Goal: Task Accomplishment & Management: Manage account settings

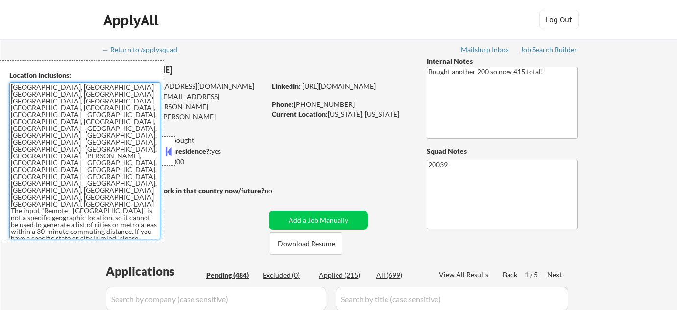
select select ""pending""
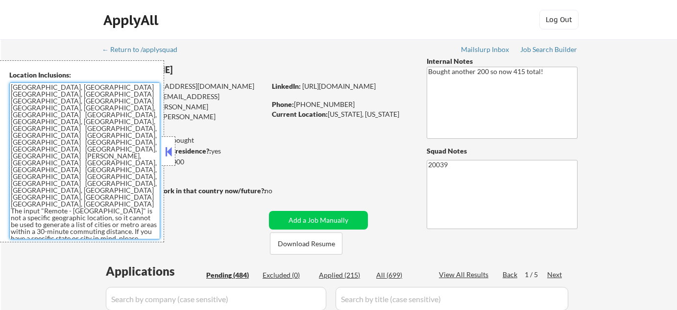
select select ""pending""
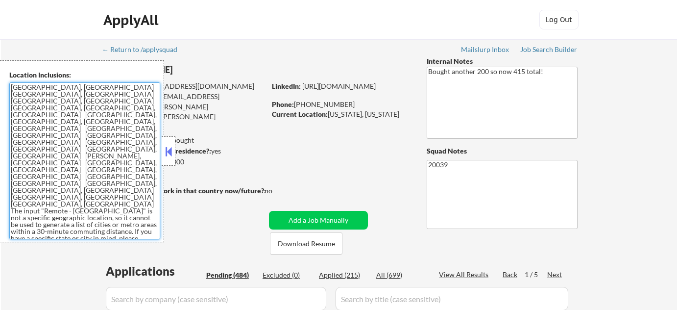
select select ""pending""
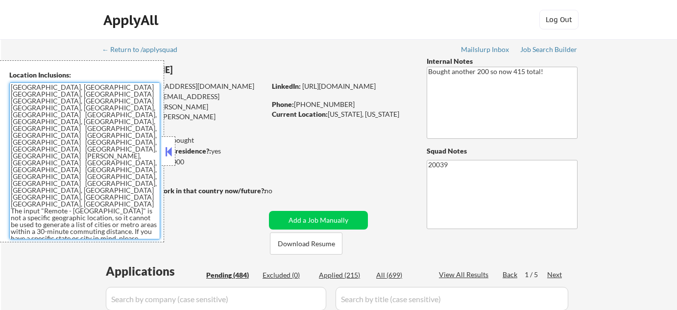
select select ""pending""
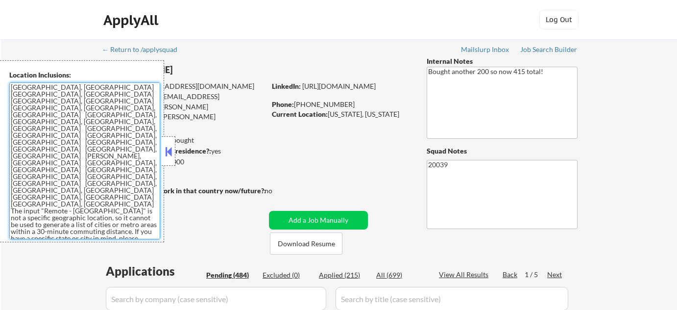
select select ""pending""
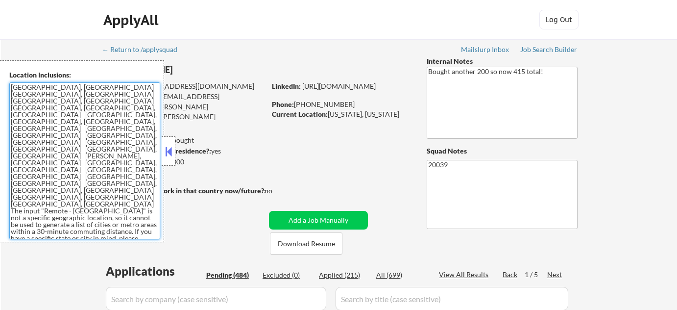
select select ""pending""
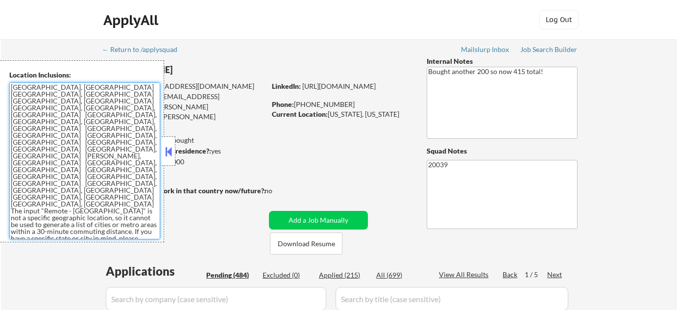
select select ""pending""
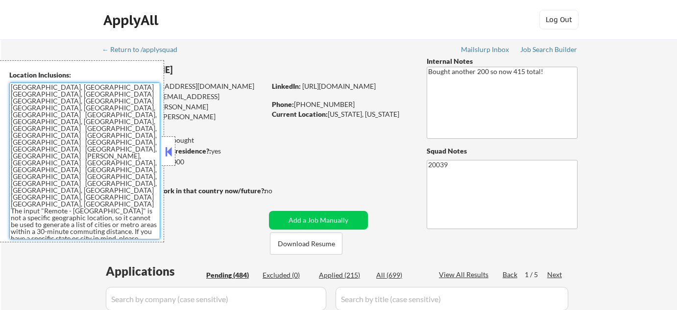
select select ""pending""
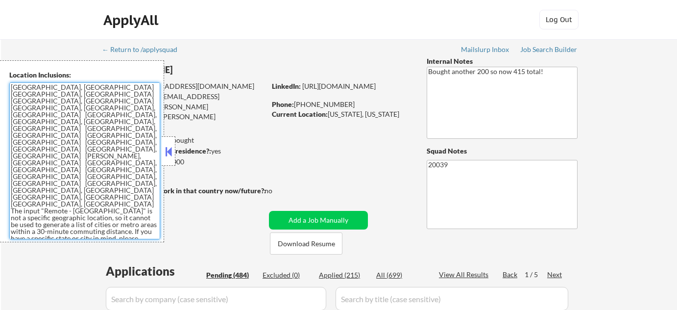
select select ""pending""
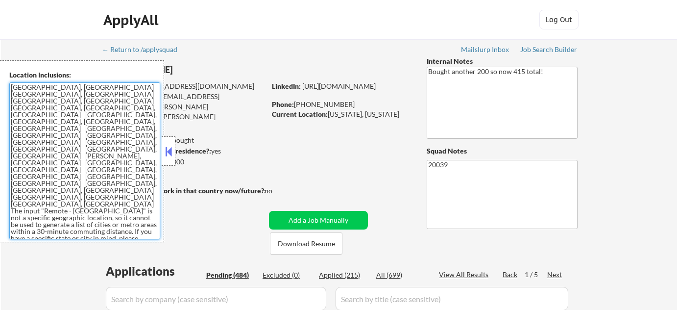
select select ""pending""
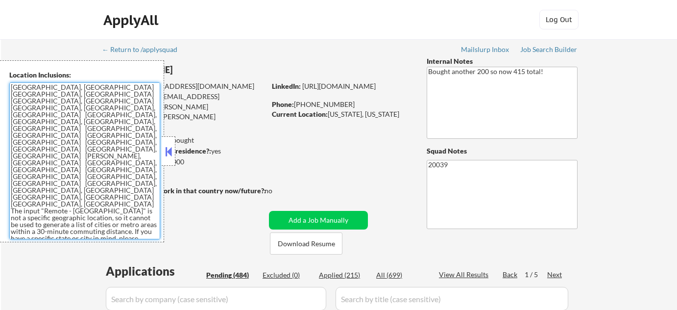
select select ""pending""
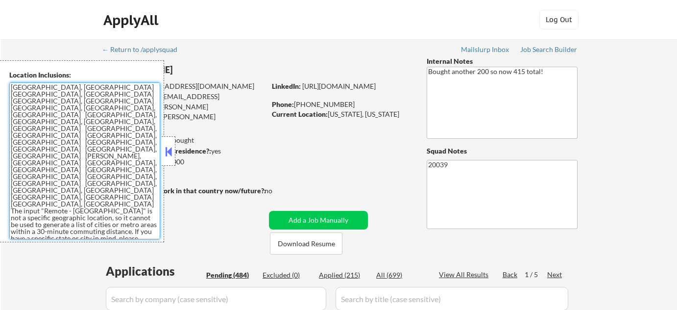
select select ""pending""
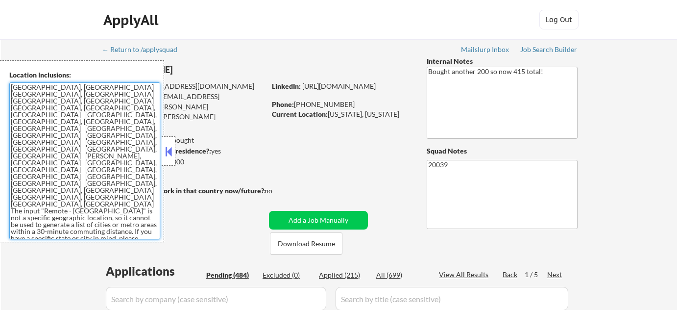
select select ""pending""
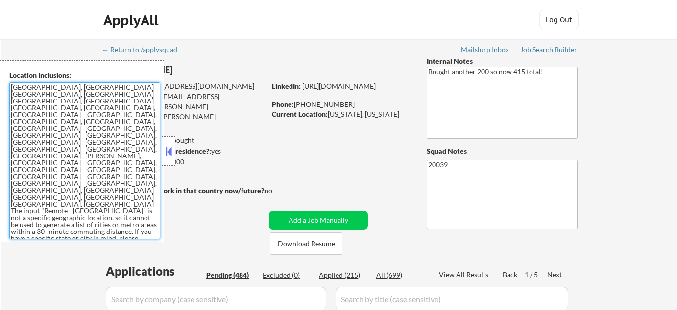
select select ""pending""
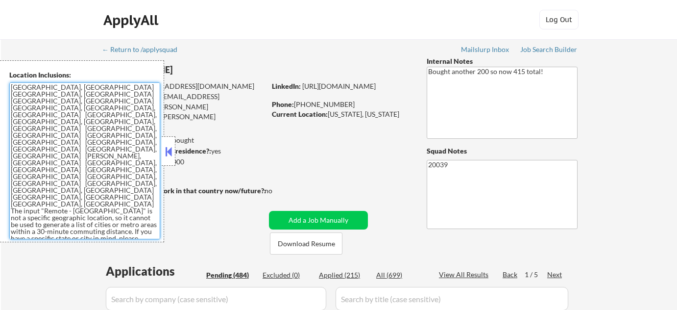
select select ""pending""
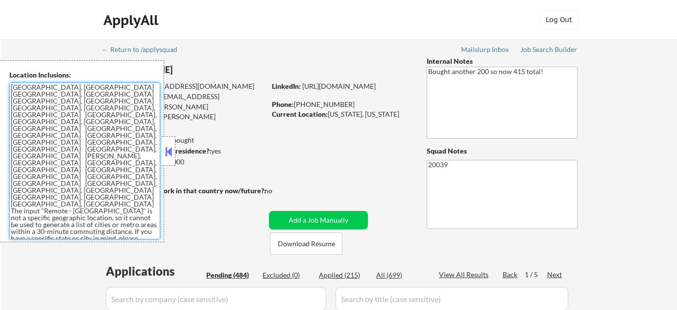
select select ""pending""
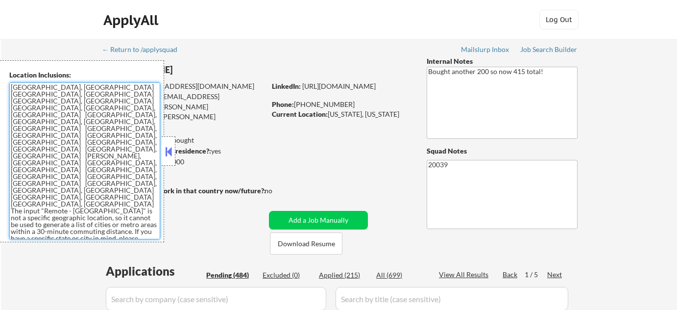
select select ""pending""
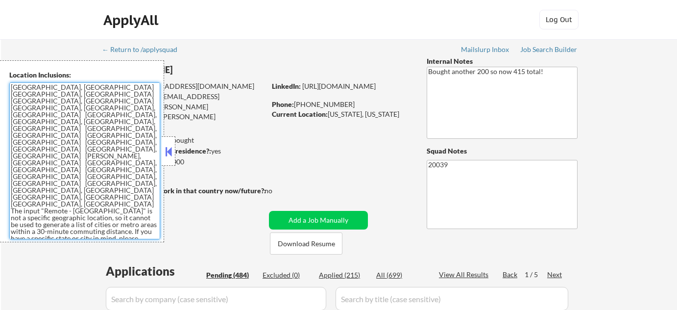
select select ""pending""
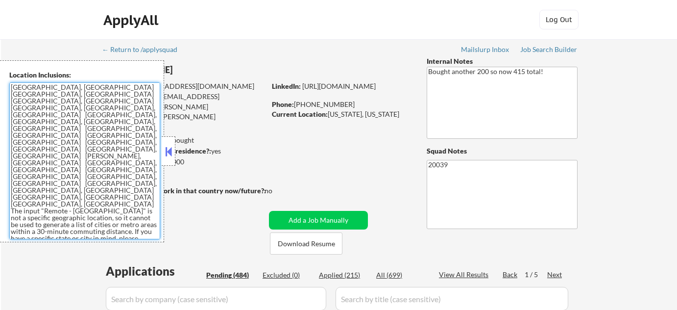
select select ""pending""
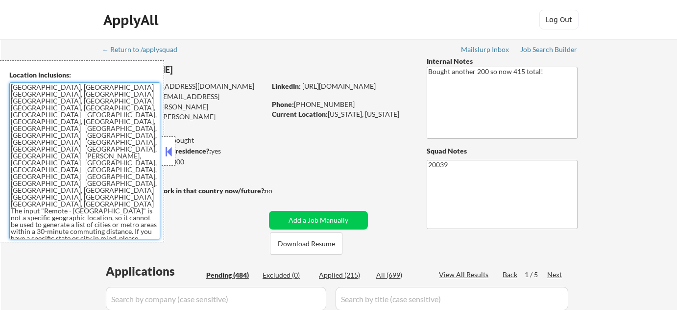
select select ""pending""
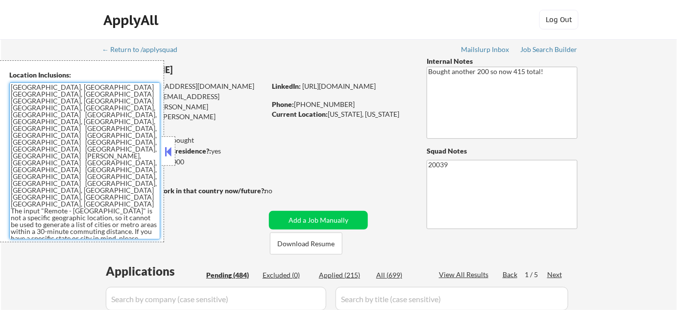
click at [172, 151] on button at bounding box center [168, 151] width 11 height 15
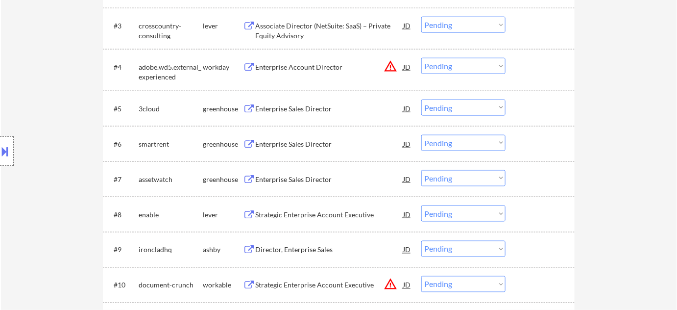
scroll to position [445, 0]
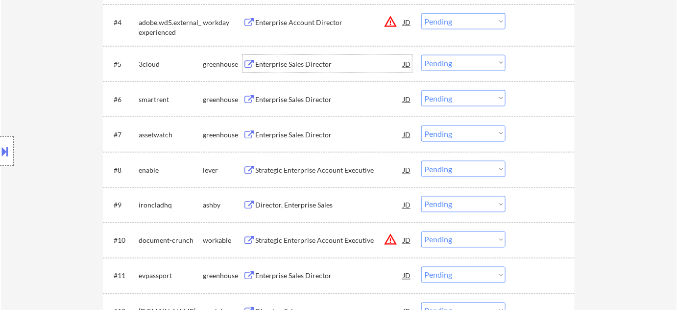
click at [294, 59] on div "Enterprise Sales Director" at bounding box center [329, 64] width 148 height 10
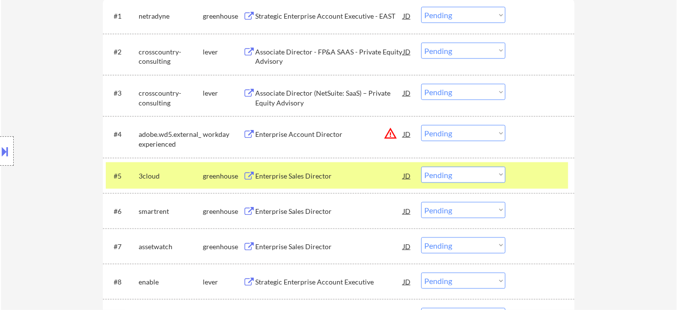
scroll to position [356, 0]
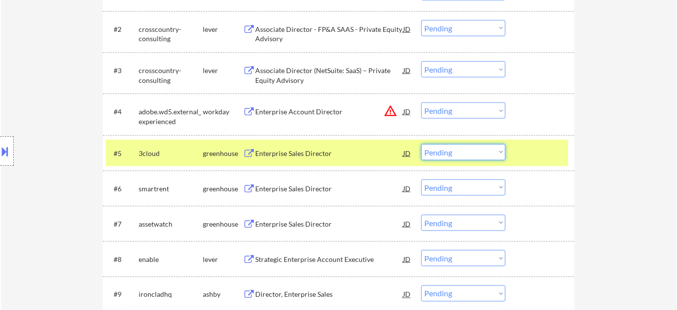
click at [463, 154] on select "Choose an option... Pending Applied Excluded (Questions) Excluded (Expired) Exc…" at bounding box center [463, 152] width 84 height 16
click at [421, 144] on select "Choose an option... Pending Applied Excluded (Questions) Excluded (Expired) Exc…" at bounding box center [463, 152] width 84 height 16
select select ""pending""
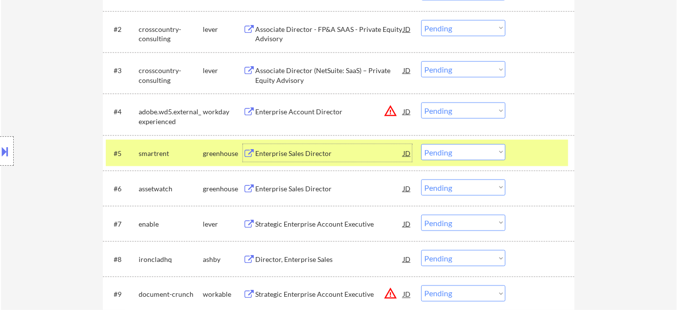
click at [314, 151] on div "Enterprise Sales Director" at bounding box center [329, 153] width 148 height 10
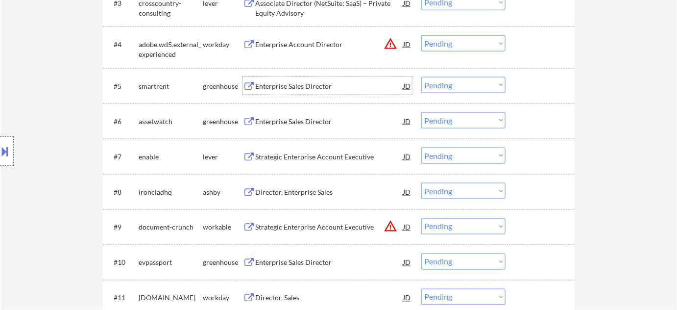
scroll to position [445, 0]
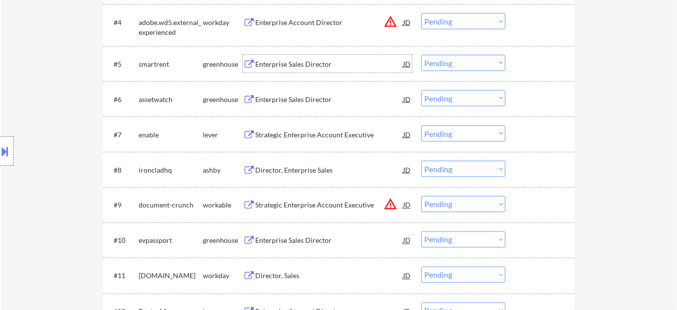
click at [338, 135] on div "Strategic Enterprise Account Executive" at bounding box center [329, 135] width 148 height 10
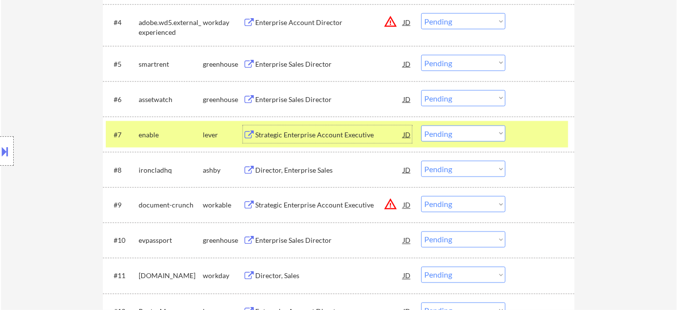
scroll to position [490, 0]
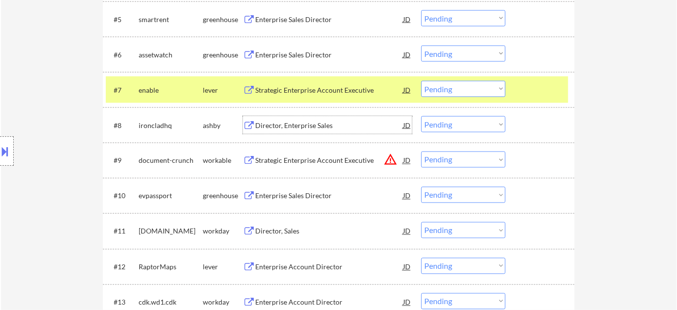
click at [324, 130] on div "Director, Enterprise Sales" at bounding box center [329, 126] width 148 height 10
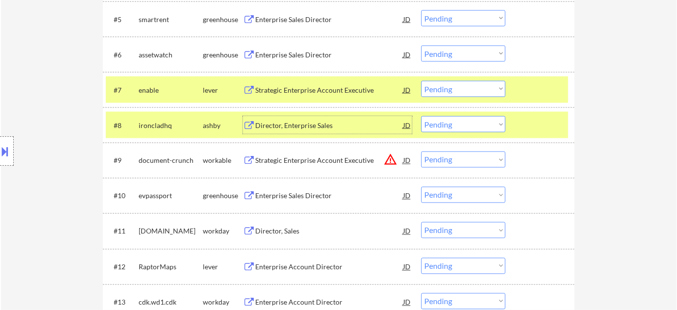
click at [441, 117] on select "Choose an option... Pending Applied Excluded (Questions) Excluded (Expired) Exc…" at bounding box center [463, 124] width 84 height 16
click at [421, 116] on select "Choose an option... Pending Applied Excluded (Questions) Excluded (Expired) Exc…" at bounding box center [463, 124] width 84 height 16
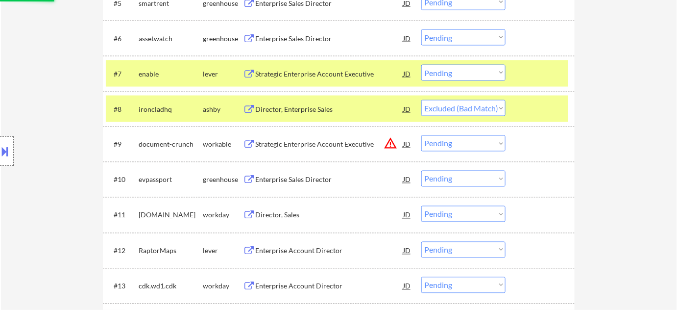
scroll to position [534, 0]
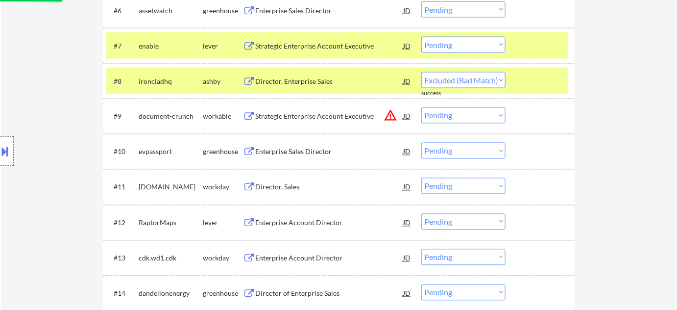
select select ""pending""
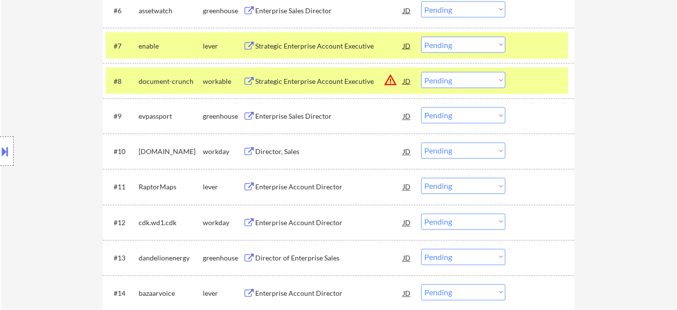
click at [303, 116] on div "Enterprise Sales Director" at bounding box center [329, 117] width 148 height 10
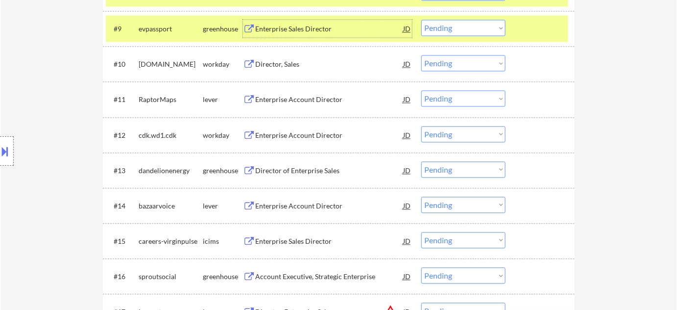
scroll to position [623, 0]
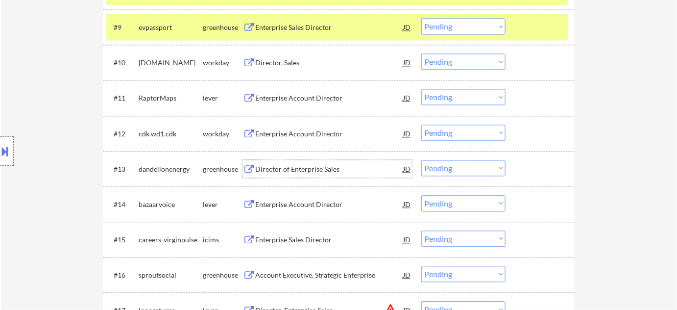
click at [313, 168] on div "Director of Enterprise Sales" at bounding box center [329, 169] width 148 height 10
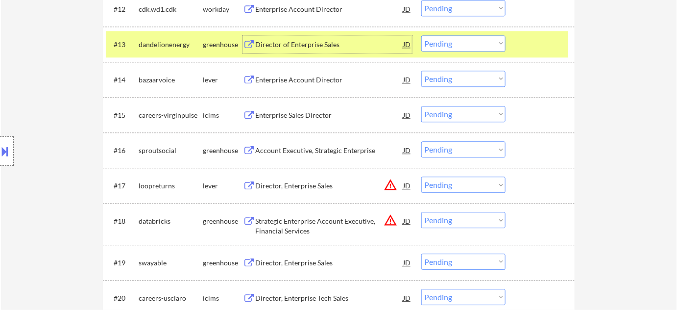
scroll to position [692, 0]
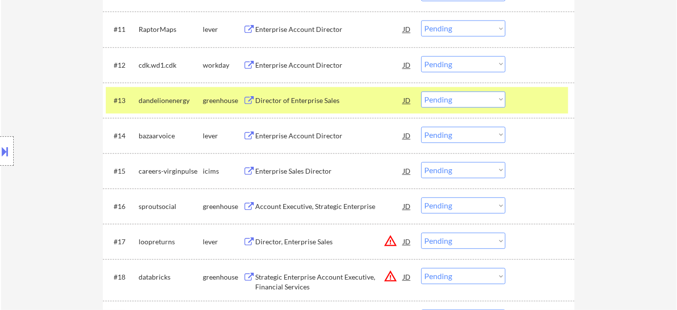
click at [1, 147] on button at bounding box center [5, 151] width 11 height 16
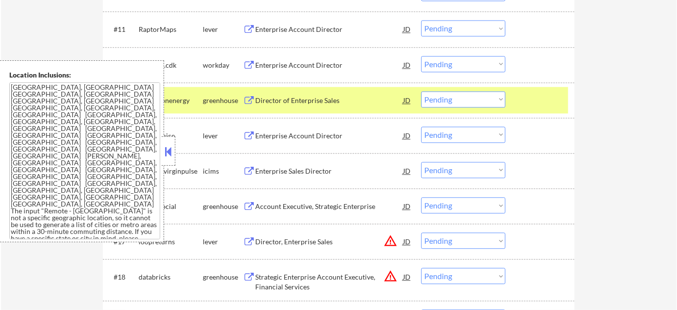
drag, startPoint x: 163, startPoint y: 149, endPoint x: 208, endPoint y: 44, distance: 114.4
click at [164, 149] on button at bounding box center [168, 151] width 11 height 15
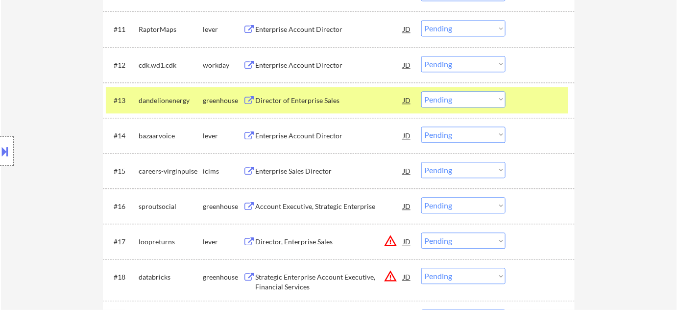
drag, startPoint x: 459, startPoint y: 97, endPoint x: 459, endPoint y: 103, distance: 6.9
click at [459, 97] on select "Choose an option... Pending Applied Excluded (Questions) Excluded (Expired) Exc…" at bounding box center [463, 99] width 84 height 16
click at [421, 91] on select "Choose an option... Pending Applied Excluded (Questions) Excluded (Expired) Exc…" at bounding box center [463, 99] width 84 height 16
select select ""pending""
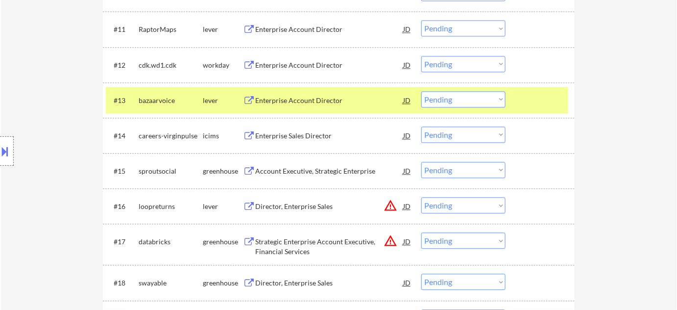
click at [311, 101] on div "Enterprise Account Director" at bounding box center [329, 101] width 148 height 10
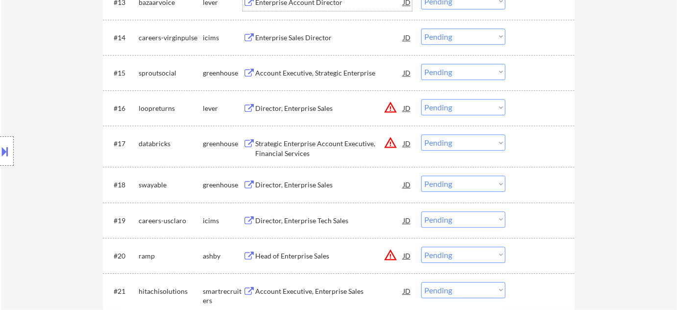
scroll to position [825, 0]
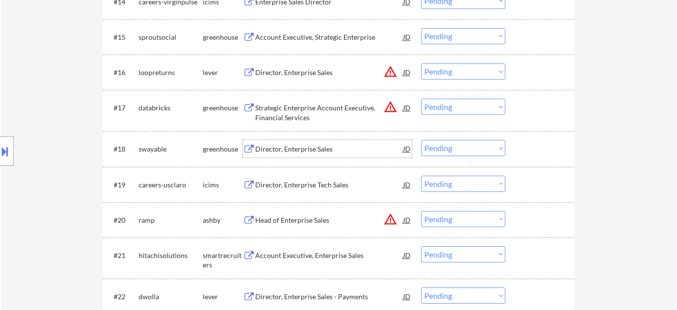
click at [307, 153] on div "Director, Enterprise Sales" at bounding box center [329, 149] width 148 height 10
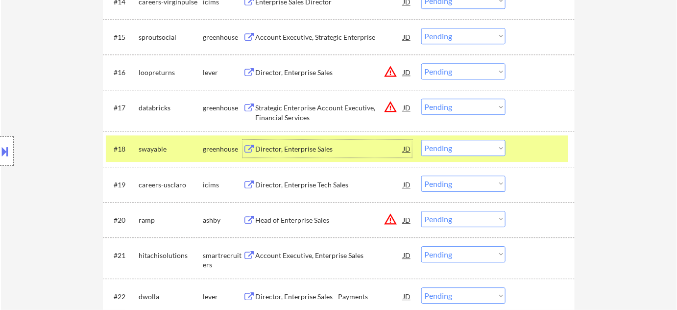
click at [450, 147] on select "Choose an option... Pending Applied Excluded (Questions) Excluded (Expired) Exc…" at bounding box center [463, 148] width 84 height 16
click at [421, 140] on select "Choose an option... Pending Applied Excluded (Questions) Excluded (Expired) Exc…" at bounding box center [463, 148] width 84 height 16
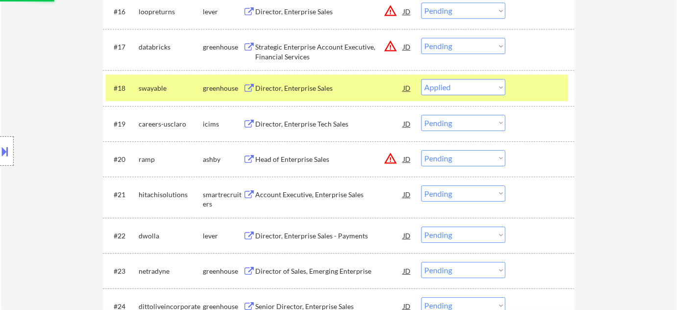
scroll to position [914, 0]
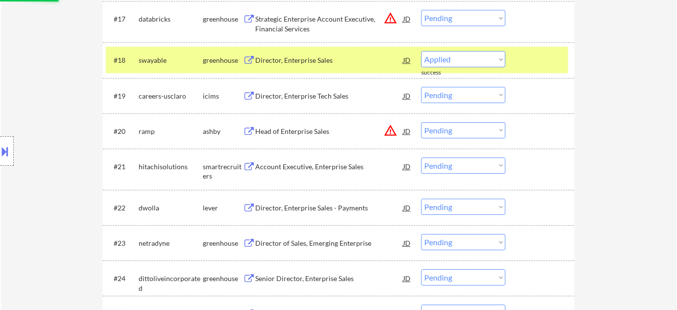
select select ""pending""
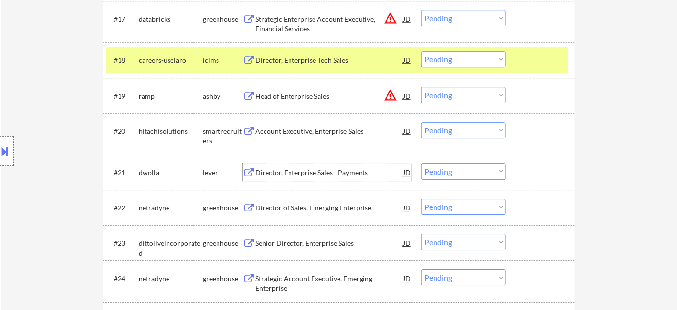
click at [300, 174] on div "Director, Enterprise Sales - Payments" at bounding box center [329, 173] width 148 height 10
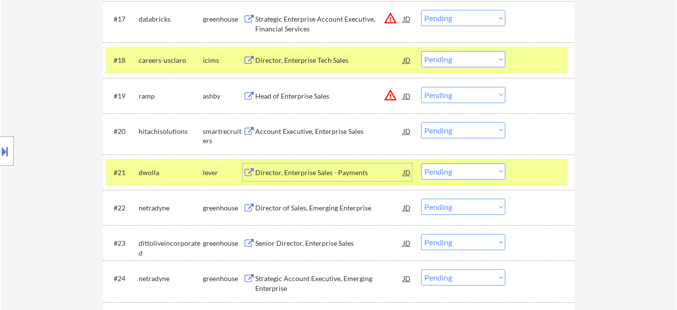
click at [469, 168] on select "Choose an option... Pending Applied Excluded (Questions) Excluded (Expired) Exc…" at bounding box center [463, 171] width 84 height 16
click at [421, 163] on select "Choose an option... Pending Applied Excluded (Questions) Excluded (Expired) Exc…" at bounding box center [463, 171] width 84 height 16
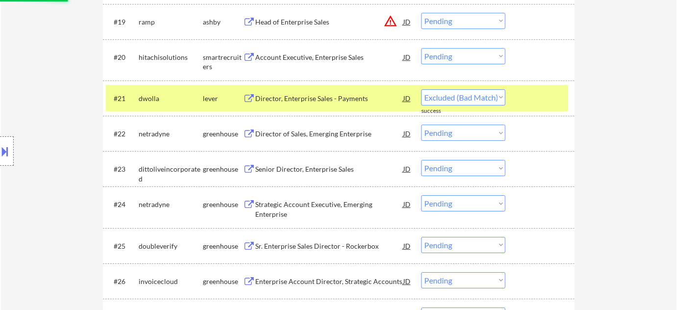
scroll to position [1003, 0]
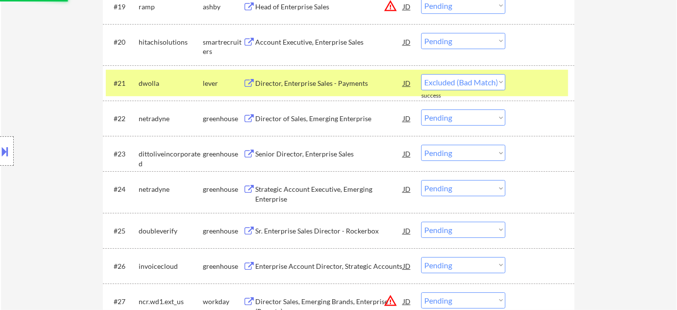
select select ""pending""
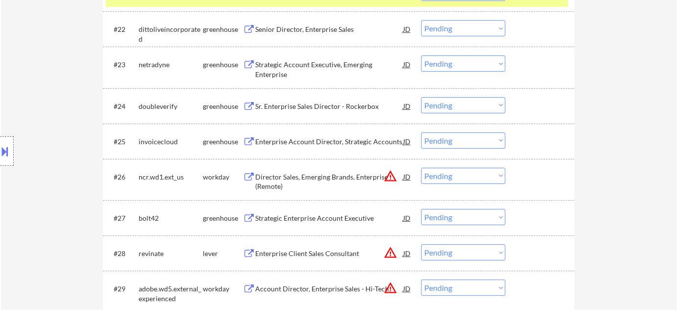
scroll to position [1137, 0]
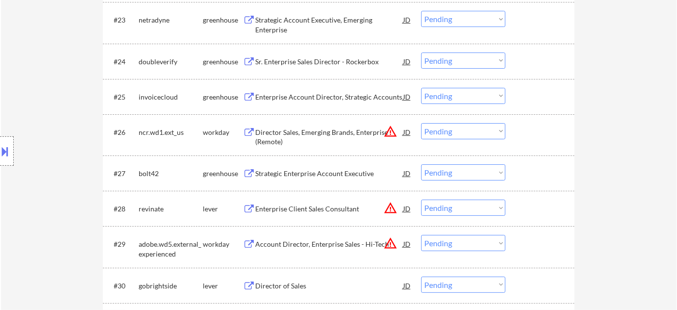
click at [301, 173] on div "Strategic Enterprise Account Executive" at bounding box center [329, 174] width 148 height 10
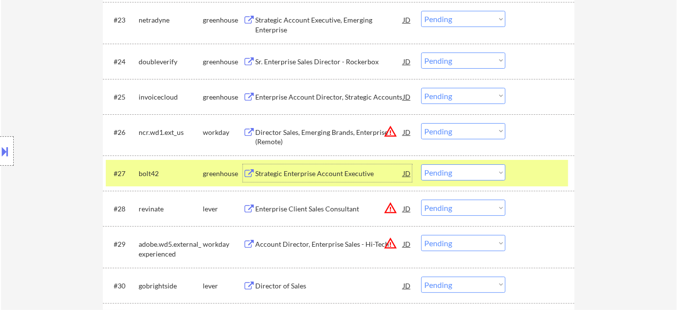
click at [499, 169] on select "Choose an option... Pending Applied Excluded (Questions) Excluded (Expired) Exc…" at bounding box center [463, 172] width 84 height 16
click at [421, 164] on select "Choose an option... Pending Applied Excluded (Questions) Excluded (Expired) Exc…" at bounding box center [463, 172] width 84 height 16
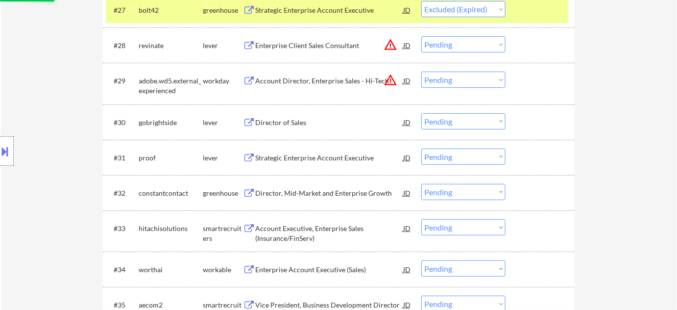
scroll to position [1315, 0]
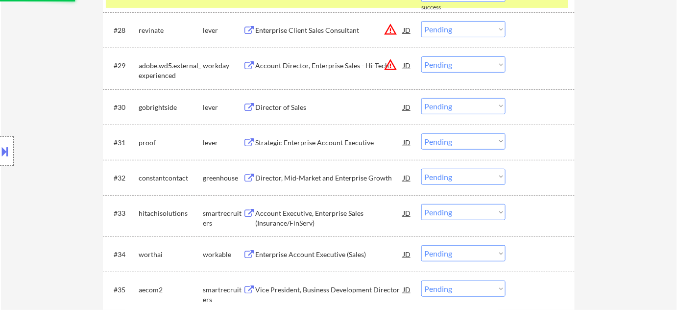
select select ""pending""
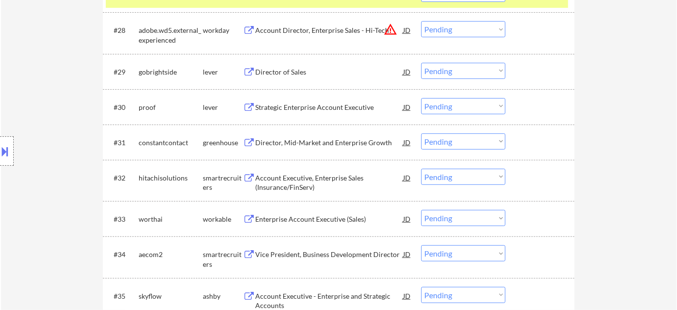
scroll to position [1271, 0]
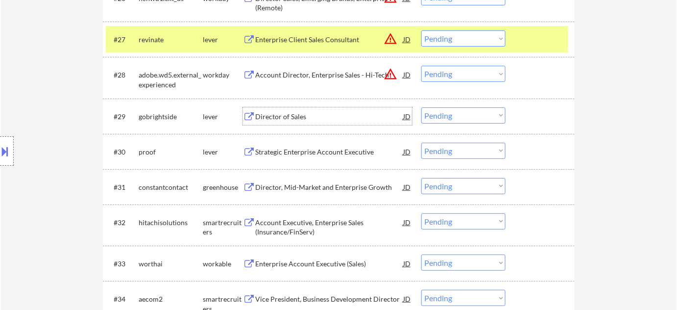
click at [283, 114] on div "Director of Sales" at bounding box center [329, 117] width 148 height 10
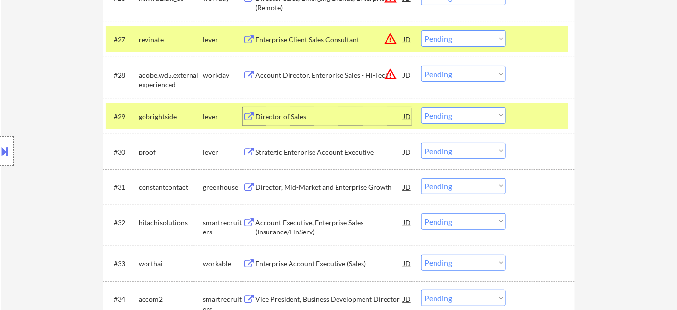
click at [457, 115] on select "Choose an option... Pending Applied Excluded (Questions) Excluded (Expired) Exc…" at bounding box center [463, 115] width 84 height 16
click at [421, 107] on select "Choose an option... Pending Applied Excluded (Questions) Excluded (Expired) Exc…" at bounding box center [463, 115] width 84 height 16
select select ""pending""
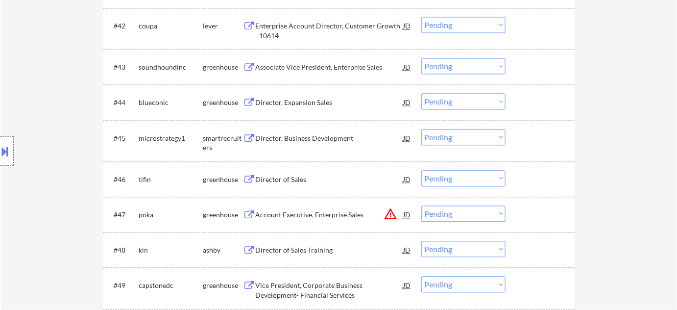
scroll to position [1850, 0]
click at [305, 101] on div "Director, Expansion Sales" at bounding box center [329, 103] width 148 height 10
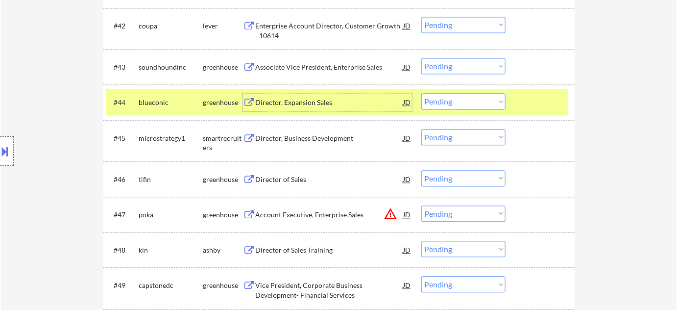
click at [267, 177] on div "Director of Sales" at bounding box center [329, 180] width 148 height 10
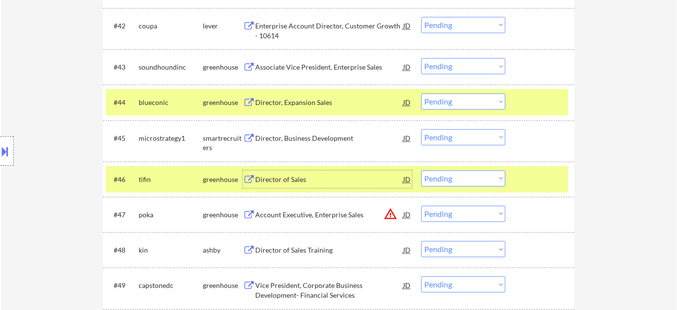
click at [454, 180] on select "Choose an option... Pending Applied Excluded (Questions) Excluded (Expired) Exc…" at bounding box center [463, 178] width 84 height 16
click at [649, 170] on div "← Return to /applysquad Mailslurp Inbox Job Search Builder Brittany Adams User …" at bounding box center [339, 216] width 676 height 4055
click at [491, 181] on select "Choose an option... Pending Applied Excluded (Questions) Excluded (Expired) Exc…" at bounding box center [463, 178] width 84 height 16
click at [421, 170] on select "Choose an option... Pending Applied Excluded (Questions) Excluded (Expired) Exc…" at bounding box center [463, 178] width 84 height 16
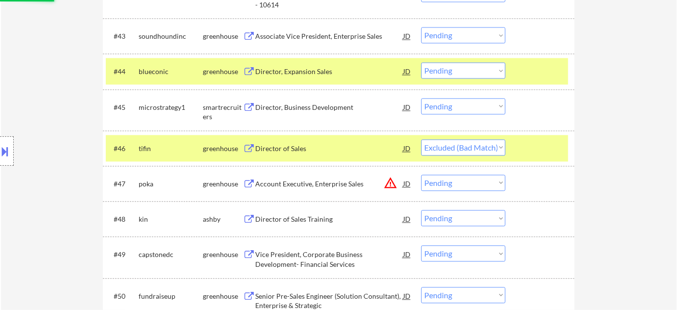
scroll to position [1894, 0]
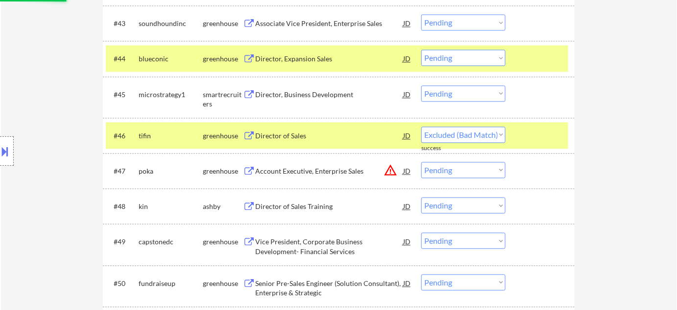
select select ""pending""
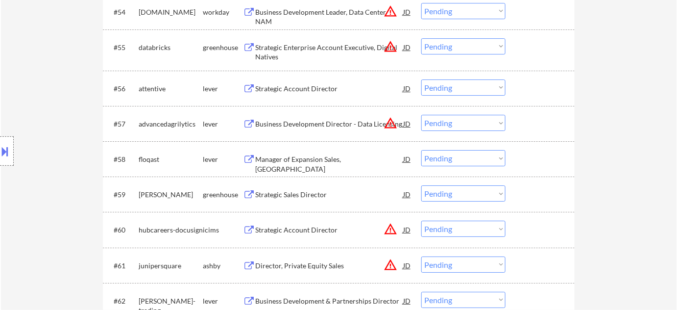
scroll to position [2340, 0]
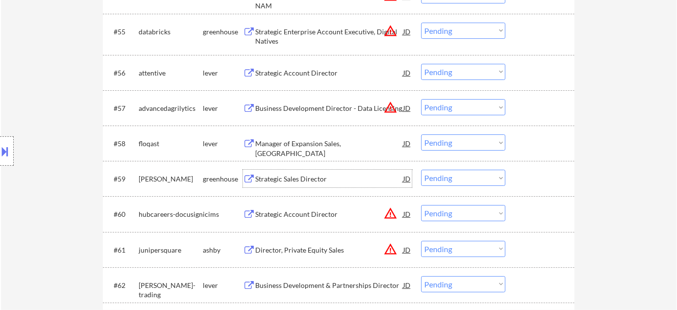
click at [291, 186] on div "Strategic Sales Director" at bounding box center [329, 178] width 148 height 18
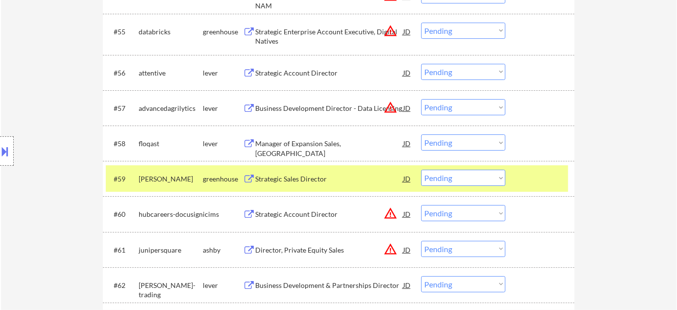
click at [2, 153] on button at bounding box center [5, 151] width 11 height 16
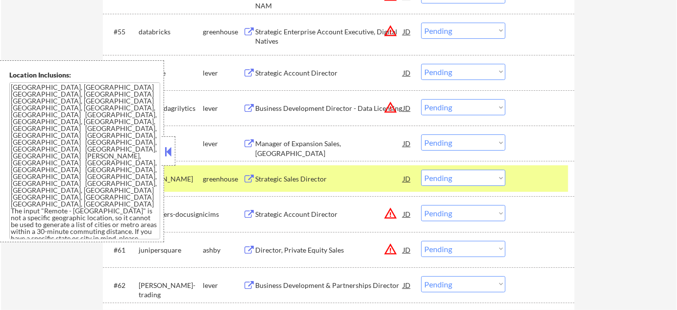
drag, startPoint x: 170, startPoint y: 156, endPoint x: 145, endPoint y: 121, distance: 43.1
click at [170, 156] on button at bounding box center [168, 151] width 11 height 15
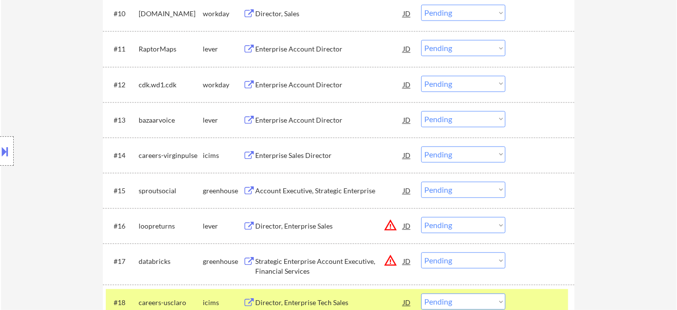
scroll to position [572, 0]
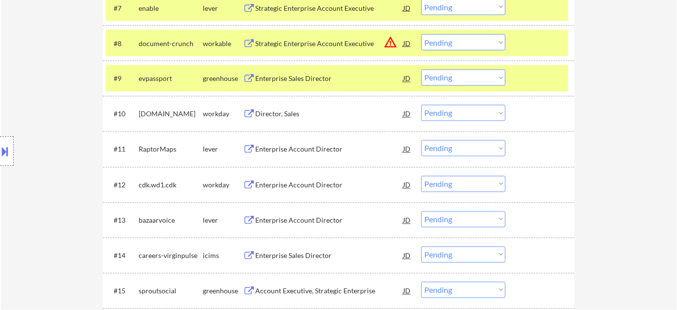
click at [9, 160] on div at bounding box center [7, 150] width 14 height 29
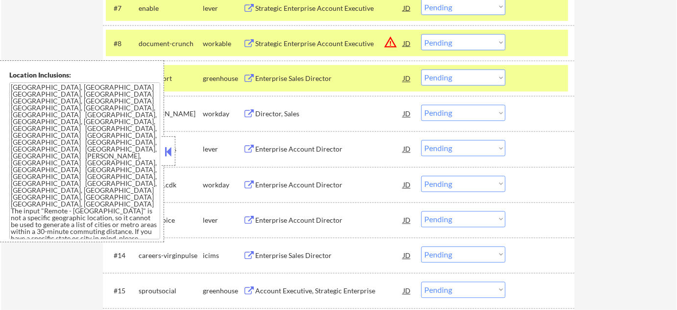
click at [168, 149] on button at bounding box center [168, 151] width 11 height 15
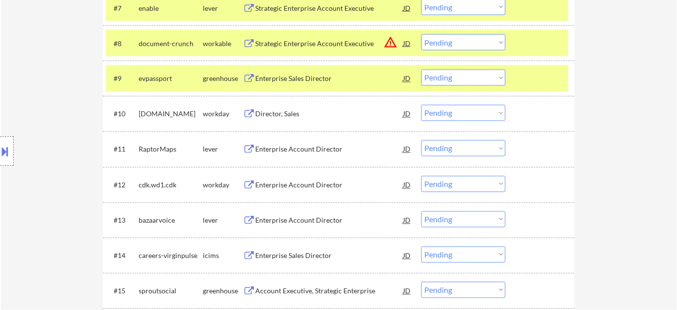
scroll to position [2363, 0]
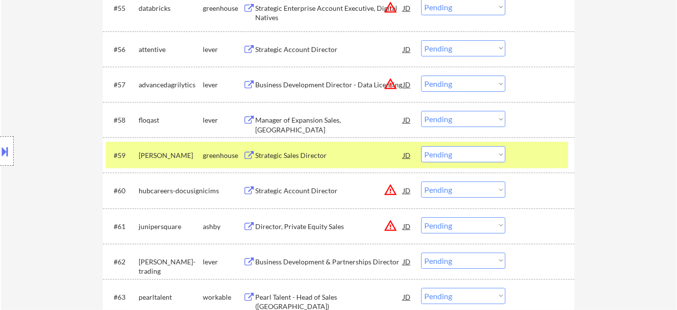
click at [448, 151] on select "Choose an option... Pending Applied Excluded (Questions) Excluded (Expired) Exc…" at bounding box center [463, 154] width 84 height 16
click at [421, 146] on select "Choose an option... Pending Applied Excluded (Questions) Excluded (Expired) Exc…" at bounding box center [463, 154] width 84 height 16
select select ""pending""
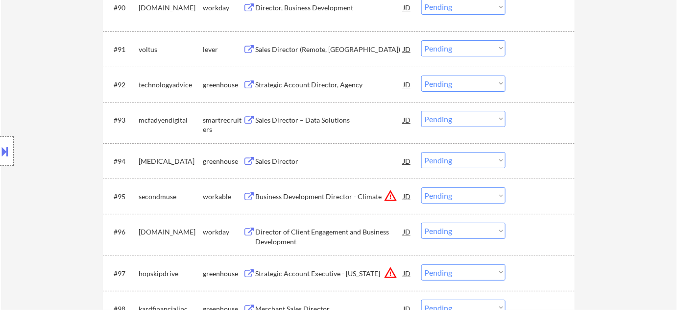
scroll to position [3655, 0]
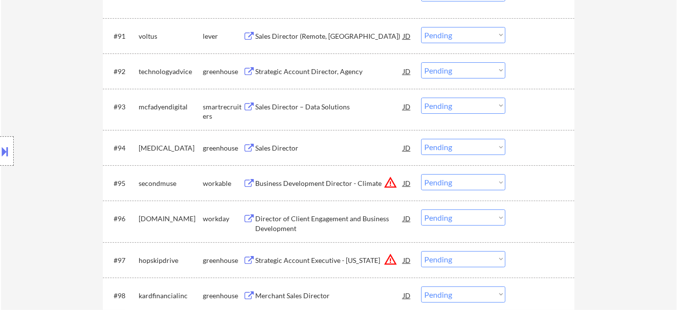
click at [305, 147] on div "Sales Director" at bounding box center [329, 148] width 148 height 10
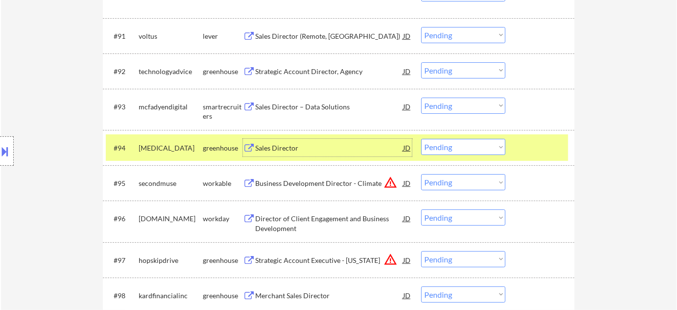
click at [448, 142] on select "Choose an option... Pending Applied Excluded (Questions) Excluded (Expired) Exc…" at bounding box center [463, 147] width 84 height 16
click at [421, 139] on select "Choose an option... Pending Applied Excluded (Questions) Excluded (Expired) Exc…" at bounding box center [463, 147] width 84 height 16
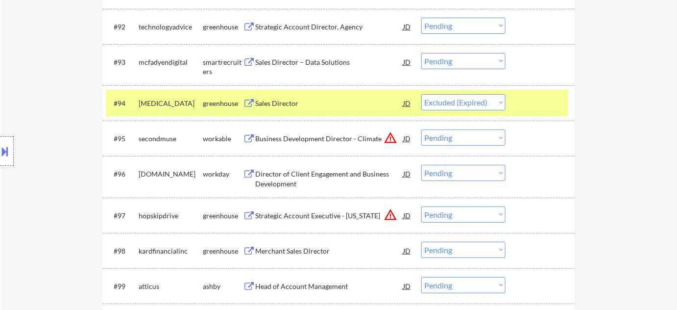
select select ""pending""
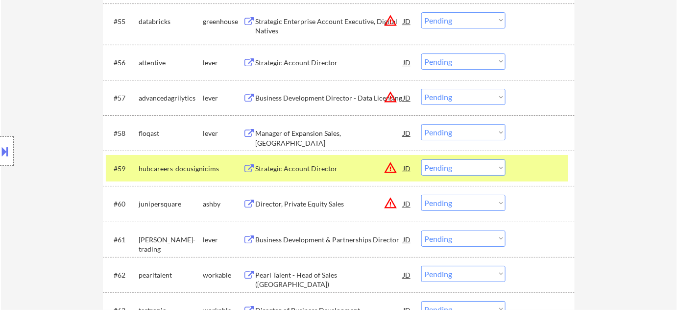
scroll to position [2283, 0]
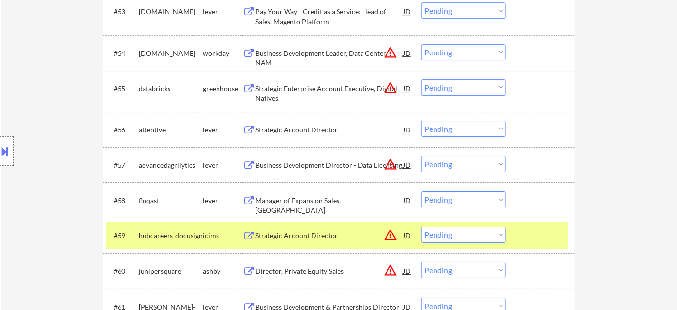
drag, startPoint x: 307, startPoint y: 136, endPoint x: 303, endPoint y: 133, distance: 5.2
click at [307, 136] on div "Strategic Account Director" at bounding box center [329, 130] width 148 height 18
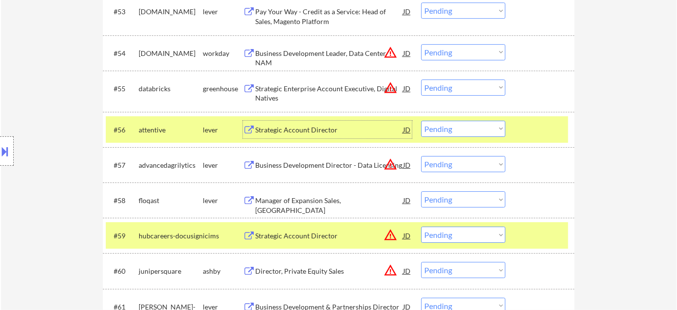
click at [449, 127] on select "Choose an option... Pending Applied Excluded (Questions) Excluded (Expired) Exc…" at bounding box center [463, 129] width 84 height 16
click at [421, 121] on select "Choose an option... Pending Applied Excluded (Questions) Excluded (Expired) Exc…" at bounding box center [463, 129] width 84 height 16
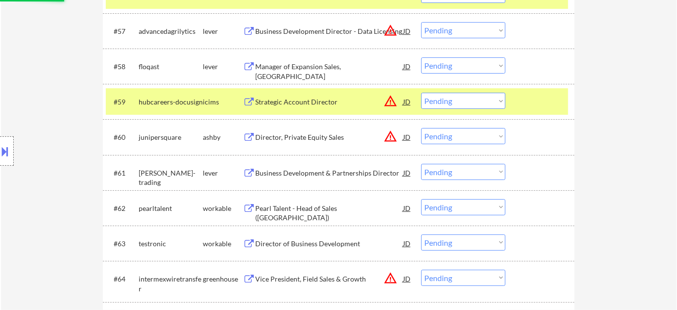
scroll to position [2461, 0]
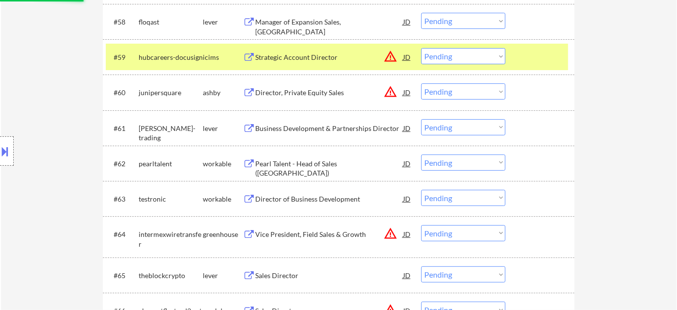
select select ""pending""
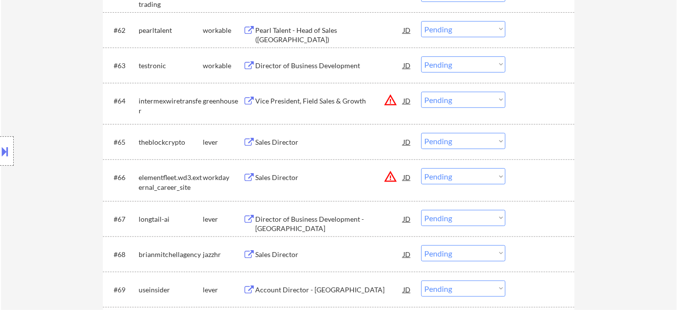
scroll to position [2728, 0]
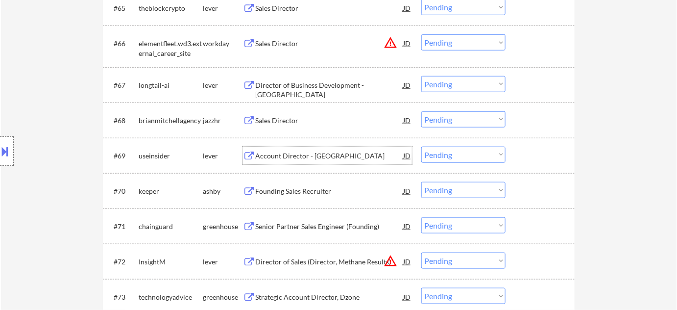
click at [328, 156] on div "Account Director - United States" at bounding box center [329, 156] width 148 height 10
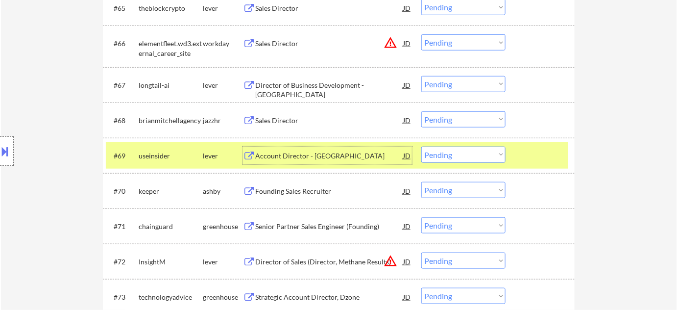
click at [428, 158] on select "Choose an option... Pending Applied Excluded (Questions) Excluded (Expired) Exc…" at bounding box center [463, 154] width 84 height 16
click at [421, 146] on select "Choose an option... Pending Applied Excluded (Questions) Excluded (Expired) Exc…" at bounding box center [463, 154] width 84 height 16
select select ""pending""
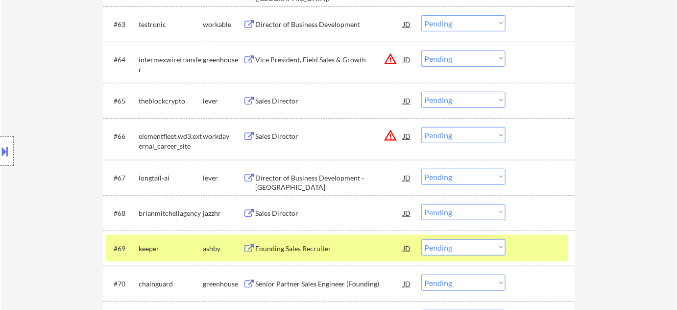
scroll to position [2650, 0]
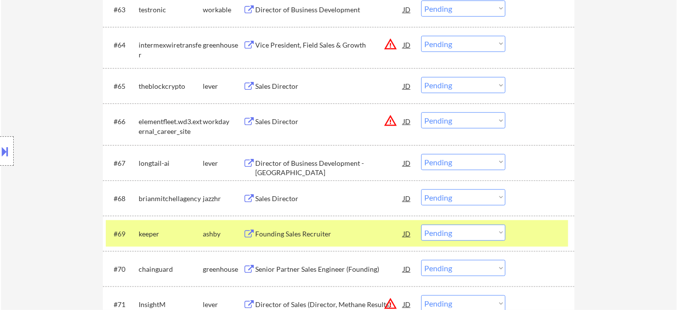
click at [322, 164] on div "Director of Business Development - Americas" at bounding box center [329, 167] width 148 height 19
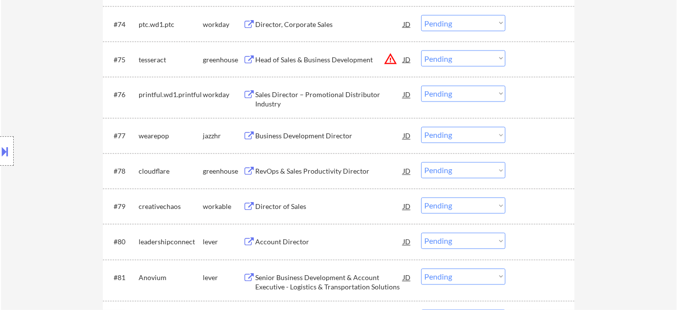
scroll to position [3051, 0]
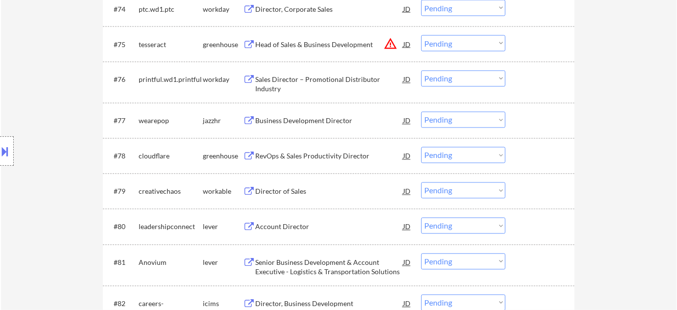
click at [288, 195] on div "Director of Sales" at bounding box center [329, 192] width 148 height 10
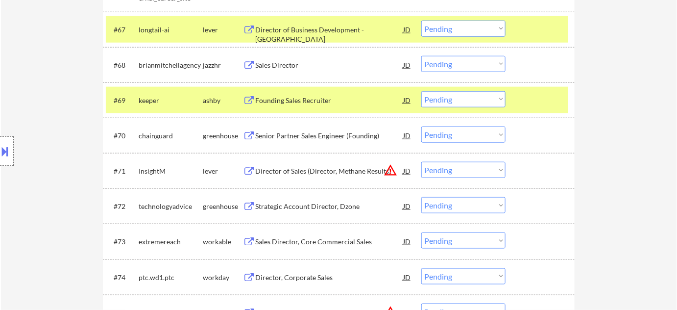
scroll to position [2739, 0]
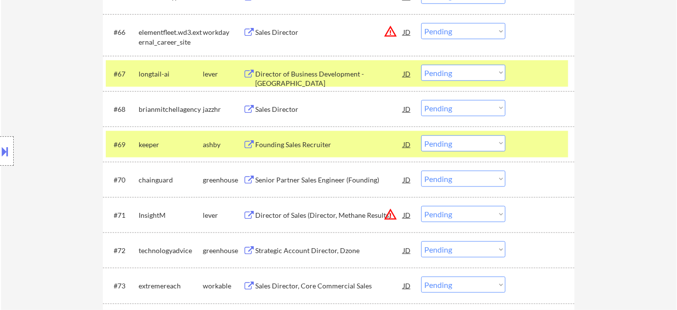
click at [451, 68] on select "Choose an option... Pending Applied Excluded (Questions) Excluded (Expired) Exc…" at bounding box center [463, 73] width 84 height 16
click at [421, 65] on select "Choose an option... Pending Applied Excluded (Questions) Excluded (Expired) Exc…" at bounding box center [463, 73] width 84 height 16
select select ""pending""
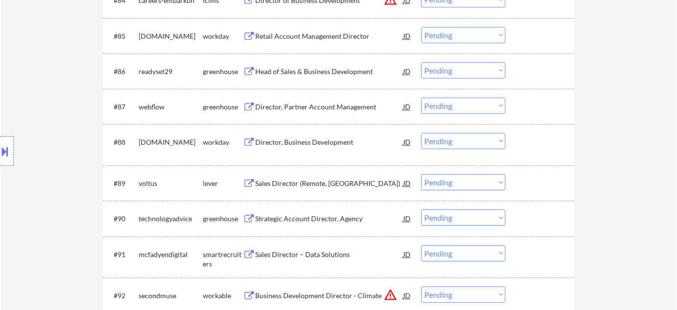
scroll to position [3452, 0]
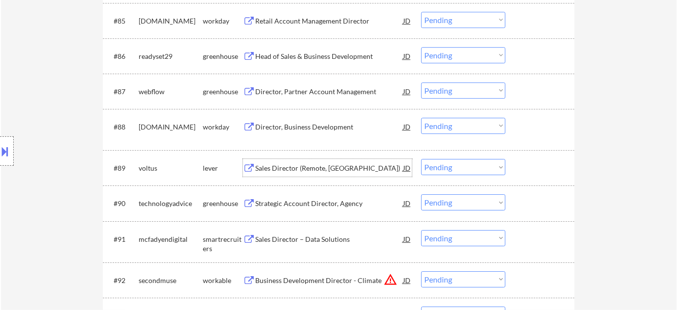
click at [294, 172] on div "Sales Director (Remote, Midwest)" at bounding box center [329, 168] width 148 height 10
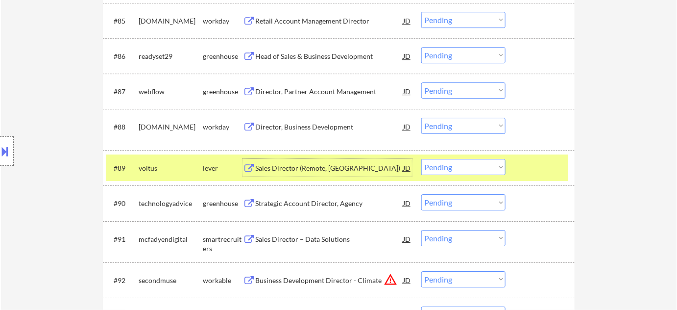
drag, startPoint x: 452, startPoint y: 169, endPoint x: 455, endPoint y: 174, distance: 5.7
click at [452, 169] on select "Choose an option... Pending Applied Excluded (Questions) Excluded (Expired) Exc…" at bounding box center [463, 167] width 84 height 16
click at [421, 159] on select "Choose an option... Pending Applied Excluded (Questions) Excluded (Expired) Exc…" at bounding box center [463, 167] width 84 height 16
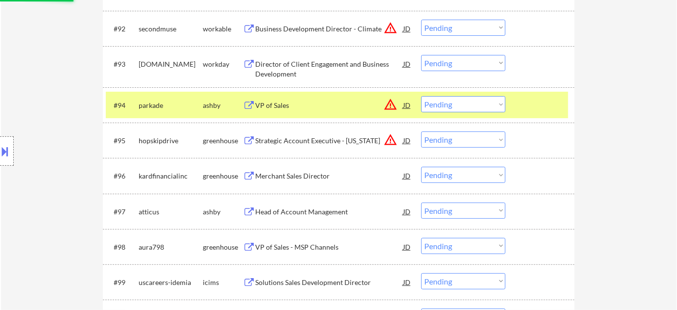
scroll to position [3719, 0]
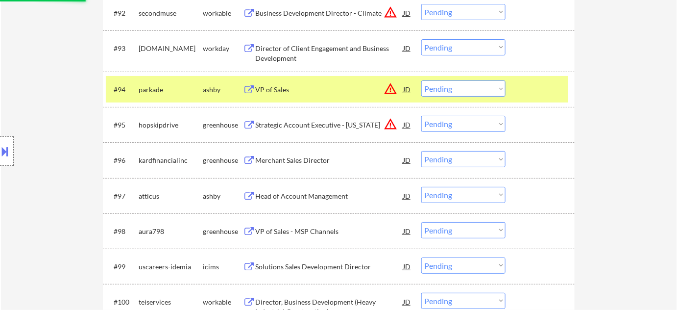
select select ""pending""
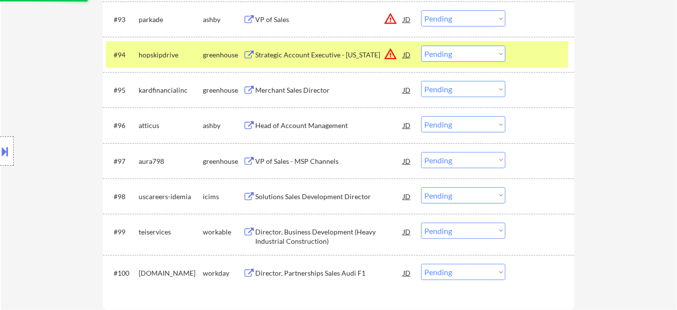
scroll to position [3764, 0]
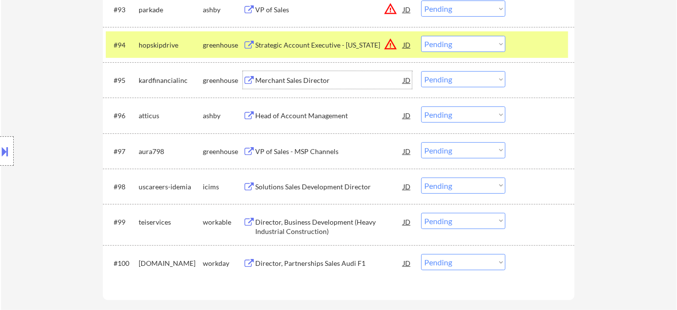
click at [299, 82] on div "Merchant Sales Director" at bounding box center [329, 80] width 148 height 10
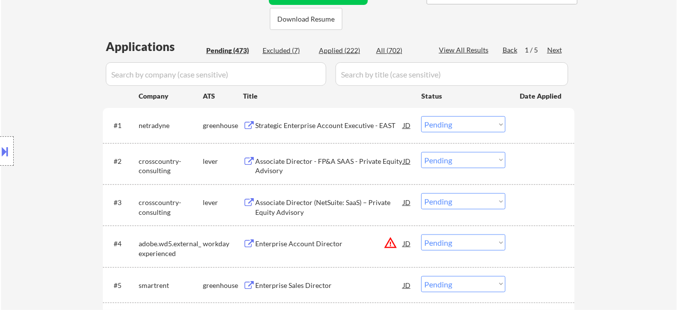
scroll to position [222, 0]
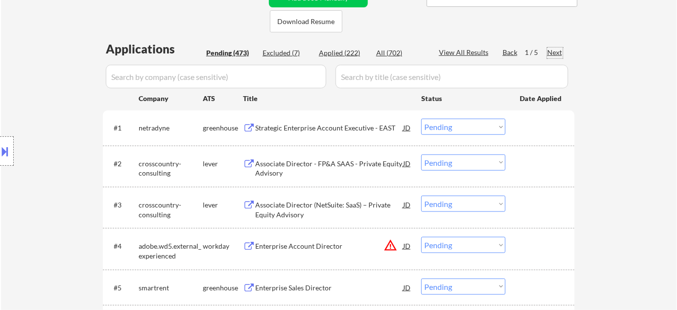
drag, startPoint x: 556, startPoint y: 52, endPoint x: 535, endPoint y: 278, distance: 226.8
click at [556, 51] on div "Next" at bounding box center [555, 53] width 16 height 10
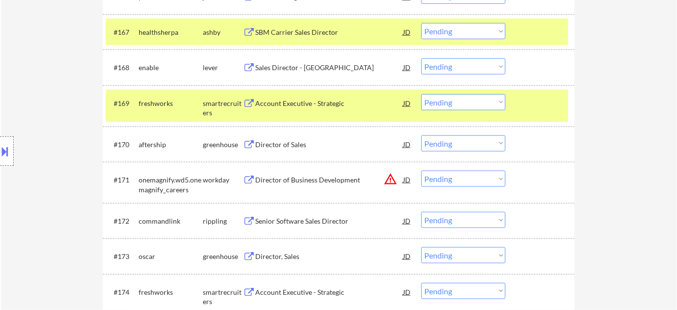
scroll to position [2817, 0]
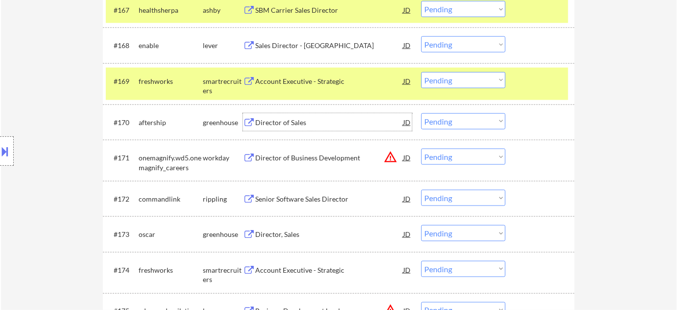
click at [288, 126] on div "Director of Sales" at bounding box center [329, 123] width 148 height 10
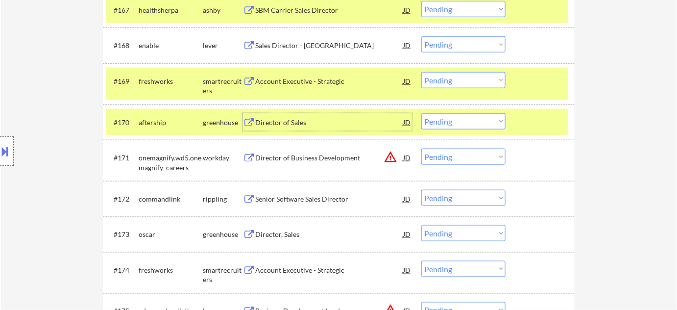
drag, startPoint x: 448, startPoint y: 120, endPoint x: 455, endPoint y: 127, distance: 10.1
click at [448, 120] on select "Choose an option... Pending Applied Excluded (Questions) Excluded (Expired) Exc…" at bounding box center [463, 121] width 84 height 16
click at [421, 113] on select "Choose an option... Pending Applied Excluded (Questions) Excluded (Expired) Exc…" at bounding box center [463, 121] width 84 height 16
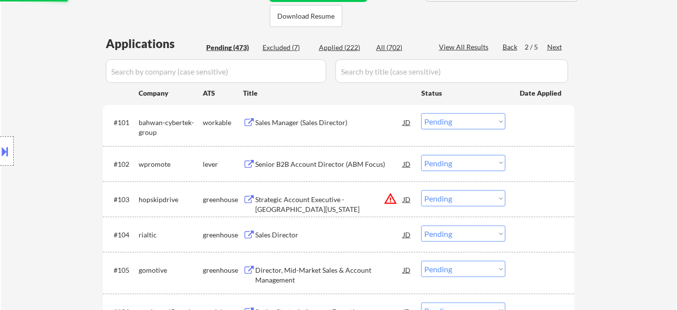
scroll to position [0, 0]
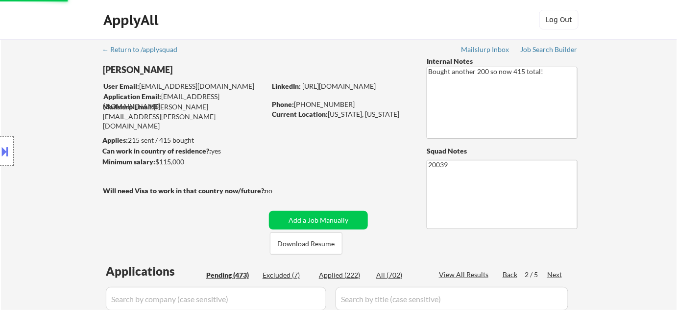
select select ""pending""
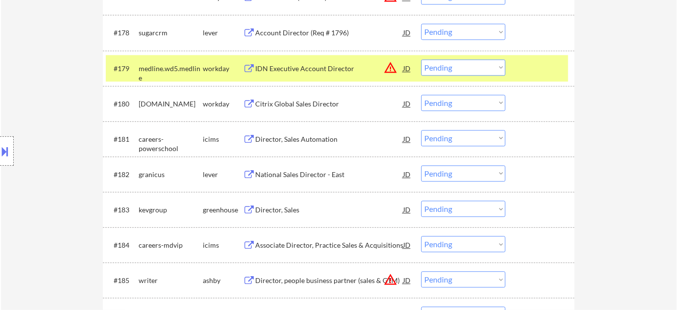
scroll to position [3208, 0]
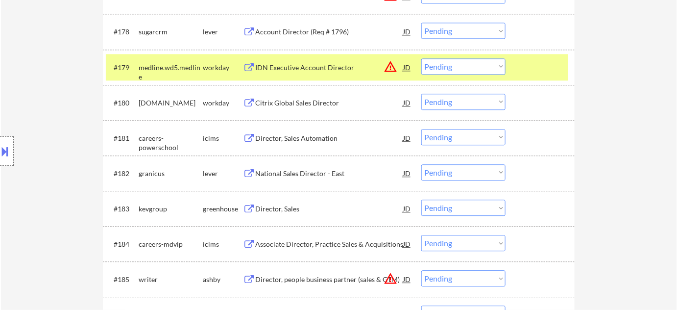
click at [283, 210] on div "Director, Sales" at bounding box center [329, 209] width 148 height 10
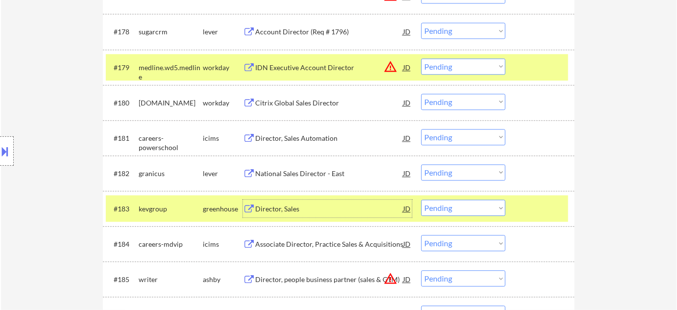
drag, startPoint x: 455, startPoint y: 209, endPoint x: 459, endPoint y: 205, distance: 6.2
click at [455, 209] on select "Choose an option... Pending Applied Excluded (Questions) Excluded (Expired) Exc…" at bounding box center [463, 207] width 84 height 16
click at [421, 199] on select "Choose an option... Pending Applied Excluded (Questions) Excluded (Expired) Exc…" at bounding box center [463, 207] width 84 height 16
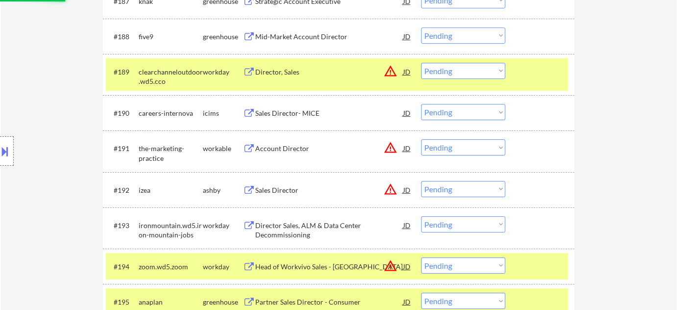
scroll to position [3564, 0]
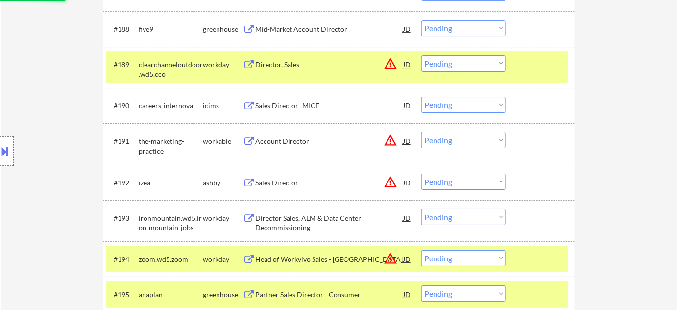
select select ""pending""
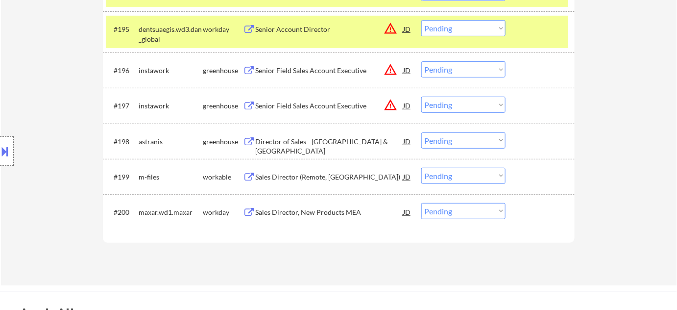
scroll to position [3831, 0]
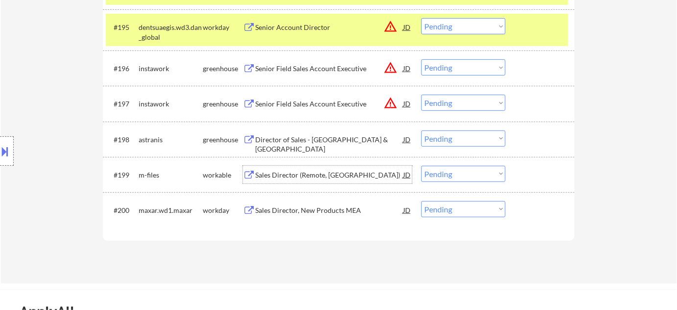
click at [286, 170] on div "Sales Director (Remote, United States)" at bounding box center [329, 175] width 148 height 10
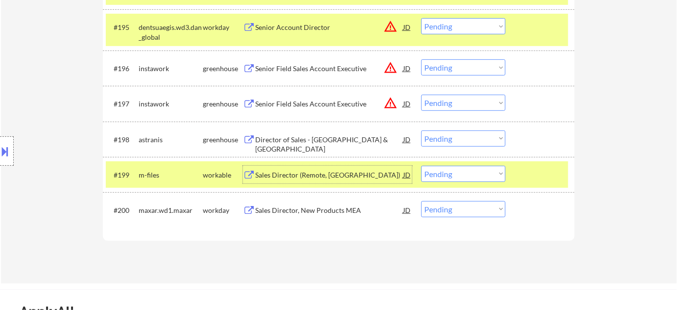
drag, startPoint x: 448, startPoint y: 184, endPoint x: 451, endPoint y: 179, distance: 6.0
click at [448, 184] on div "#199 m-files workable Sales Director (Remote, United States) JD warning_amber C…" at bounding box center [337, 174] width 462 height 26
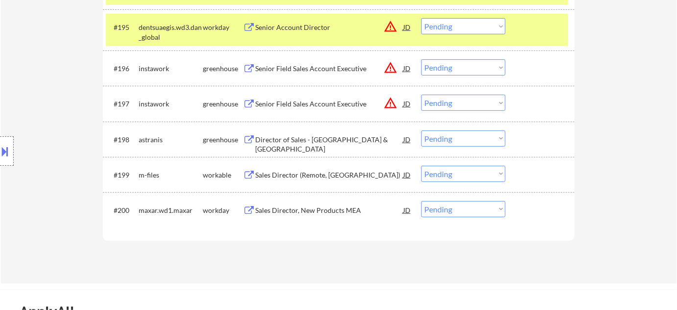
click at [453, 177] on select "Choose an option... Pending Applied Excluded (Questions) Excluded (Expired) Exc…" at bounding box center [463, 174] width 84 height 16
click at [421, 166] on select "Choose an option... Pending Applied Excluded (Questions) Excluded (Expired) Exc…" at bounding box center [463, 174] width 84 height 16
select select ""pending""
click at [340, 138] on div "Director of Sales - Middle East & Africa" at bounding box center [329, 144] width 148 height 19
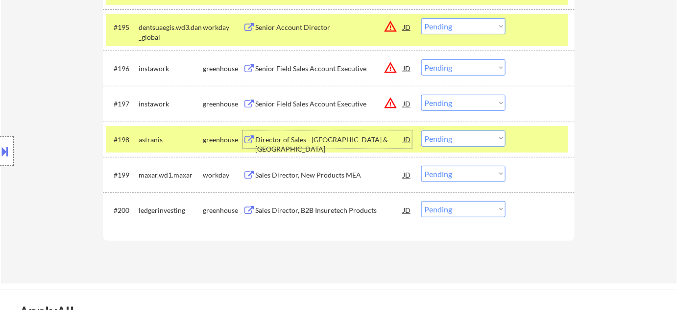
click at [446, 140] on select "Choose an option... Pending Applied Excluded (Questions) Excluded (Expired) Exc…" at bounding box center [463, 138] width 84 height 16
click at [421, 130] on select "Choose an option... Pending Applied Excluded (Questions) Excluded (Expired) Exc…" at bounding box center [463, 138] width 84 height 16
select select ""pending""
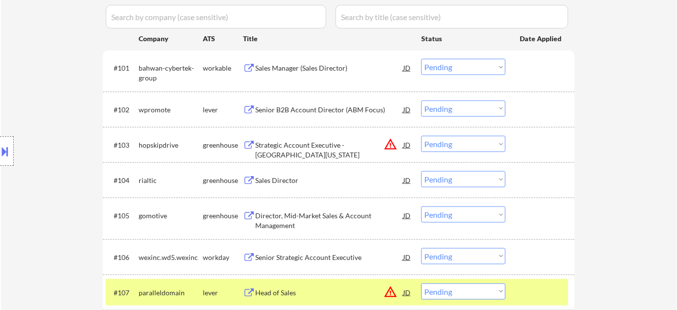
scroll to position [288, 0]
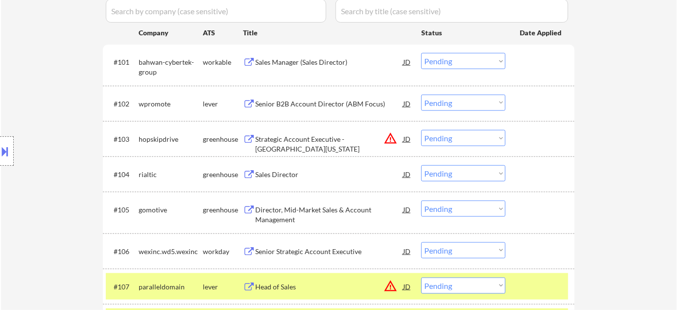
click at [275, 174] on div "Sales Director" at bounding box center [329, 174] width 148 height 10
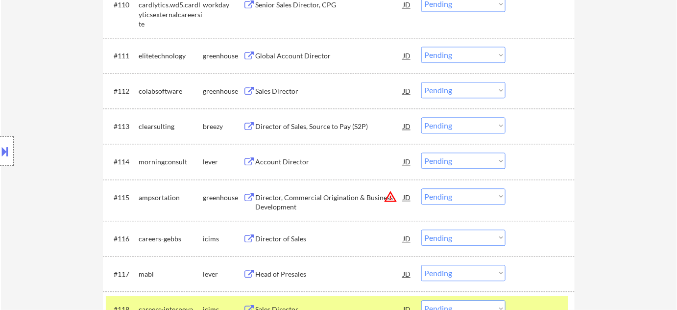
scroll to position [688, 0]
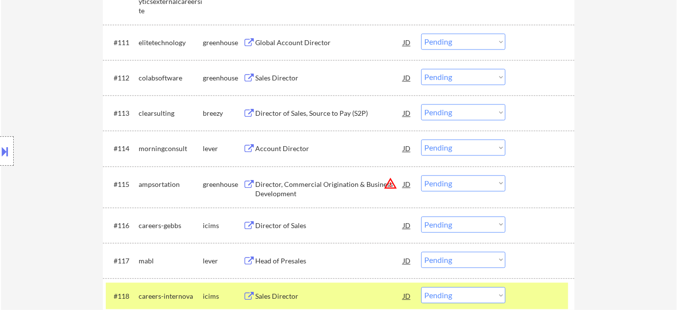
click at [318, 114] on div "Director of Sales, Source to Pay (S2P)" at bounding box center [329, 113] width 148 height 10
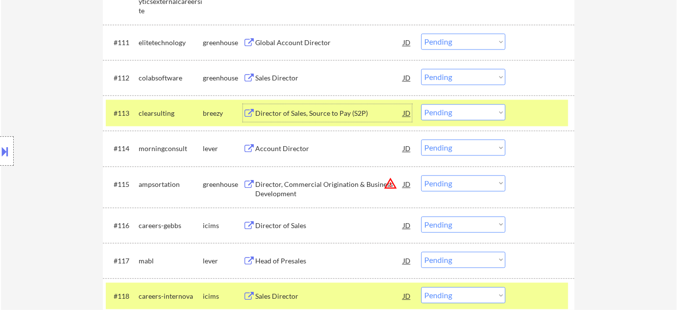
click at [471, 112] on select "Choose an option... Pending Applied Excluded (Questions) Excluded (Expired) Exc…" at bounding box center [463, 112] width 84 height 16
click at [421, 104] on select "Choose an option... Pending Applied Excluded (Questions) Excluded (Expired) Exc…" at bounding box center [463, 112] width 84 height 16
click at [292, 258] on div "Head of Presales" at bounding box center [329, 261] width 148 height 10
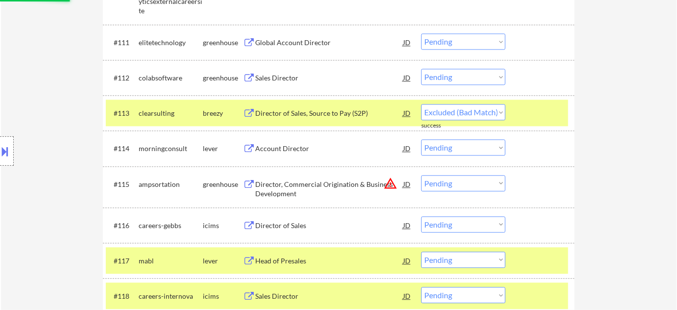
select select ""pending""
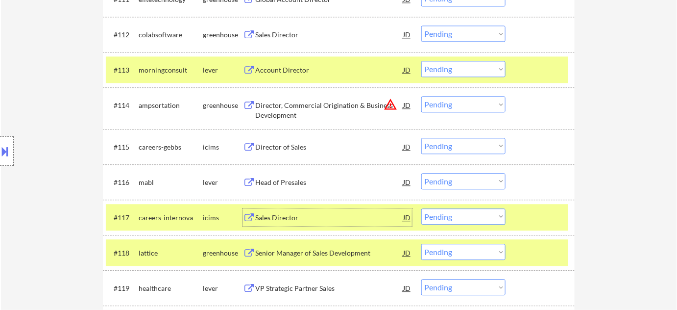
scroll to position [733, 0]
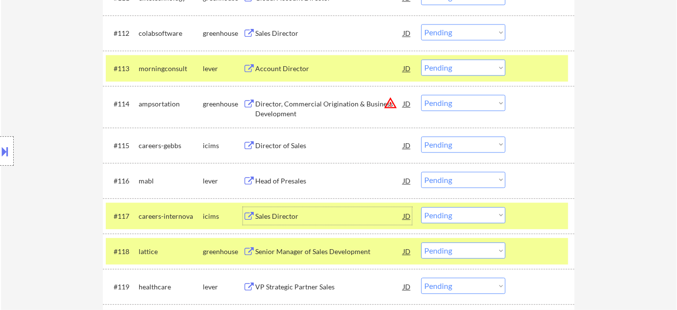
click at [455, 174] on select "Choose an option... Pending Applied Excluded (Questions) Excluded (Expired) Exc…" at bounding box center [463, 179] width 84 height 16
click at [421, 171] on select "Choose an option... Pending Applied Excluded (Questions) Excluded (Expired) Exc…" at bounding box center [463, 179] width 84 height 16
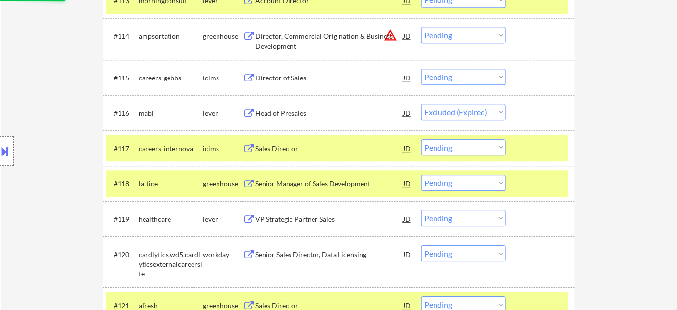
scroll to position [822, 0]
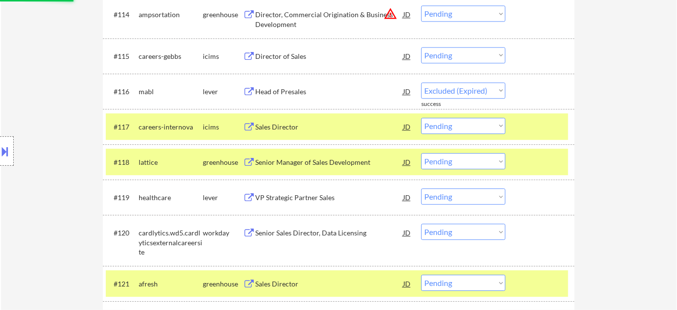
select select ""pending""
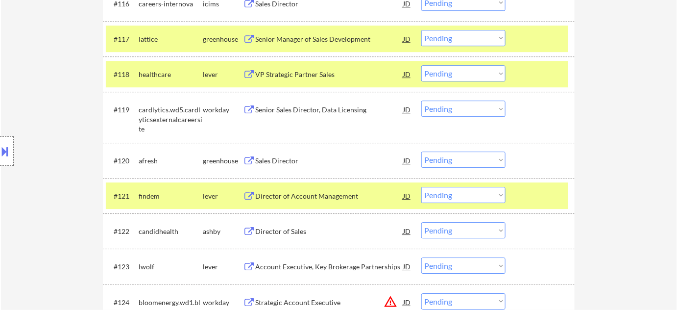
scroll to position [911, 0]
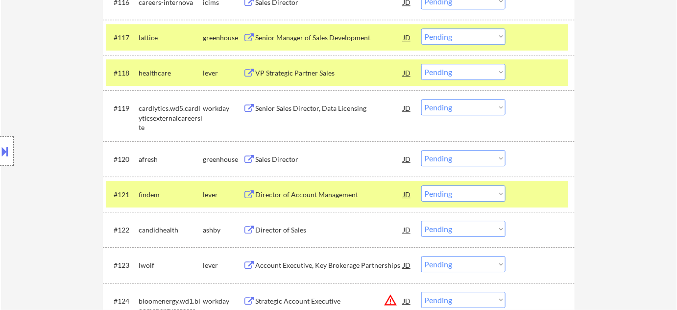
click at [272, 157] on div "Sales Director" at bounding box center [329, 159] width 148 height 10
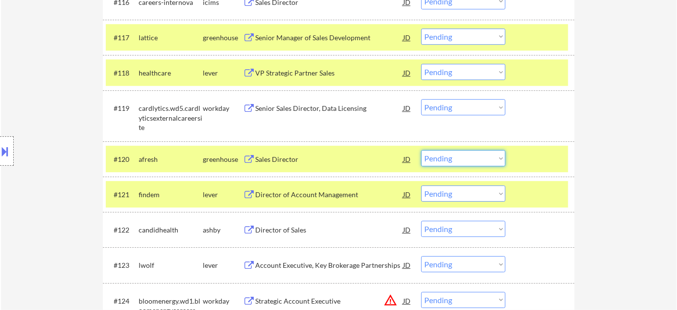
click at [440, 162] on select "Choose an option... Pending Applied Excluded (Questions) Excluded (Expired) Exc…" at bounding box center [463, 158] width 84 height 16
click at [421, 150] on select "Choose an option... Pending Applied Excluded (Questions) Excluded (Expired) Exc…" at bounding box center [463, 158] width 84 height 16
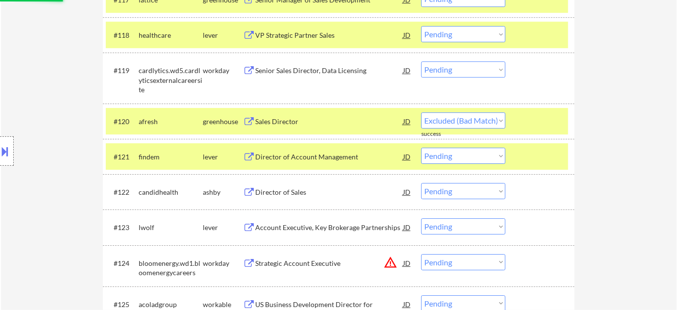
scroll to position [1000, 0]
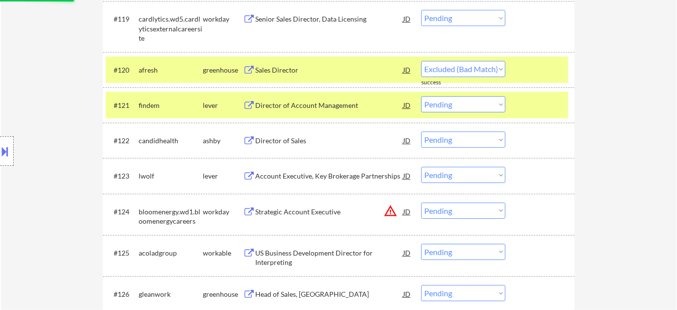
select select ""pending""
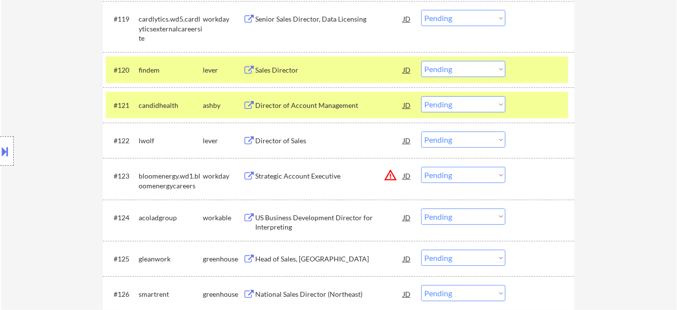
scroll to position [1045, 0]
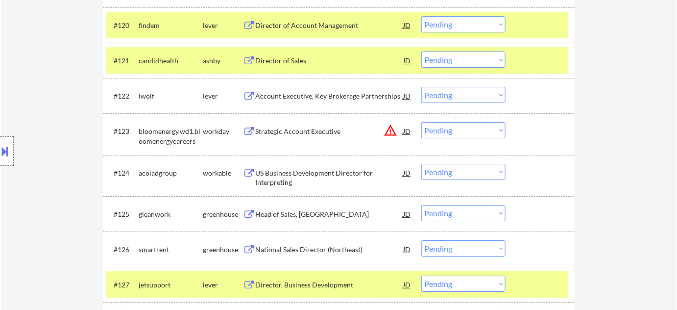
click at [292, 66] on div "Director of Sales" at bounding box center [329, 60] width 148 height 18
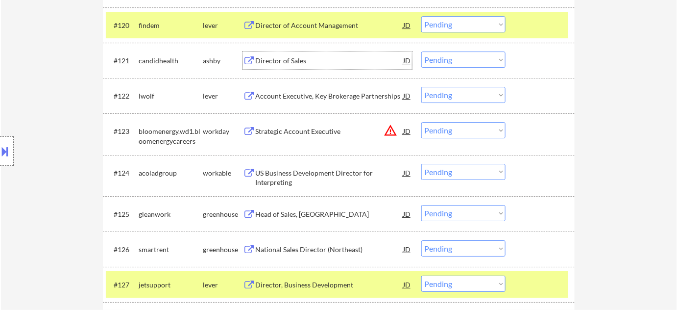
click at [449, 62] on select "Choose an option... Pending Applied Excluded (Questions) Excluded (Expired) Exc…" at bounding box center [463, 59] width 84 height 16
click at [421, 51] on select "Choose an option... Pending Applied Excluded (Questions) Excluded (Expired) Exc…" at bounding box center [463, 59] width 84 height 16
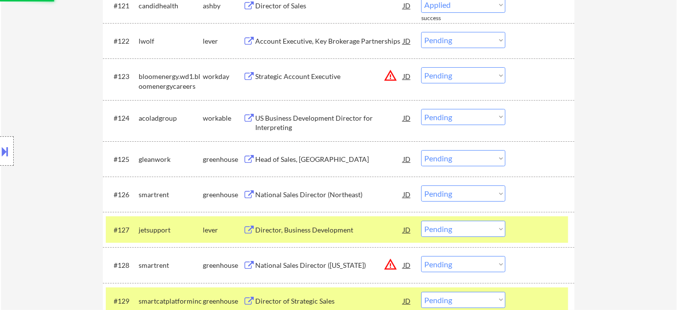
scroll to position [1134, 0]
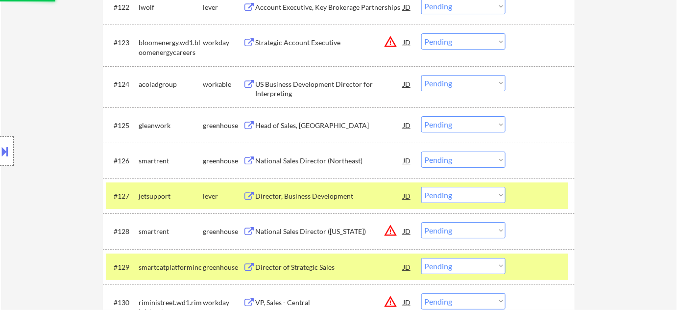
select select ""pending""
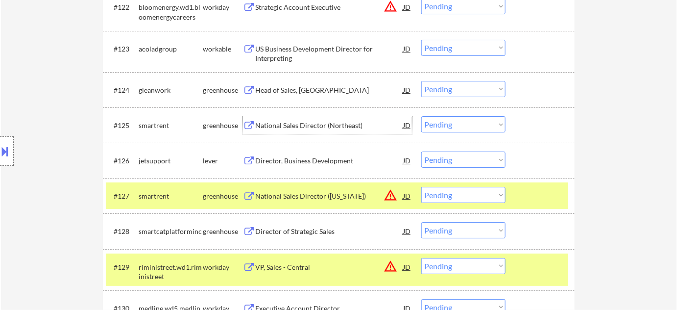
click at [320, 124] on div "National Sales Director (Northeast)" at bounding box center [329, 126] width 148 height 10
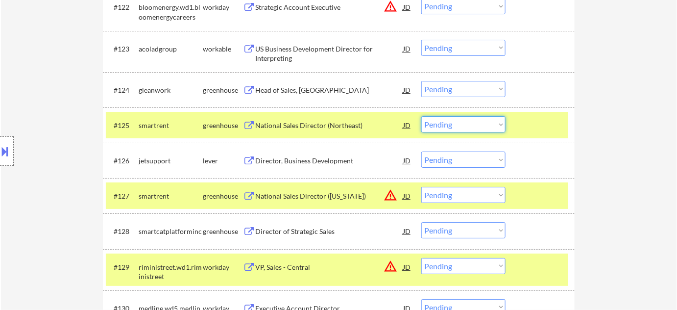
drag, startPoint x: 481, startPoint y: 123, endPoint x: 481, endPoint y: 130, distance: 6.9
click at [481, 123] on select "Choose an option... Pending Applied Excluded (Questions) Excluded (Expired) Exc…" at bounding box center [463, 124] width 84 height 16
click at [421, 116] on select "Choose an option... Pending Applied Excluded (Questions) Excluded (Expired) Exc…" at bounding box center [463, 124] width 84 height 16
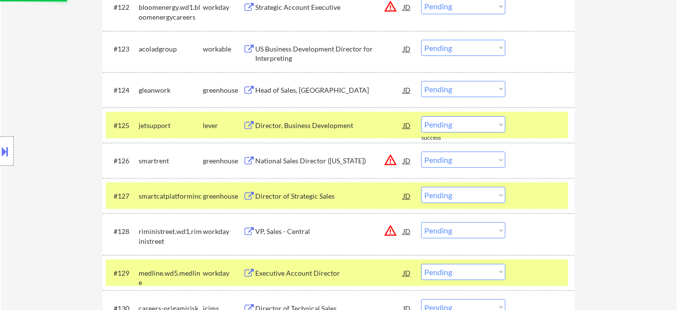
scroll to position [1178, 0]
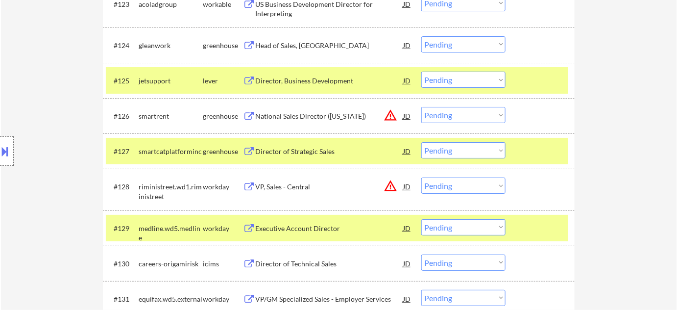
click at [302, 82] on div "Director, Business Development" at bounding box center [329, 81] width 148 height 10
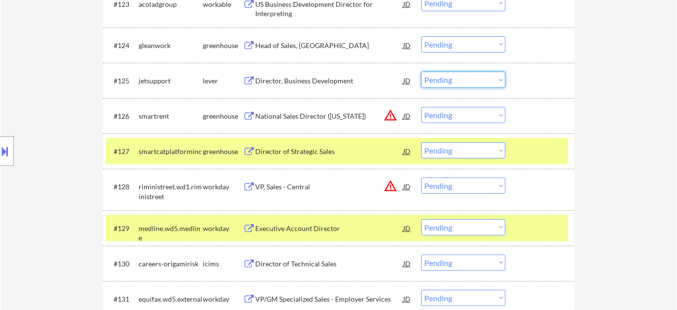
drag, startPoint x: 455, startPoint y: 80, endPoint x: 459, endPoint y: 86, distance: 7.1
click at [455, 80] on select "Choose an option... Pending Applied Excluded (Questions) Excluded (Expired) Exc…" at bounding box center [463, 80] width 84 height 16
drag, startPoint x: 469, startPoint y: 80, endPoint x: 469, endPoint y: 85, distance: 5.4
click at [469, 80] on select "Choose an option... Pending Applied Excluded (Questions) Excluded (Expired) Exc…" at bounding box center [463, 80] width 84 height 16
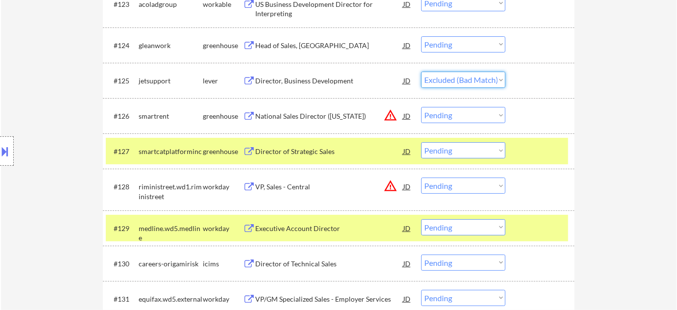
click at [421, 72] on select "Choose an option... Pending Applied Excluded (Questions) Excluded (Expired) Exc…" at bounding box center [463, 80] width 84 height 16
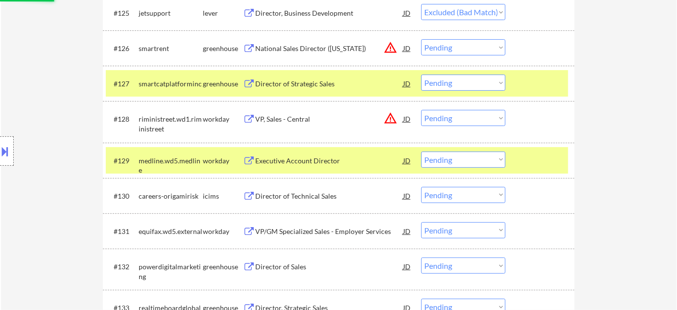
scroll to position [1267, 0]
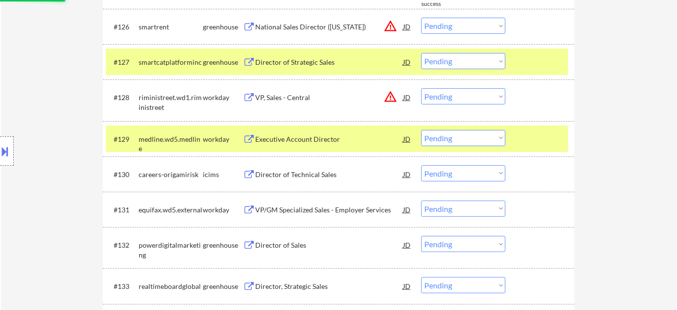
select select ""pending""
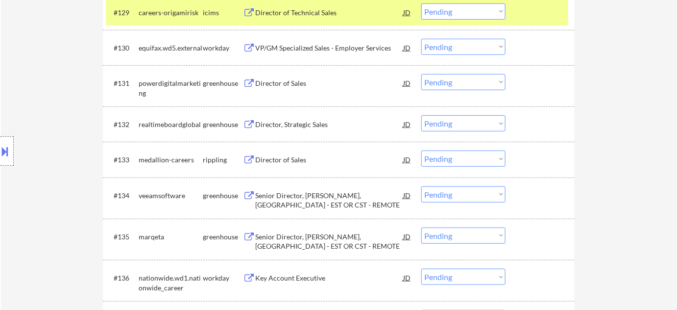
scroll to position [1401, 0]
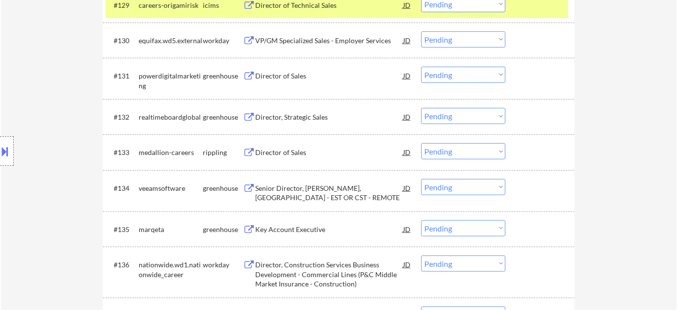
click at [307, 115] on div "Director, Strategic Sales" at bounding box center [329, 117] width 148 height 10
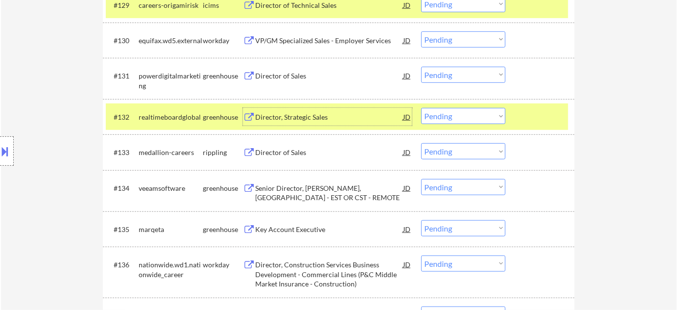
click at [452, 116] on select "Choose an option... Pending Applied Excluded (Questions) Excluded (Expired) Exc…" at bounding box center [463, 116] width 84 height 16
click at [466, 117] on select "Choose an option... Pending Applied Excluded (Questions) Excluded (Expired) Exc…" at bounding box center [463, 116] width 84 height 16
click at [265, 77] on div "Director of Sales" at bounding box center [329, 76] width 148 height 10
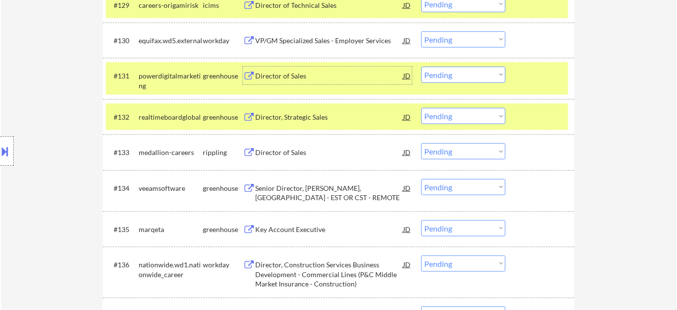
click at [470, 116] on select "Choose an option... Pending Applied Excluded (Questions) Excluded (Expired) Exc…" at bounding box center [463, 116] width 84 height 16
click at [421, 108] on select "Choose an option... Pending Applied Excluded (Questions) Excluded (Expired) Exc…" at bounding box center [463, 116] width 84 height 16
select select ""pending""
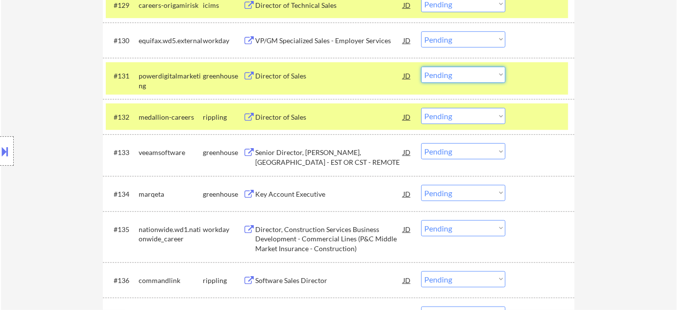
click at [469, 72] on select "Choose an option... Pending Applied Excluded (Questions) Excluded (Expired) Exc…" at bounding box center [463, 75] width 84 height 16
click at [421, 67] on select "Choose an option... Pending Applied Excluded (Questions) Excluded (Expired) Exc…" at bounding box center [463, 75] width 84 height 16
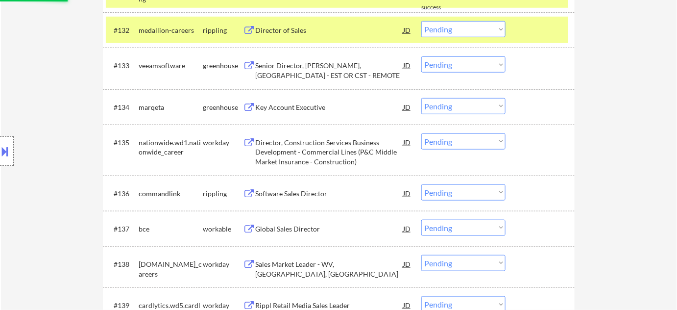
scroll to position [1490, 0]
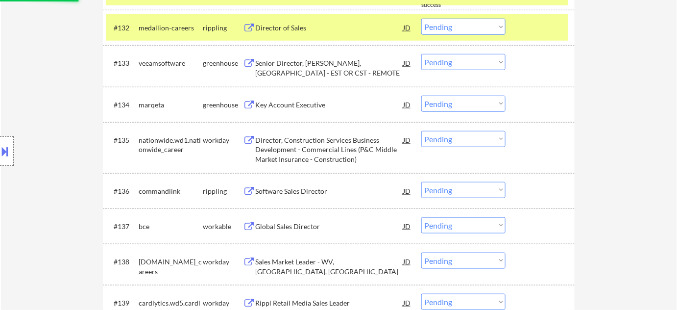
select select ""pending""
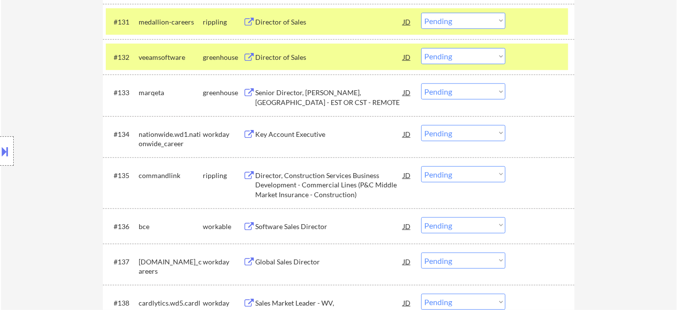
scroll to position [1446, 0]
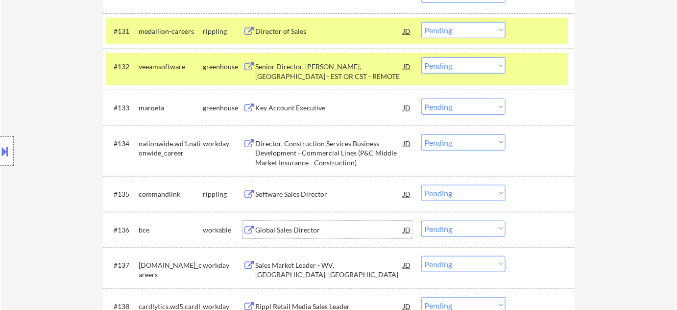
click at [299, 228] on div "Global Sales Director" at bounding box center [329, 230] width 148 height 10
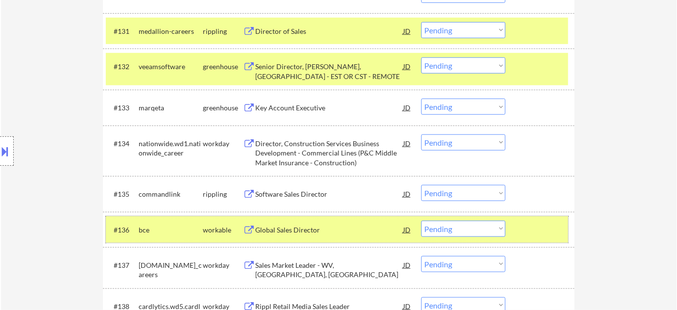
click at [456, 236] on div "#136 bce workable Global Sales Director JD Choose an option... Pending Applied …" at bounding box center [337, 229] width 462 height 26
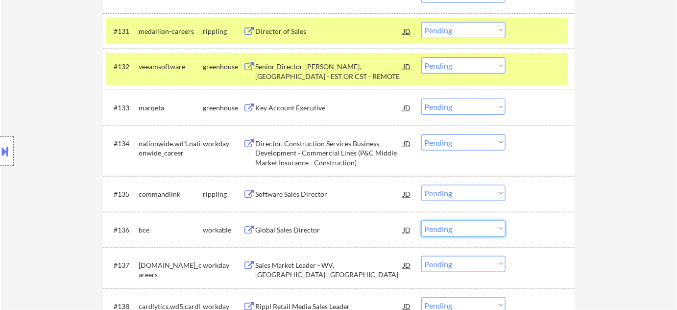
click at [459, 227] on select "Choose an option... Pending Applied Excluded (Questions) Excluded (Expired) Exc…" at bounding box center [463, 228] width 84 height 16
click at [421, 220] on select "Choose an option... Pending Applied Excluded (Questions) Excluded (Expired) Exc…" at bounding box center [463, 228] width 84 height 16
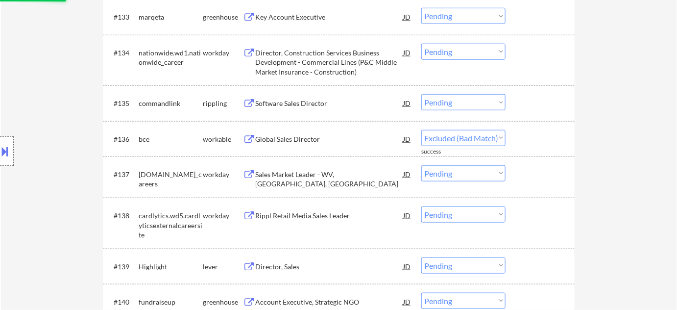
scroll to position [1535, 0]
select select ""pending""
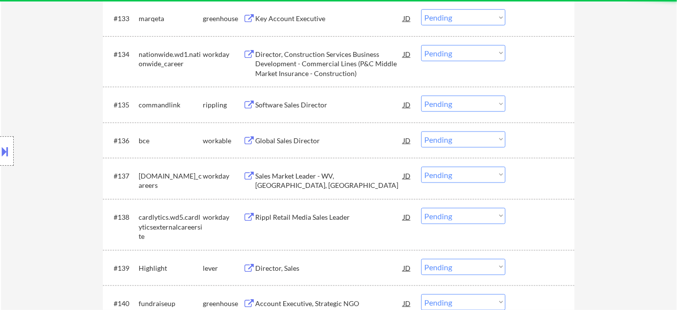
scroll to position [1623, 0]
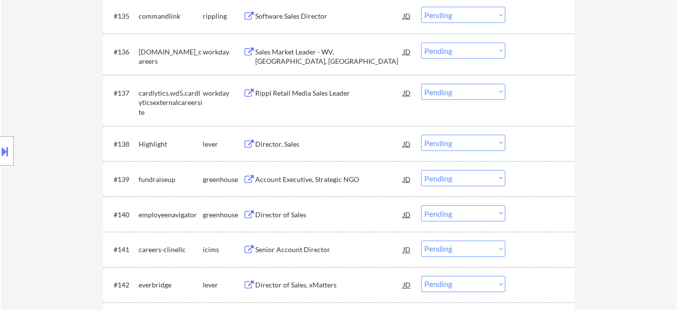
click at [278, 141] on div "Director, Sales" at bounding box center [329, 144] width 148 height 10
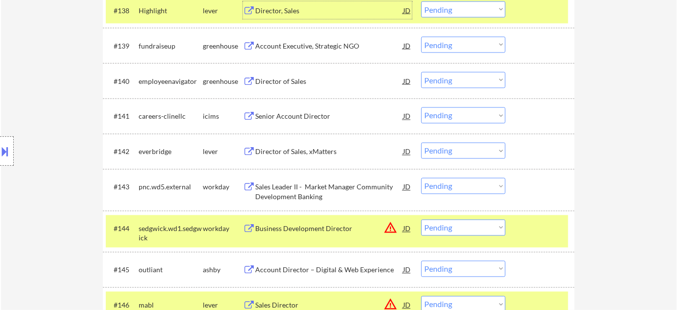
scroll to position [1757, 0]
click at [281, 73] on div "Director of Sales" at bounding box center [329, 81] width 148 height 18
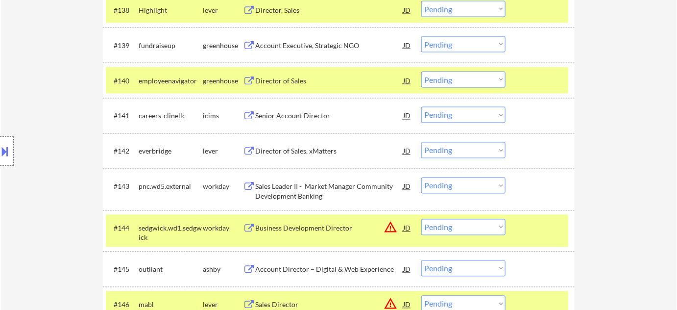
scroll to position [1579, 0]
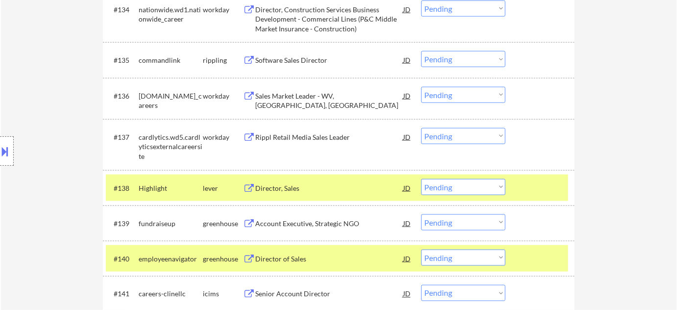
click at [453, 190] on select "Choose an option... Pending Applied Excluded (Questions) Excluded (Expired) Exc…" at bounding box center [463, 187] width 84 height 16
click at [421, 179] on select "Choose an option... Pending Applied Excluded (Questions) Excluded (Expired) Exc…" at bounding box center [463, 187] width 84 height 16
select select ""pending""
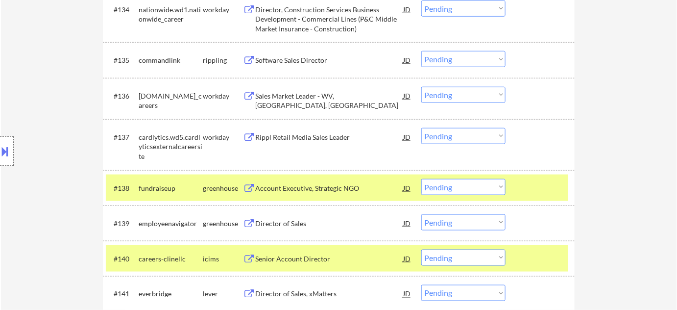
click at [0, 150] on button at bounding box center [5, 151] width 11 height 16
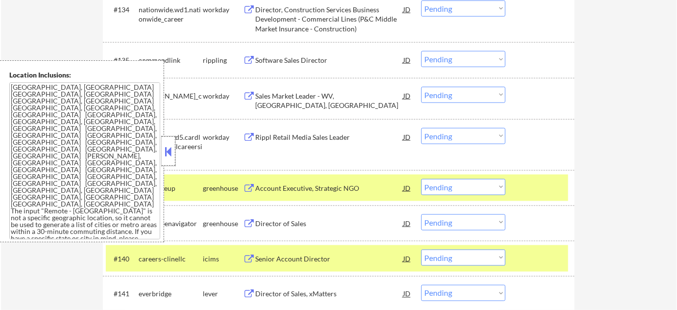
click at [169, 159] on div at bounding box center [169, 150] width 14 height 29
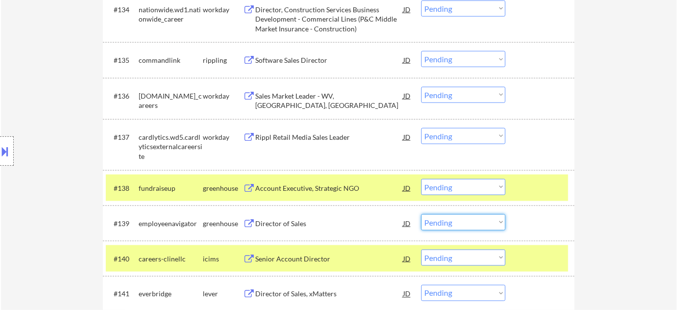
click at [455, 221] on select "Choose an option... Pending Applied Excluded (Questions) Excluded (Expired) Exc…" at bounding box center [463, 222] width 84 height 16
click at [421, 214] on select "Choose an option... Pending Applied Excluded (Questions) Excluded (Expired) Exc…" at bounding box center [463, 222] width 84 height 16
select select ""pending""
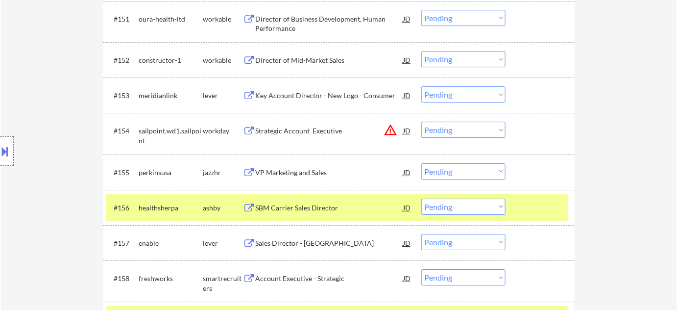
scroll to position [2247, 0]
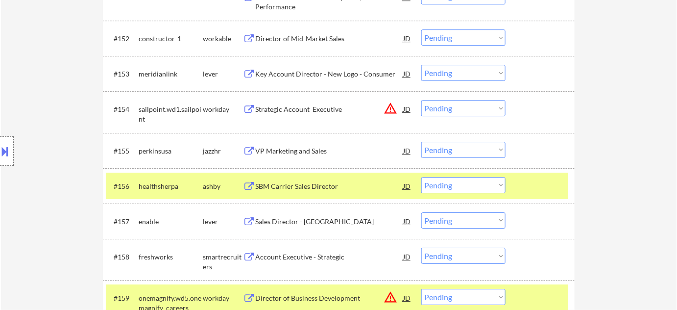
click at [291, 156] on div "VP Marketing and Sales" at bounding box center [329, 151] width 148 height 18
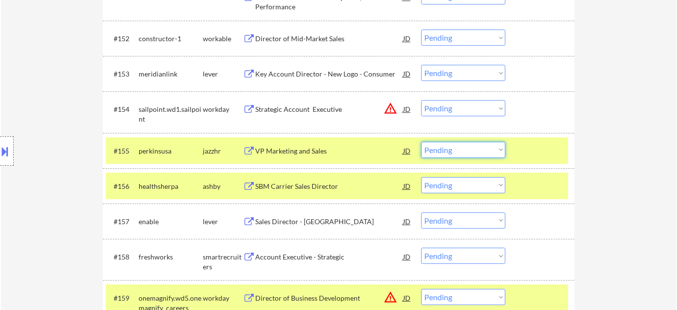
click at [455, 152] on select "Choose an option... Pending Applied Excluded (Questions) Excluded (Expired) Exc…" at bounding box center [463, 150] width 84 height 16
click at [421, 142] on select "Choose an option... Pending Applied Excluded (Questions) Excluded (Expired) Exc…" at bounding box center [463, 150] width 84 height 16
select select ""pending""
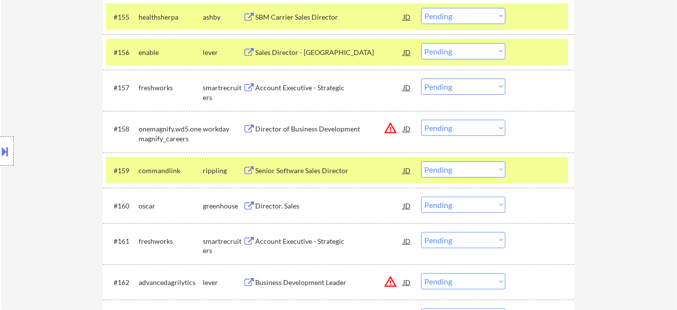
scroll to position [2425, 0]
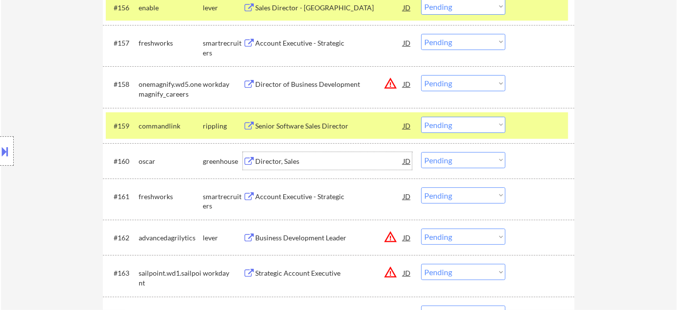
click at [280, 156] on div "Director, Sales" at bounding box center [329, 161] width 148 height 10
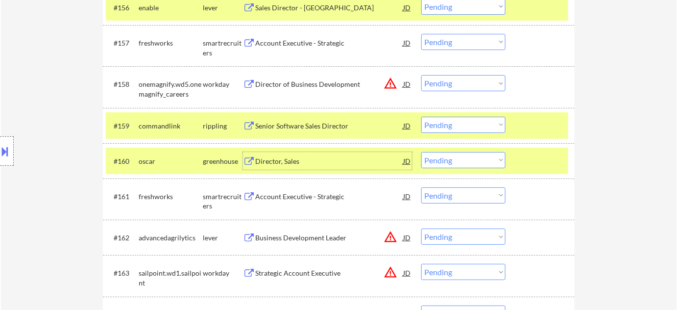
click at [473, 161] on select "Choose an option... Pending Applied Excluded (Questions) Excluded (Expired) Exc…" at bounding box center [463, 160] width 84 height 16
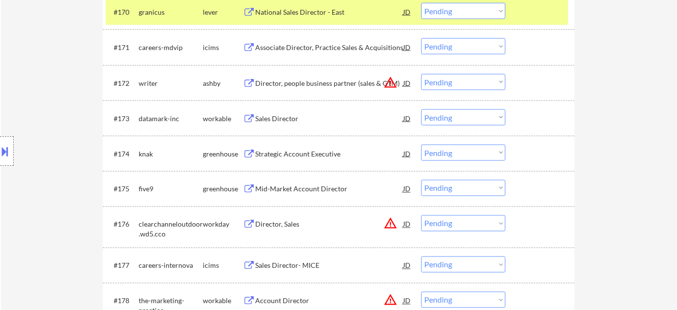
scroll to position [2960, 0]
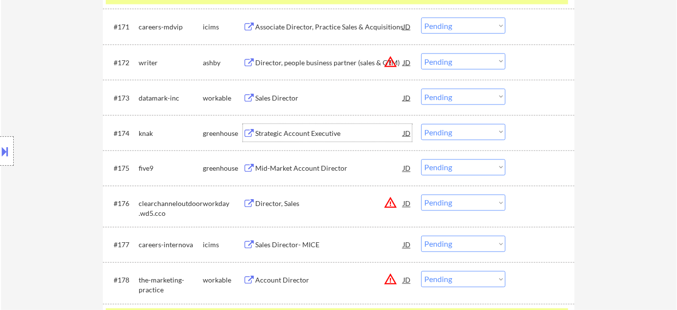
click at [310, 136] on div "Strategic Account Executive" at bounding box center [329, 133] width 148 height 10
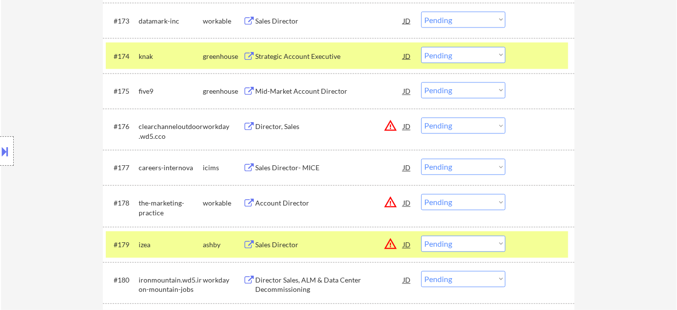
scroll to position [2963, 0]
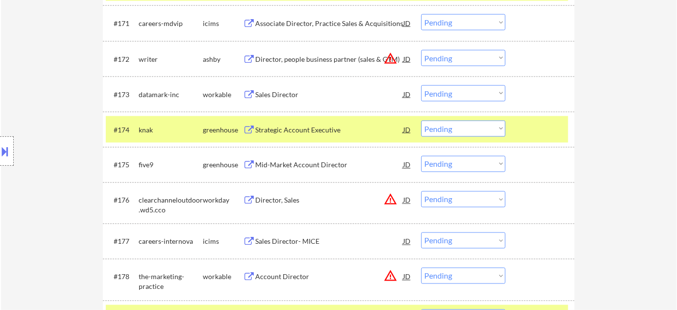
click at [444, 125] on select "Choose an option... Pending Applied Excluded (Questions) Excluded (Expired) Exc…" at bounding box center [463, 129] width 84 height 16
click at [421, 121] on select "Choose an option... Pending Applied Excluded (Questions) Excluded (Expired) Exc…" at bounding box center [463, 129] width 84 height 16
click at [454, 134] on select "Choose an option... Pending Applied Excluded (Questions) Excluded (Expired) Exc…" at bounding box center [463, 129] width 84 height 16
click at [421, 121] on select "Choose an option... Pending Applied Excluded (Questions) Excluded (Expired) Exc…" at bounding box center [463, 129] width 84 height 16
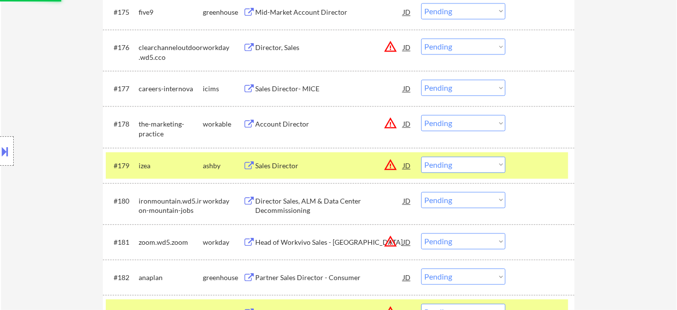
scroll to position [3186, 0]
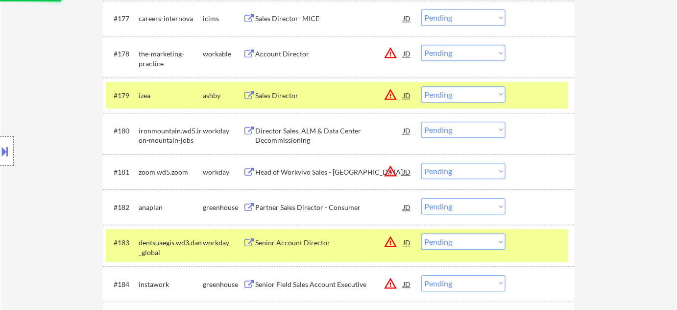
select select ""pending""
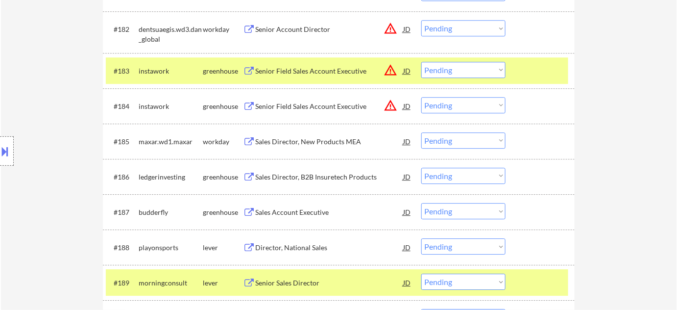
scroll to position [3408, 0]
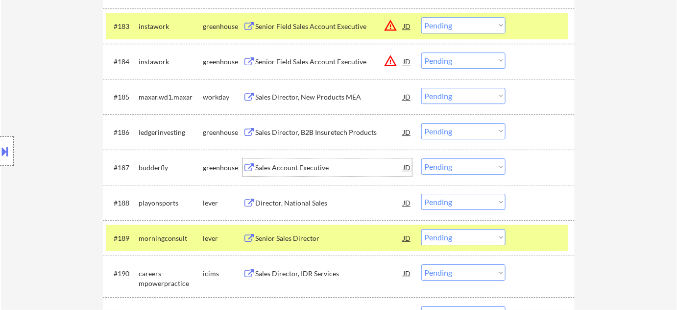
click at [282, 166] on div "Sales Account Executive" at bounding box center [329, 168] width 148 height 10
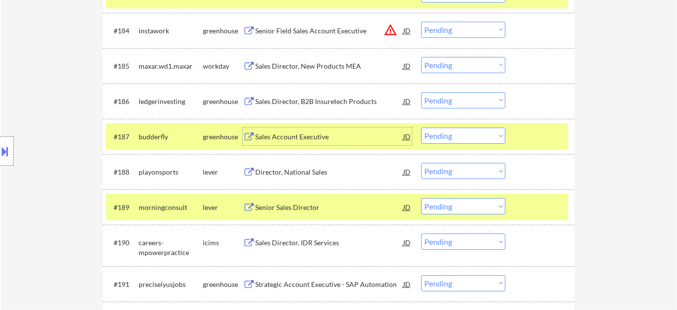
scroll to position [3453, 0]
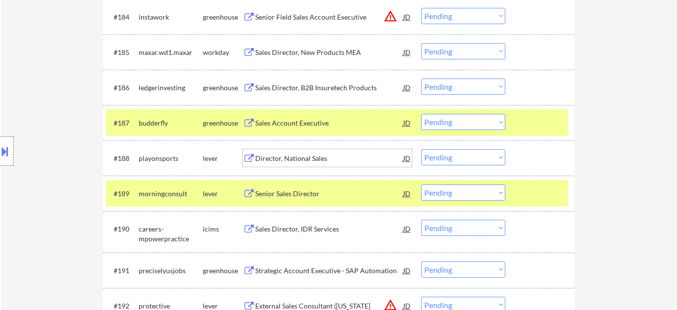
click at [294, 158] on div "Director, National Sales" at bounding box center [329, 158] width 148 height 10
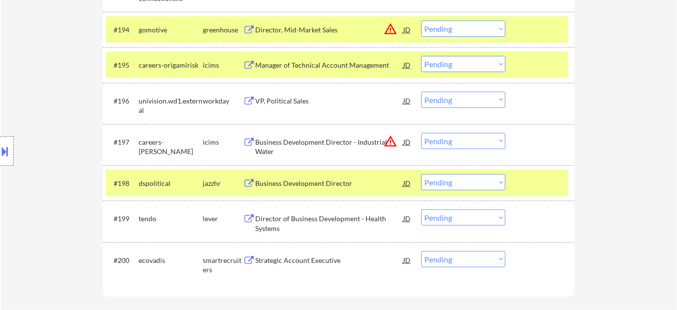
scroll to position [3809, 0]
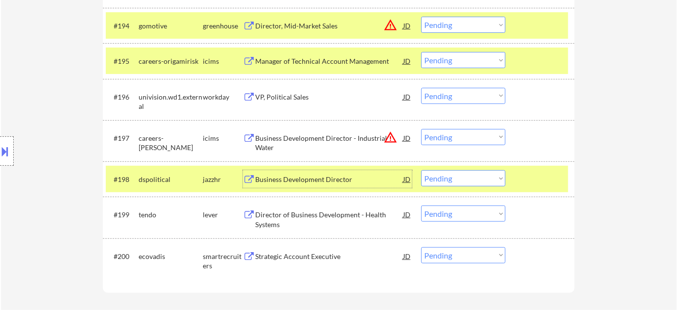
click at [325, 178] on div "Business Development Director" at bounding box center [329, 179] width 148 height 10
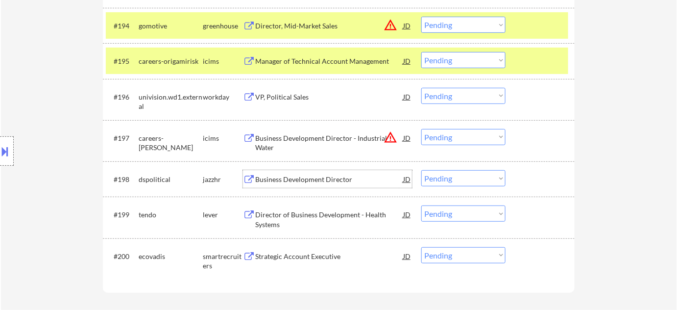
click at [461, 177] on select "Choose an option... Pending Applied Excluded (Questions) Excluded (Expired) Exc…" at bounding box center [463, 178] width 84 height 16
click at [421, 170] on select "Choose an option... Pending Applied Excluded (Questions) Excluded (Expired) Exc…" at bounding box center [463, 178] width 84 height 16
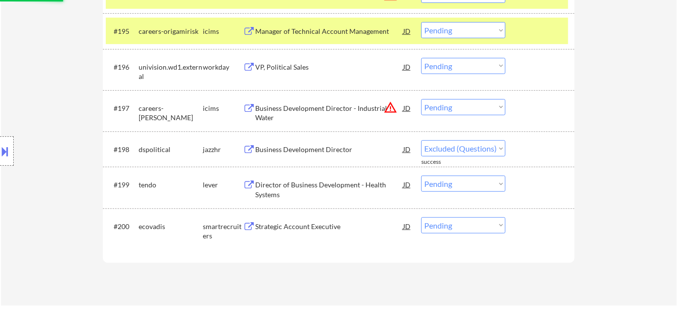
scroll to position [3854, 0]
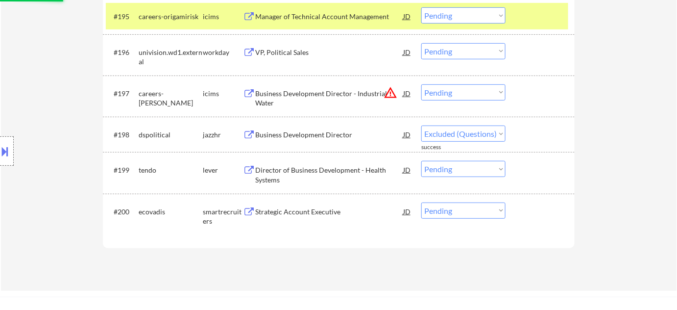
select select ""pending""
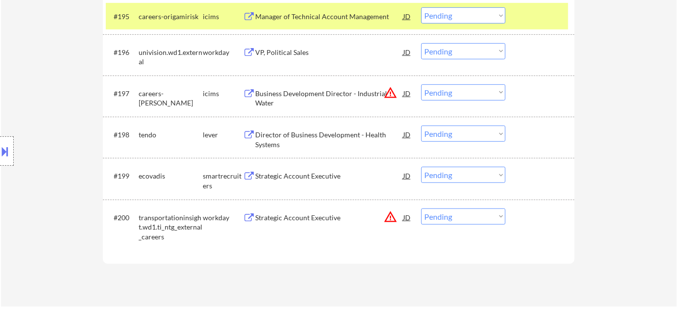
click at [314, 176] on div "Strategic Account Executive" at bounding box center [329, 176] width 148 height 10
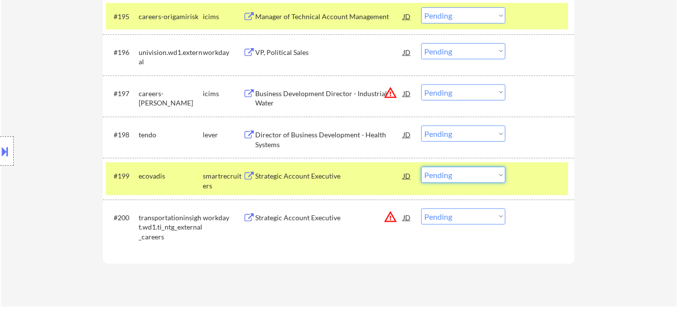
click at [451, 175] on select "Choose an option... Pending Applied Excluded (Questions) Excluded (Expired) Exc…" at bounding box center [463, 175] width 84 height 16
click at [421, 167] on select "Choose an option... Pending Applied Excluded (Questions) Excluded (Expired) Exc…" at bounding box center [463, 175] width 84 height 16
select select ""pending""
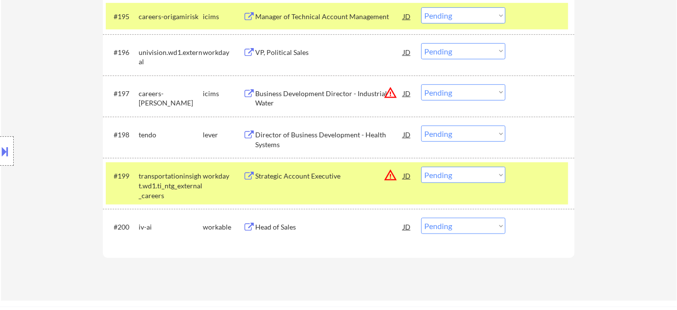
click at [278, 225] on div "Head of Sales" at bounding box center [329, 227] width 148 height 10
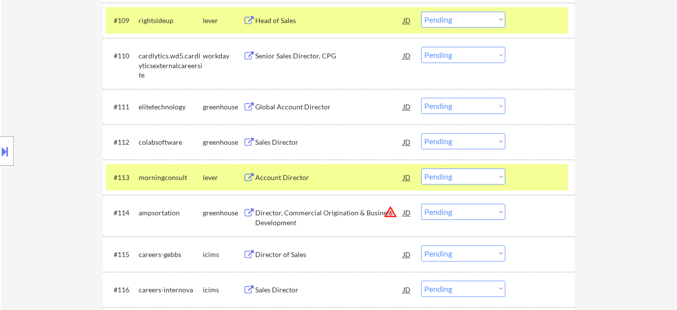
scroll to position [567, 0]
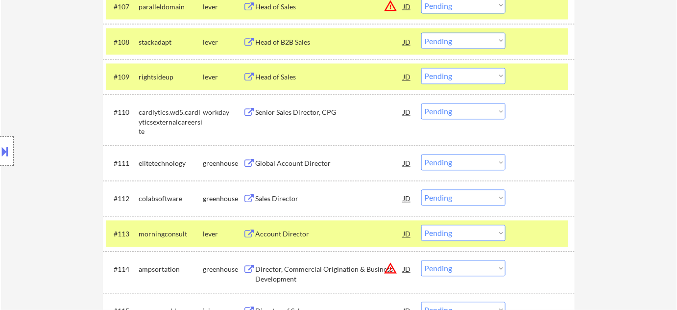
click at [292, 162] on div "Global Account Director" at bounding box center [329, 164] width 148 height 10
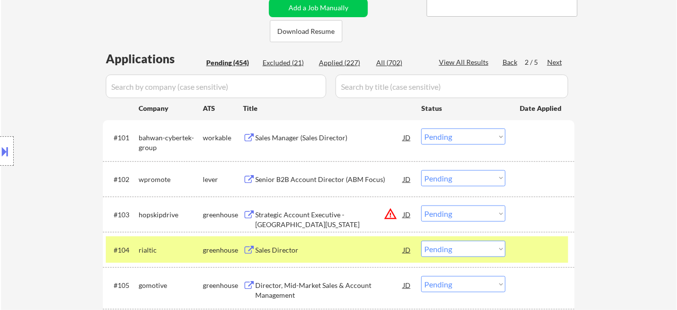
scroll to position [138, 0]
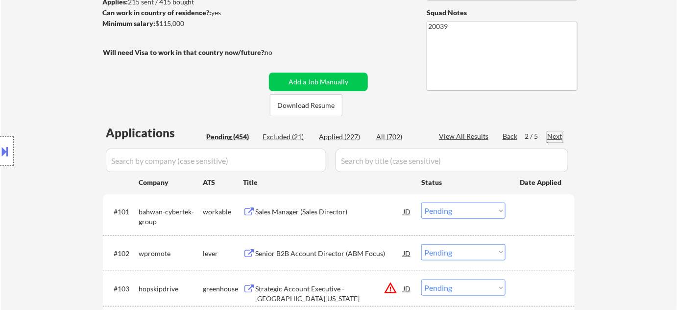
click at [561, 137] on div "Next" at bounding box center [555, 136] width 16 height 10
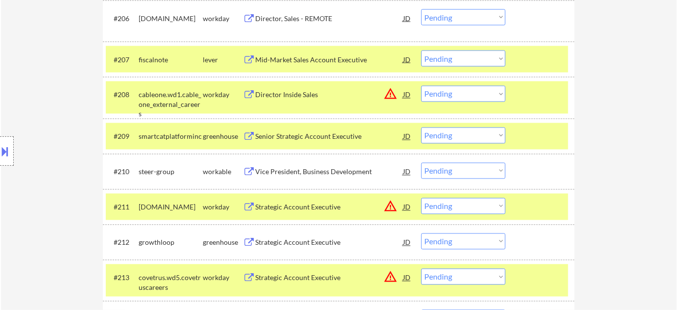
scroll to position [539, 0]
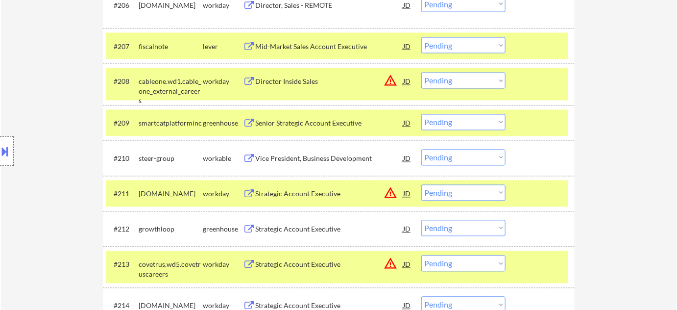
click at [314, 161] on div "Vice President, Business Development" at bounding box center [329, 159] width 148 height 10
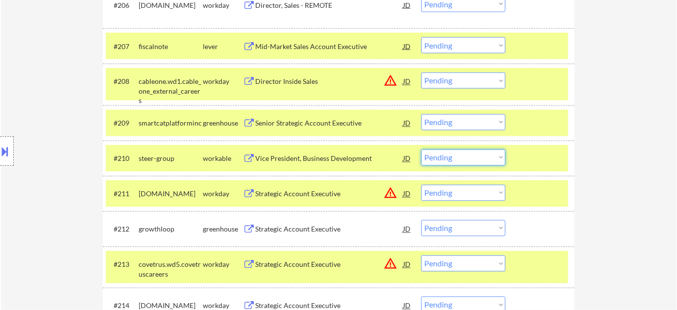
click at [476, 154] on select "Choose an option... Pending Applied Excluded (Questions) Excluded (Expired) Exc…" at bounding box center [463, 157] width 84 height 16
click at [421, 149] on select "Choose an option... Pending Applied Excluded (Questions) Excluded (Expired) Exc…" at bounding box center [463, 157] width 84 height 16
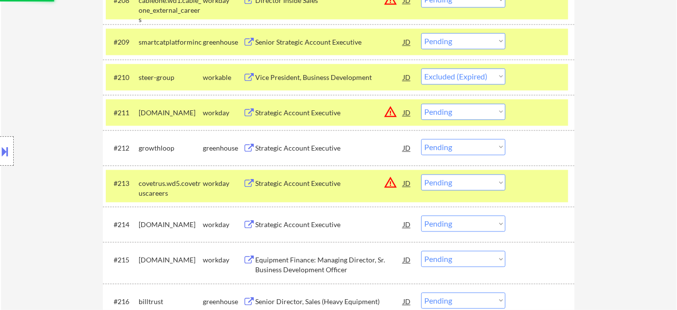
scroll to position [628, 0]
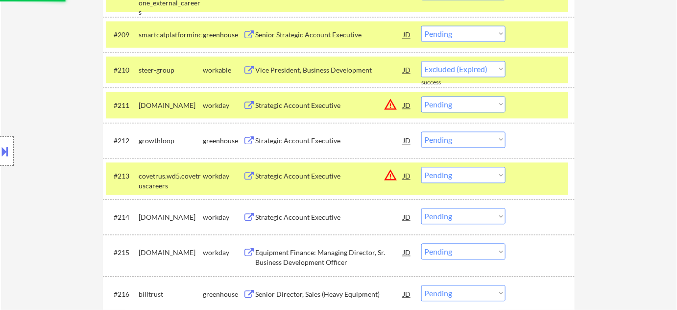
click at [324, 146] on div "Strategic Account Executive" at bounding box center [329, 140] width 148 height 18
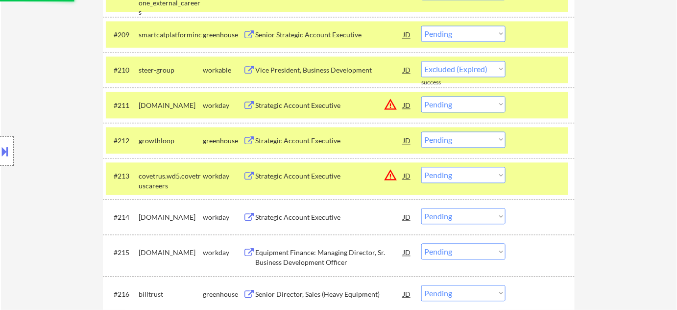
select select ""pending""
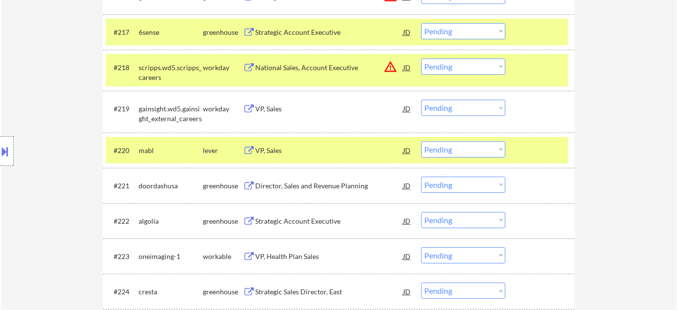
scroll to position [940, 0]
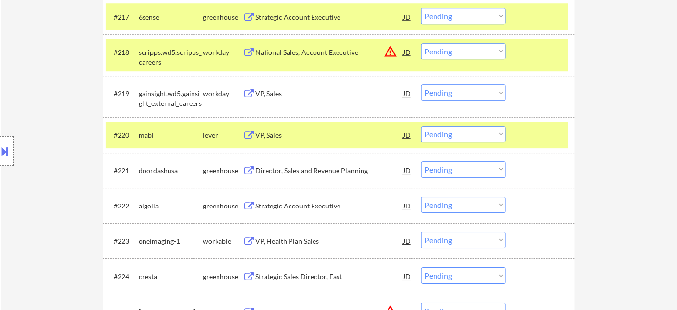
click at [313, 207] on div "Strategic Account Executive" at bounding box center [329, 206] width 148 height 10
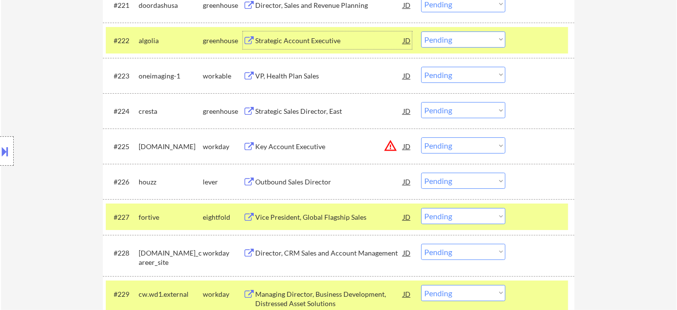
scroll to position [1118, 0]
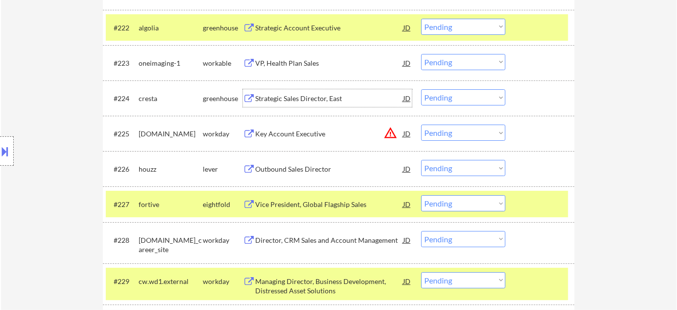
click at [311, 97] on div "Strategic Sales Director, East" at bounding box center [329, 99] width 148 height 10
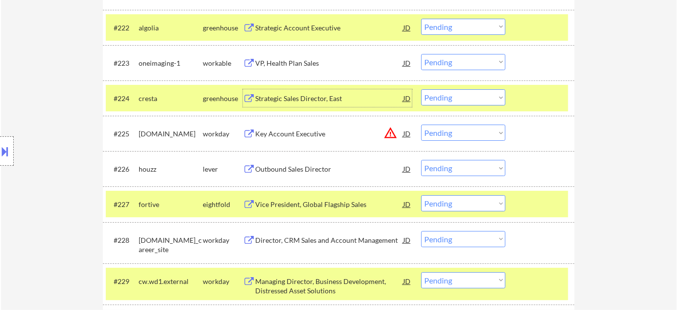
click at [455, 93] on select "Choose an option... Pending Applied Excluded (Questions) Excluded (Expired) Exc…" at bounding box center [463, 97] width 84 height 16
click at [421, 89] on select "Choose an option... Pending Applied Excluded (Questions) Excluded (Expired) Exc…" at bounding box center [463, 97] width 84 height 16
select select ""pending""
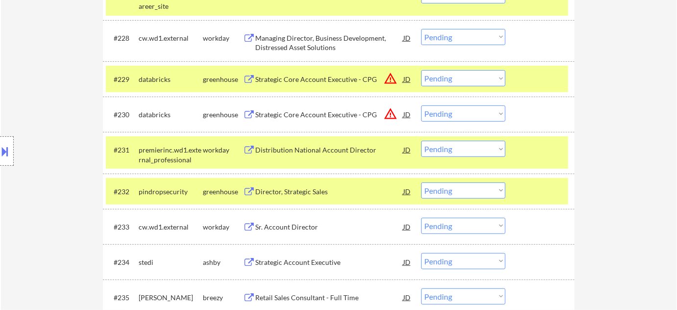
scroll to position [1341, 0]
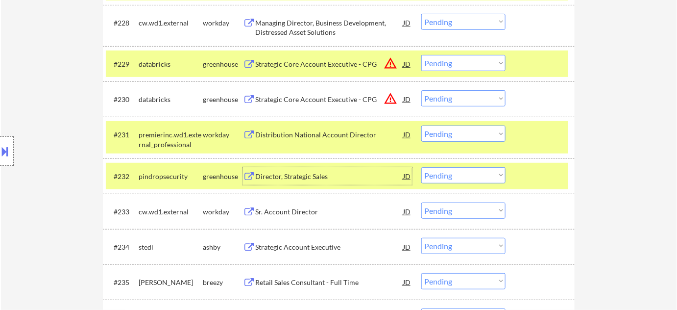
click at [312, 180] on div "Director, Strategic Sales" at bounding box center [329, 176] width 148 height 18
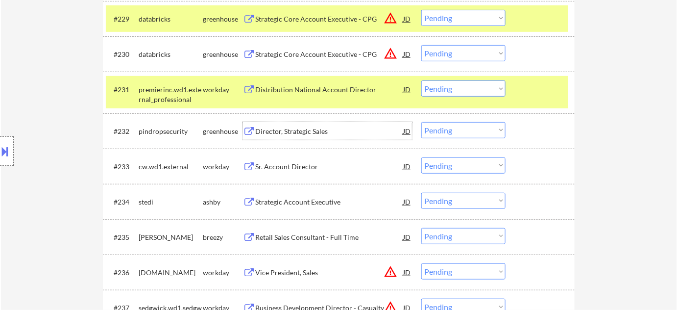
scroll to position [1430, 0]
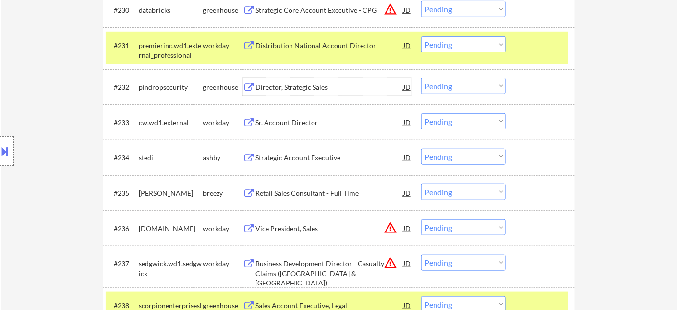
click at [449, 88] on select "Choose an option... Pending Applied Excluded (Questions) Excluded (Expired) Exc…" at bounding box center [463, 86] width 84 height 16
click at [421, 78] on select "Choose an option... Pending Applied Excluded (Questions) Excluded (Expired) Exc…" at bounding box center [463, 86] width 84 height 16
select select ""pending""
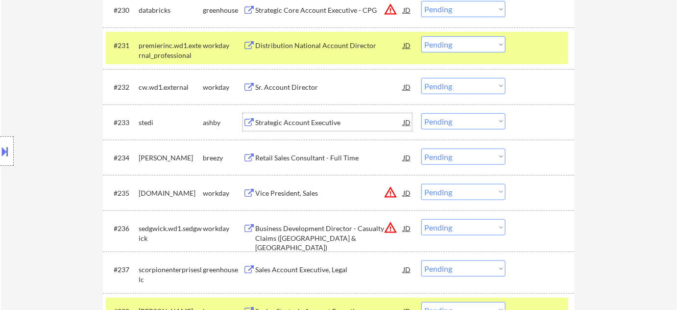
click at [321, 118] on div "Strategic Account Executive" at bounding box center [329, 123] width 148 height 10
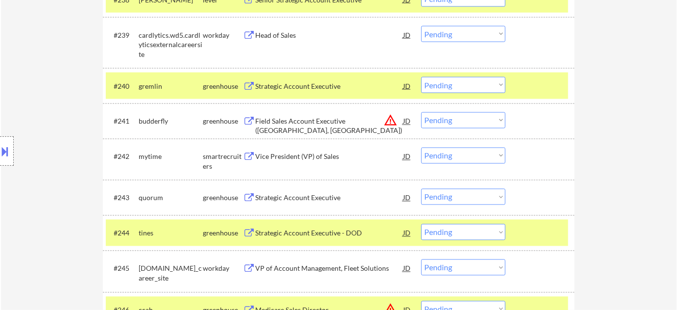
scroll to position [1741, 0]
click at [308, 156] on div "Vice President (VP) of Sales" at bounding box center [329, 156] width 148 height 10
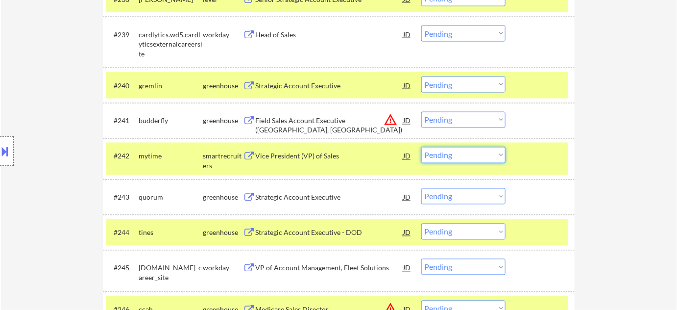
drag, startPoint x: 451, startPoint y: 151, endPoint x: 453, endPoint y: 157, distance: 6.1
click at [451, 151] on select "Choose an option... Pending Applied Excluded (Questions) Excluded (Expired) Exc…" at bounding box center [463, 155] width 84 height 16
click at [421, 147] on select "Choose an option... Pending Applied Excluded (Questions) Excluded (Expired) Exc…" at bounding box center [463, 155] width 84 height 16
click at [294, 193] on div "Strategic Account Executive" at bounding box center [329, 198] width 148 height 10
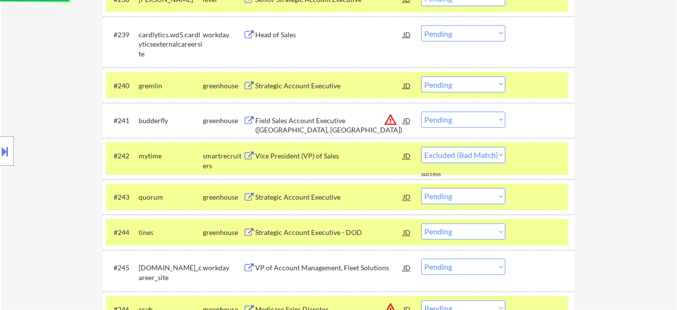
select select ""pending""
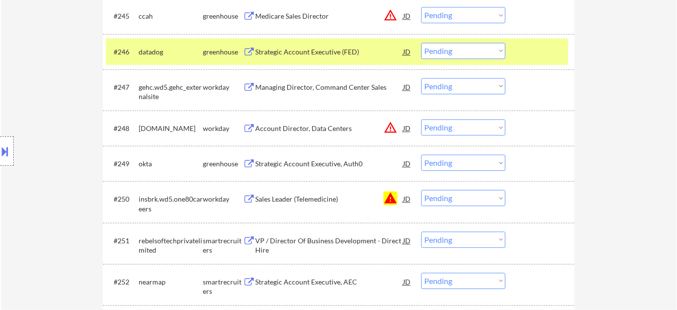
scroll to position [2009, 0]
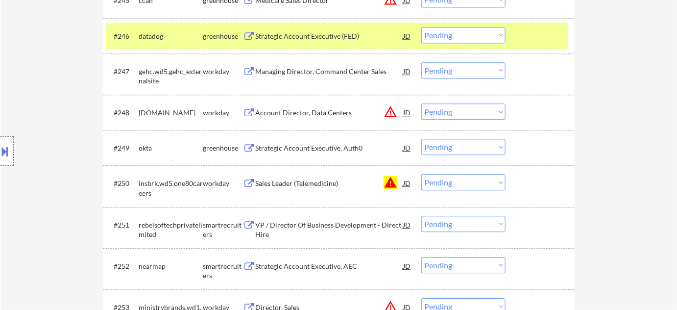
drag, startPoint x: 455, startPoint y: 184, endPoint x: 460, endPoint y: 184, distance: 5.4
click at [455, 184] on select "Choose an option... Pending Applied Excluded (Questions) Excluded (Expired) Exc…" at bounding box center [463, 182] width 84 height 16
click at [421, 174] on select "Choose an option... Pending Applied Excluded (Questions) Excluded (Expired) Exc…" at bounding box center [463, 182] width 84 height 16
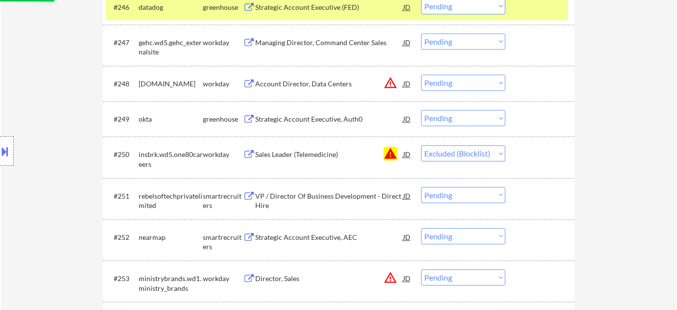
scroll to position [2054, 0]
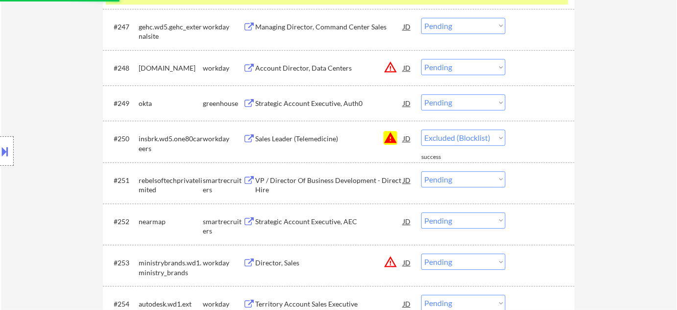
select select ""pending""
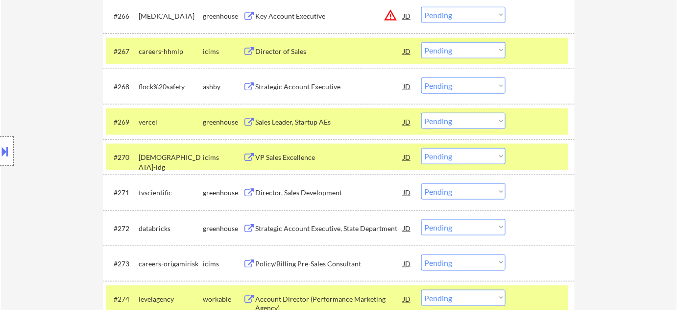
scroll to position [2810, 0]
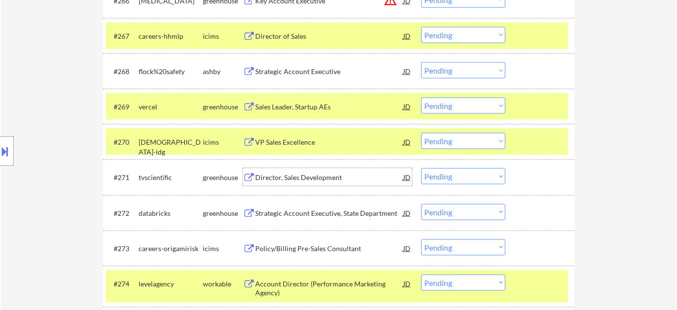
click at [306, 173] on div "Director, Sales Development" at bounding box center [329, 177] width 148 height 10
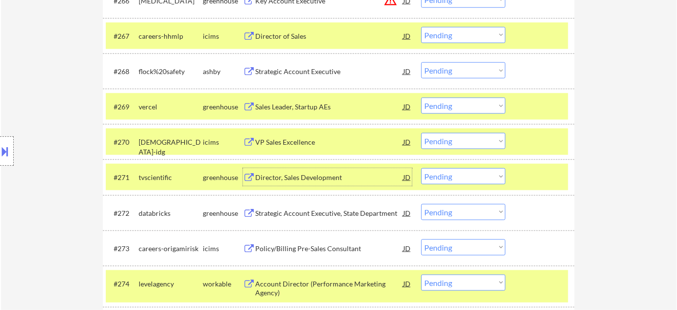
click at [450, 177] on select "Choose an option... Pending Applied Excluded (Questions) Excluded (Expired) Exc…" at bounding box center [463, 176] width 84 height 16
click at [421, 168] on select "Choose an option... Pending Applied Excluded (Questions) Excluded (Expired) Exc…" at bounding box center [463, 176] width 84 height 16
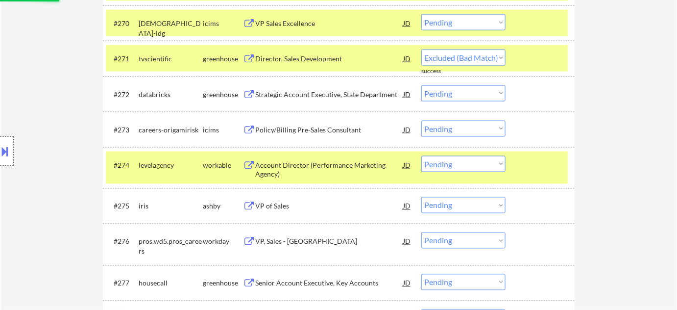
scroll to position [2944, 0]
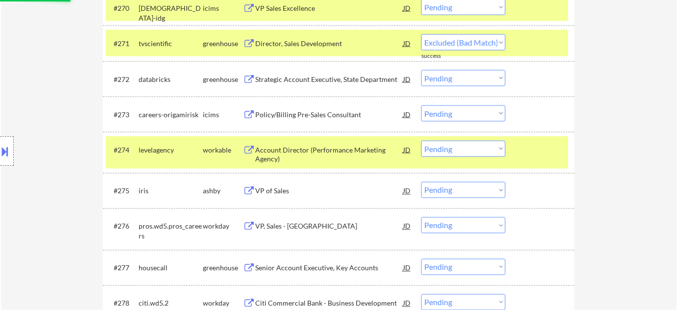
select select ""pending""
click at [269, 193] on div "VP of Sales" at bounding box center [329, 191] width 148 height 10
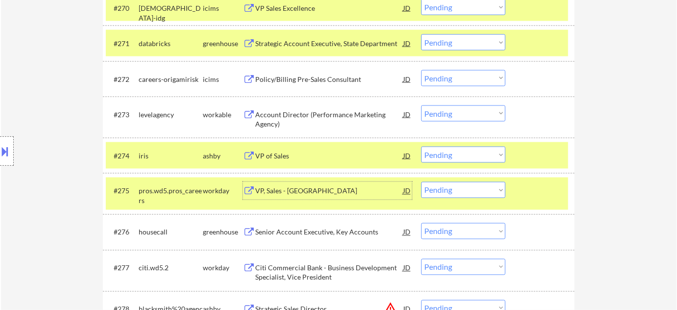
click at [279, 158] on div "VP of Sales" at bounding box center [329, 156] width 148 height 10
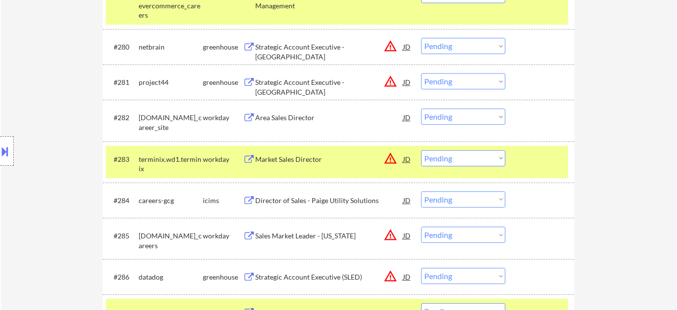
scroll to position [3300, 0]
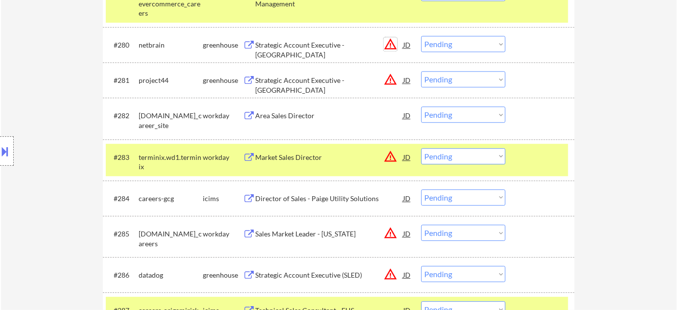
click at [391, 39] on button "warning_amber" at bounding box center [391, 44] width 14 height 14
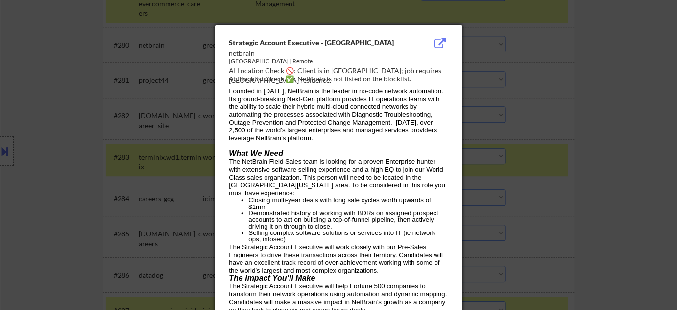
click at [625, 108] on div at bounding box center [338, 155] width 677 height 310
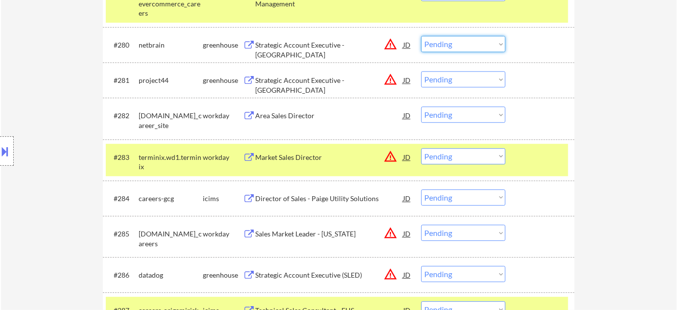
drag, startPoint x: 474, startPoint y: 43, endPoint x: 472, endPoint y: 48, distance: 5.7
click at [474, 43] on select "Choose an option... Pending Applied Excluded (Questions) Excluded (Expired) Exc…" at bounding box center [463, 44] width 84 height 16
click at [421, 36] on select "Choose an option... Pending Applied Excluded (Questions) Excluded (Expired) Exc…" at bounding box center [463, 44] width 84 height 16
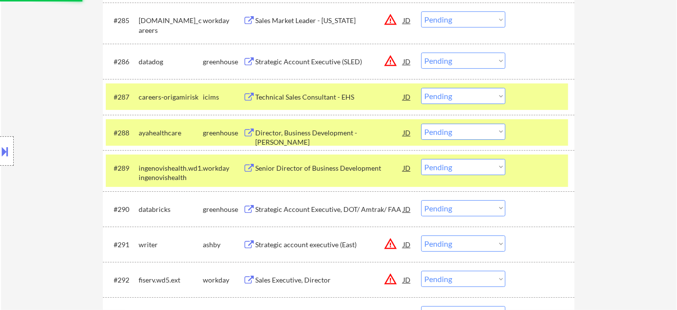
scroll to position [3523, 0]
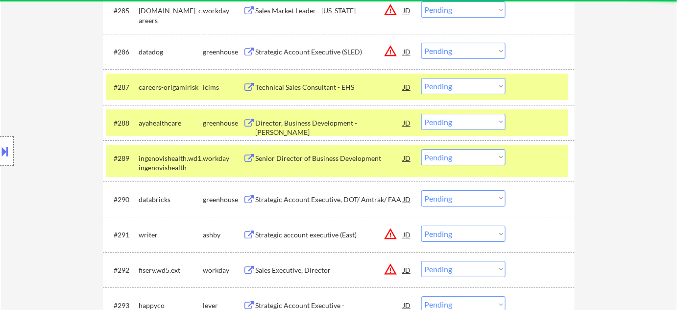
select select ""pending""
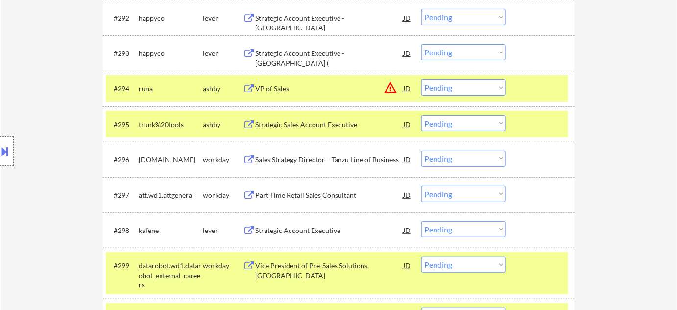
scroll to position [3790, 0]
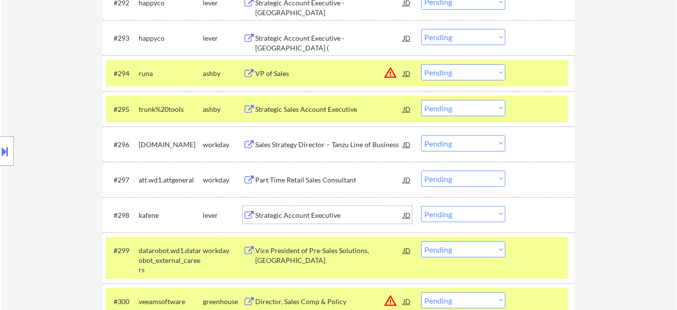
click at [310, 213] on div "Strategic Account Executive" at bounding box center [329, 215] width 148 height 10
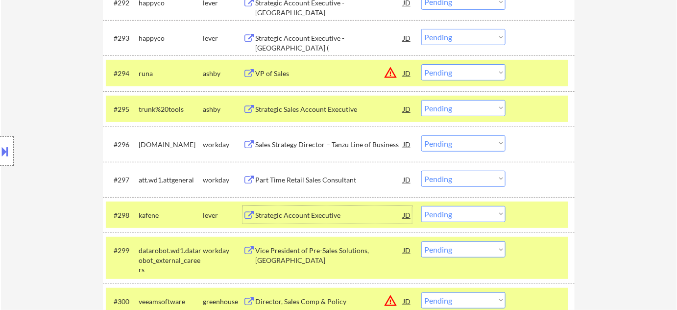
click at [439, 215] on select "Choose an option... Pending Applied Excluded (Questions) Excluded (Expired) Exc…" at bounding box center [463, 214] width 84 height 16
click at [421, 206] on select "Choose an option... Pending Applied Excluded (Questions) Excluded (Expired) Exc…" at bounding box center [463, 214] width 84 height 16
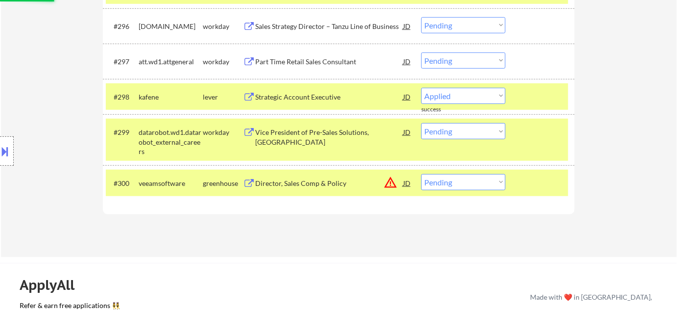
scroll to position [3924, 0]
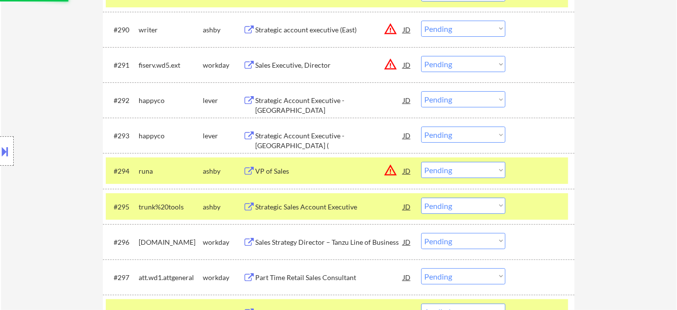
select select ""pending""
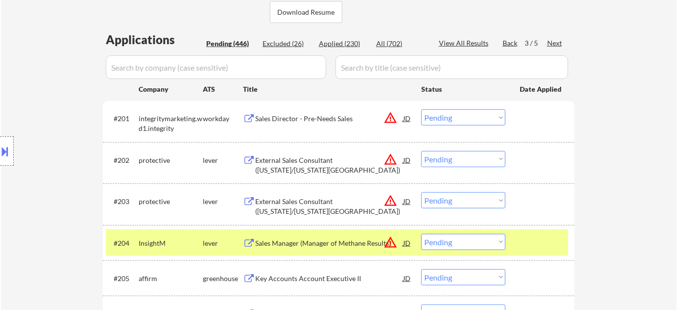
scroll to position [217, 0]
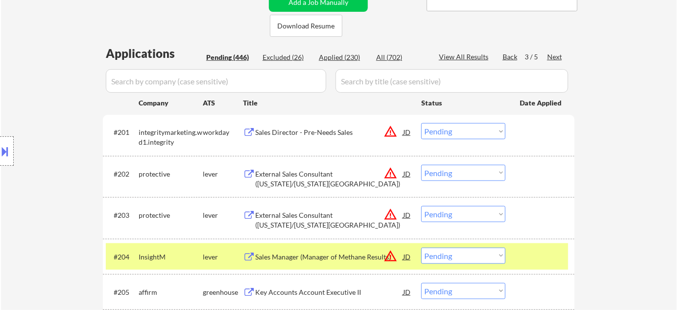
click at [552, 53] on div "Next" at bounding box center [555, 57] width 16 height 10
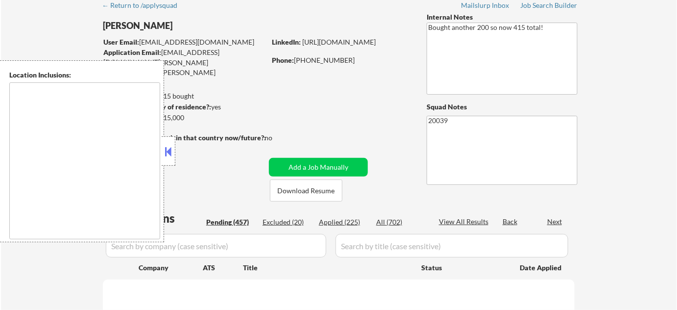
scroll to position [89, 0]
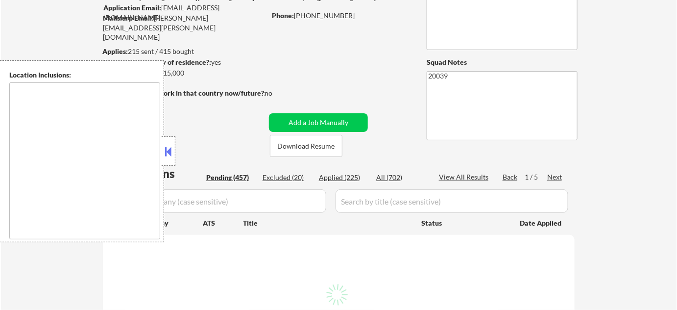
type textarea "Arlington, VA Alexandria, VA Bethesda, MD Silver Spring, MD Falls Church, VA Hy…"
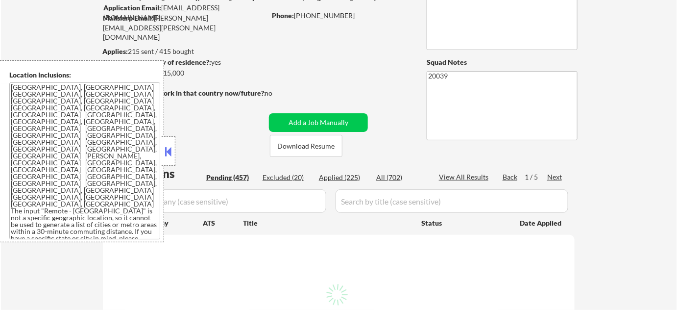
click at [175, 145] on div at bounding box center [169, 150] width 14 height 29
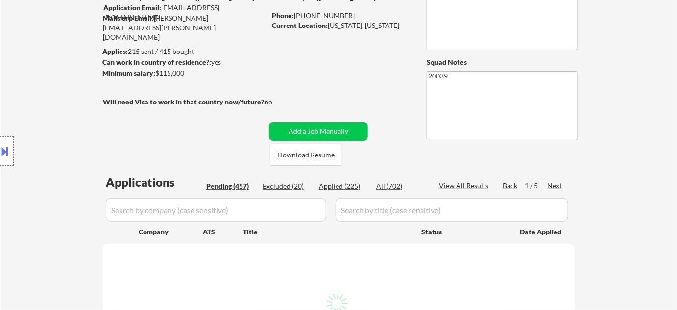
click at [337, 186] on div "Applied (225)" at bounding box center [343, 186] width 49 height 10
click at [277, 213] on input "input" at bounding box center [216, 210] width 220 height 24
select select ""applied""
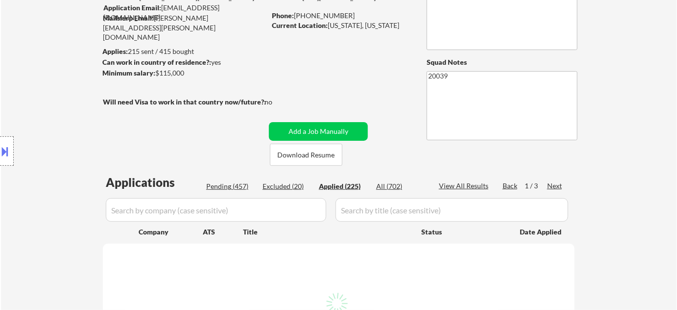
select select ""applied""
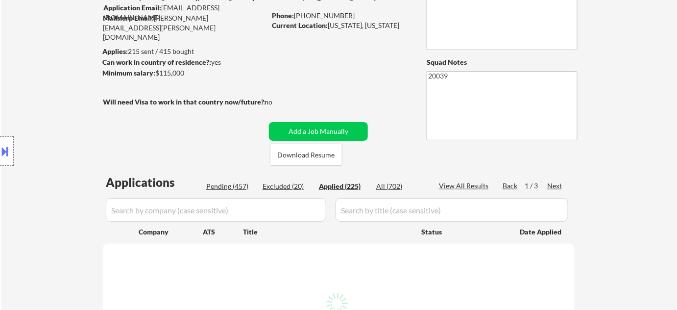
select select ""applied""
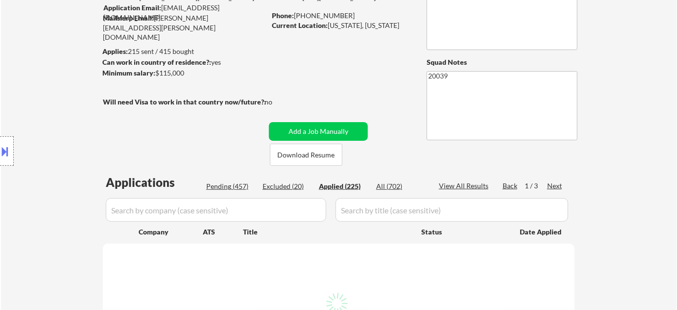
select select ""applied""
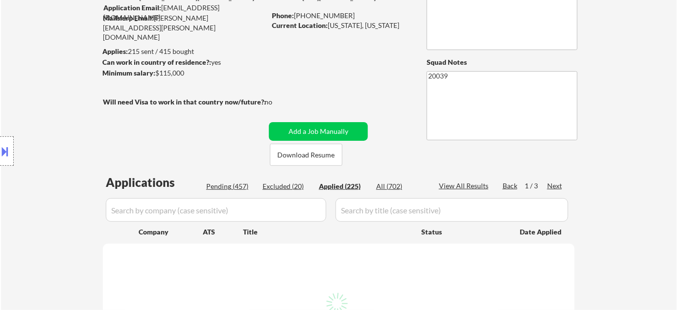
select select ""applied""
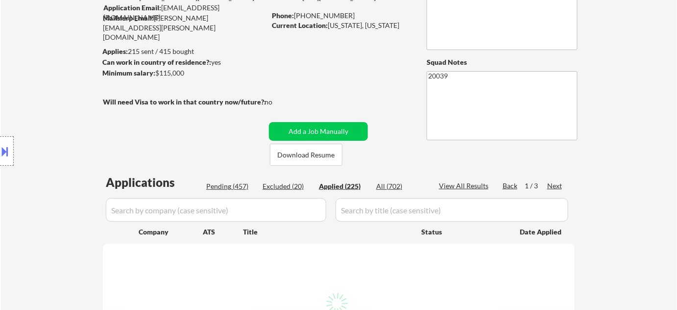
select select ""applied""
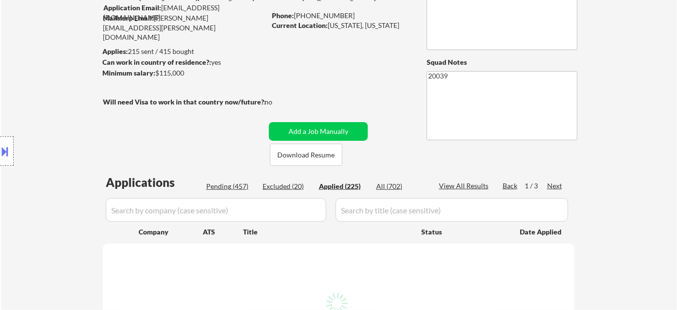
select select ""applied""
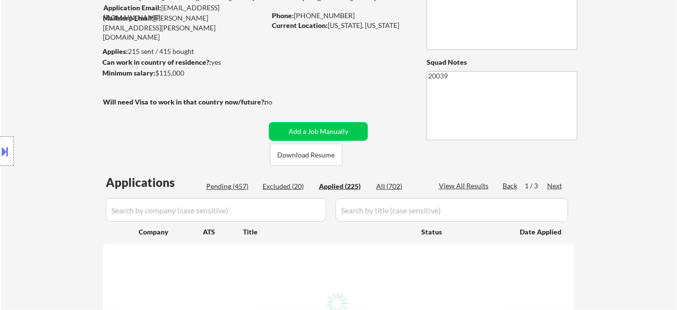
select select ""applied""
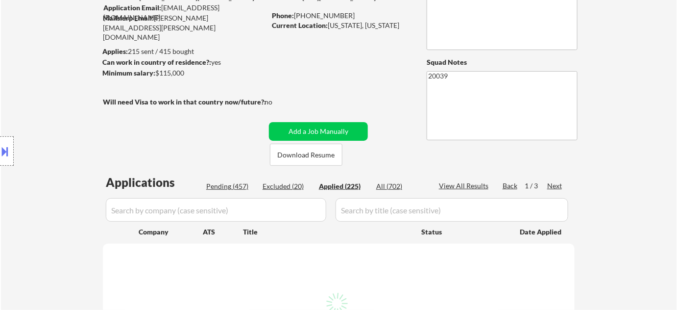
select select ""applied""
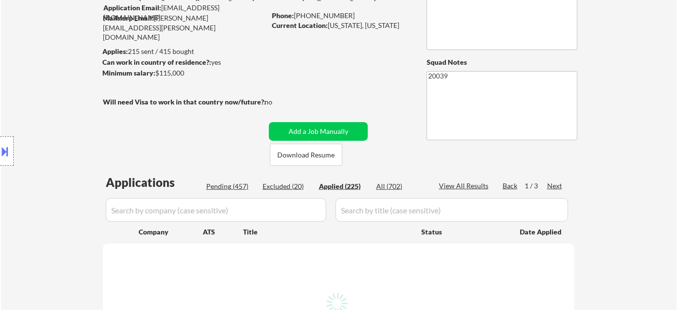
select select ""applied""
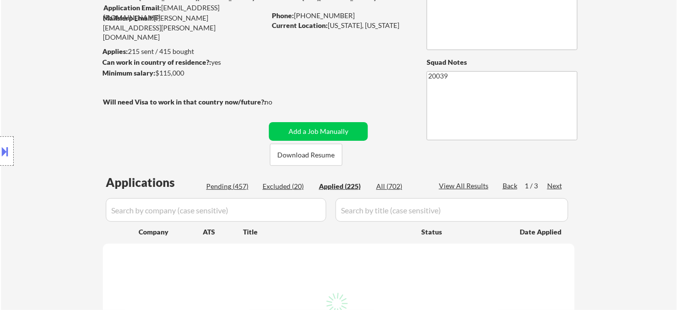
select select ""applied""
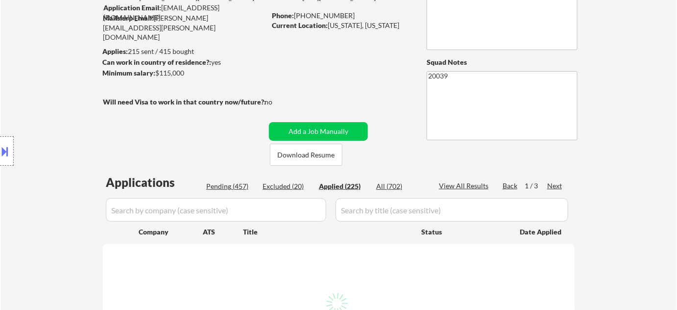
select select ""applied""
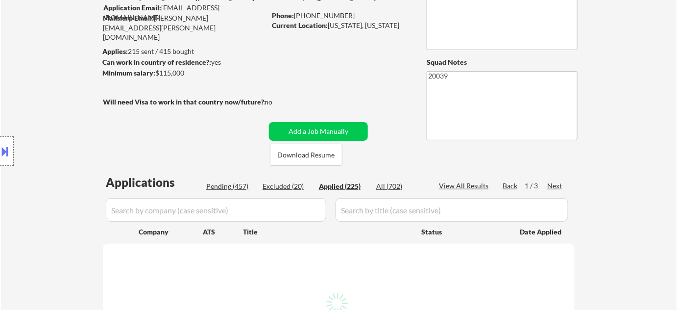
select select ""applied""
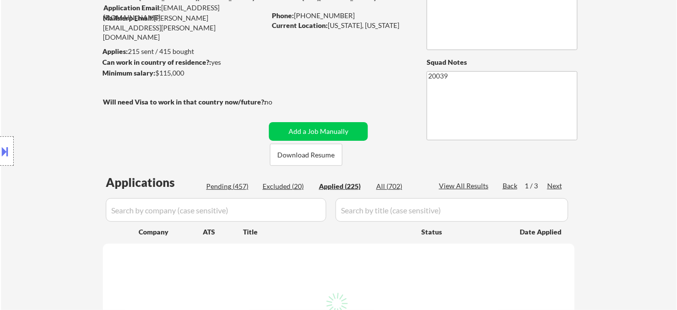
select select ""applied""
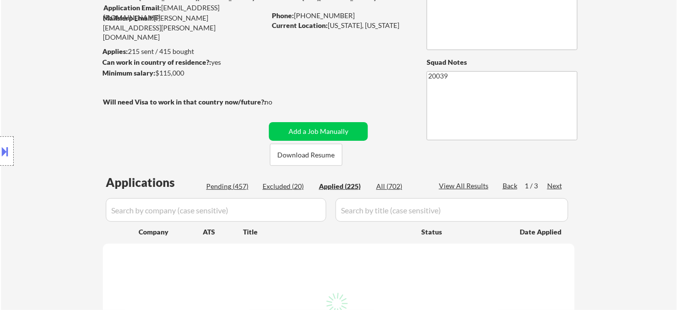
select select ""applied""
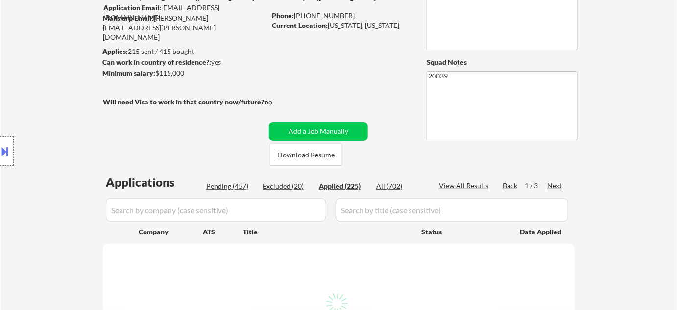
select select ""applied""
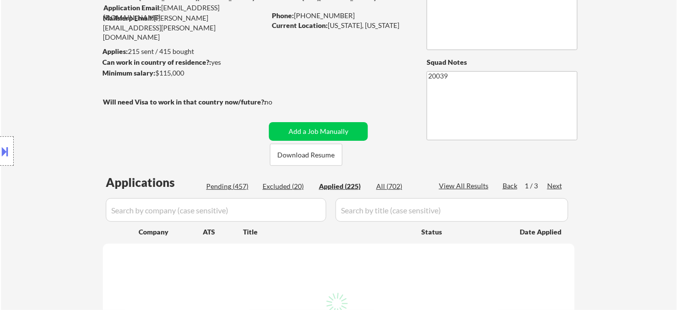
select select ""applied""
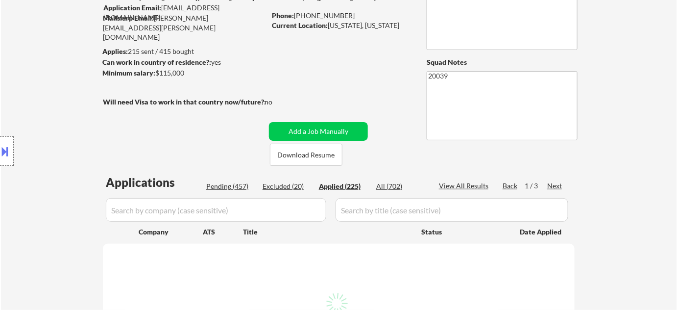
select select ""applied""
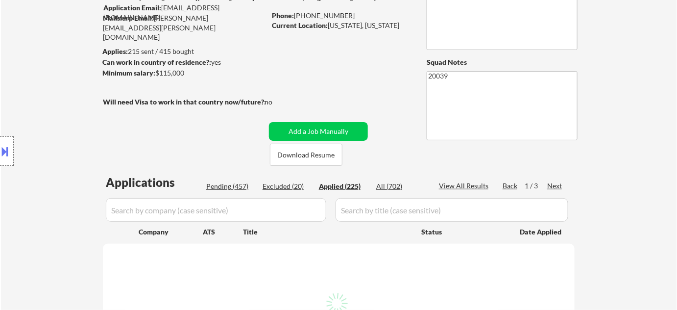
select select ""applied""
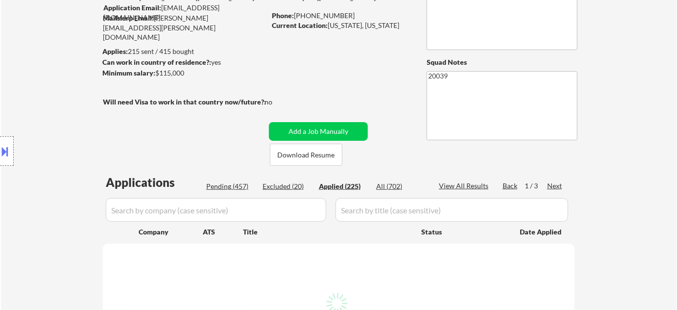
select select ""applied""
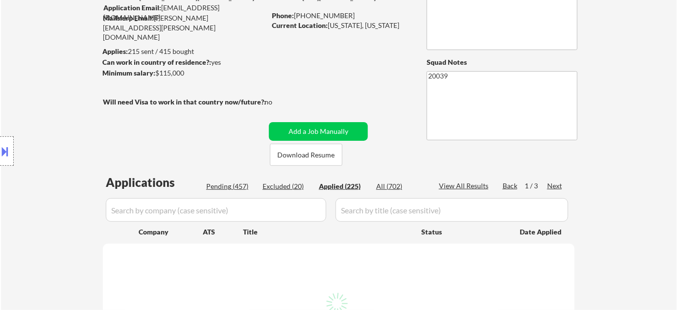
select select ""applied""
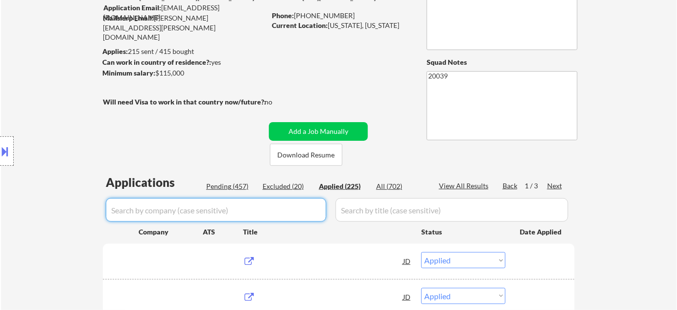
click at [254, 209] on input "input" at bounding box center [216, 210] width 220 height 24
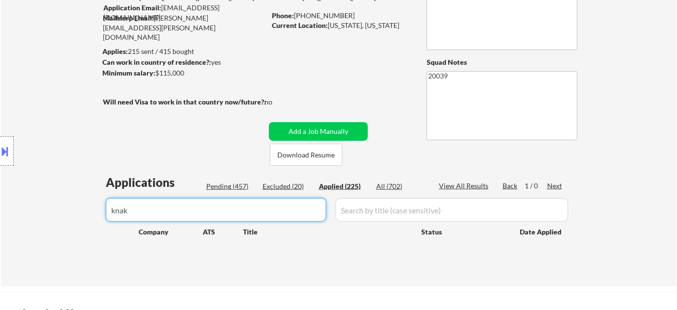
type input "knak"
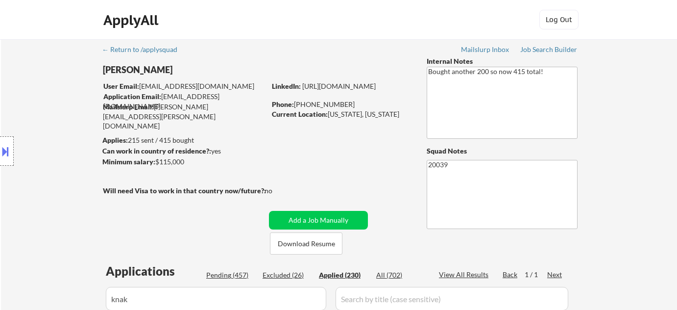
select select ""applied""
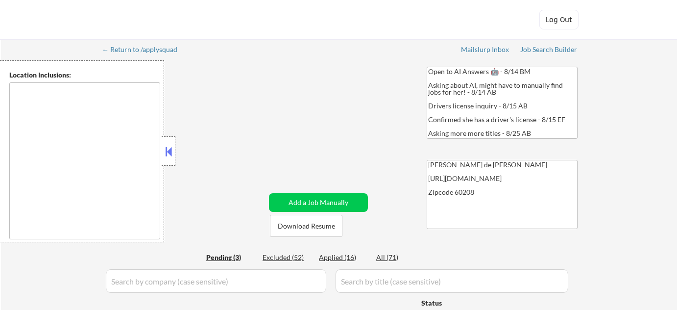
type textarea "[GEOGRAPHIC_DATA], [GEOGRAPHIC_DATA], [GEOGRAPHIC_DATA], [GEOGRAPHIC_DATA] [GEO…"
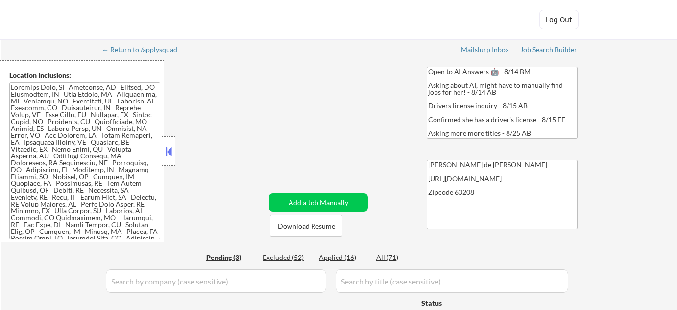
select select ""pending""
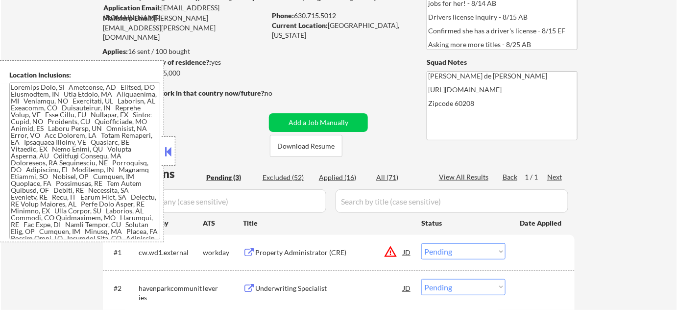
scroll to position [133, 0]
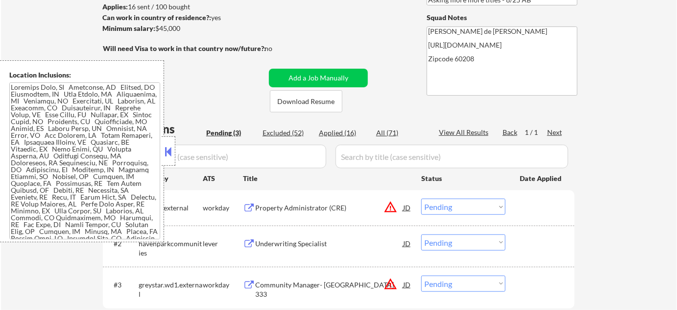
click at [171, 154] on button at bounding box center [168, 151] width 11 height 15
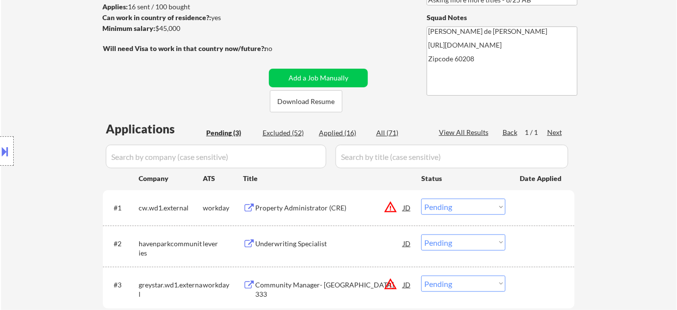
scroll to position [178, 0]
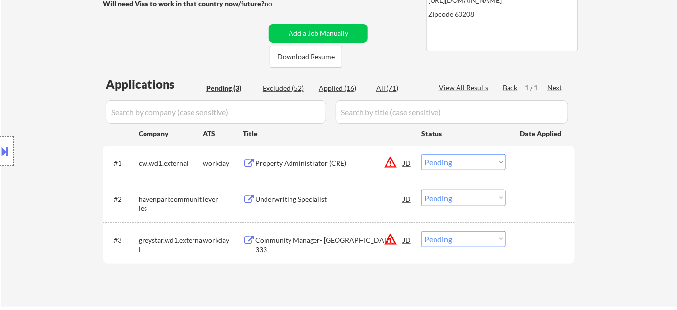
click at [304, 195] on div "Underwriting Specialist" at bounding box center [329, 199] width 148 height 10
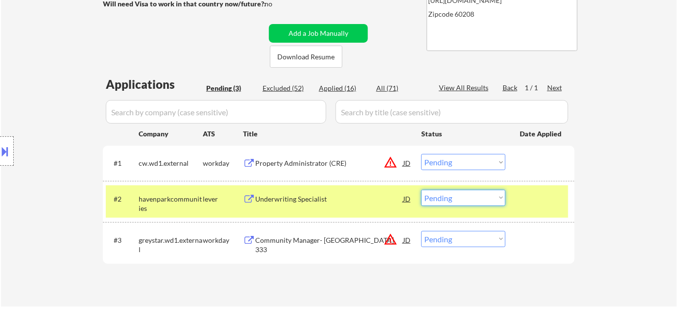
click at [473, 200] on select "Choose an option... Pending Applied Excluded (Questions) Excluded (Expired) Exc…" at bounding box center [463, 198] width 84 height 16
click at [421, 190] on select "Choose an option... Pending Applied Excluded (Questions) Excluded (Expired) Exc…" at bounding box center [463, 198] width 84 height 16
select select ""pending""
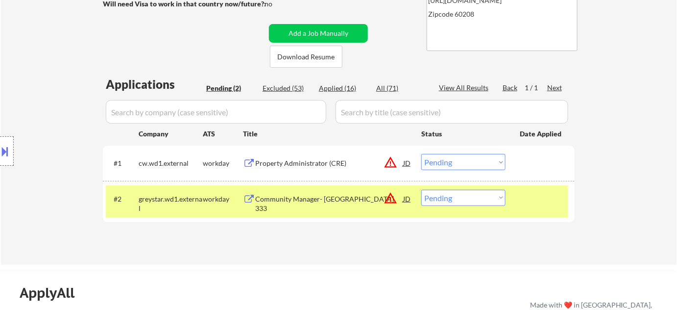
click at [389, 163] on button "warning_amber" at bounding box center [391, 162] width 14 height 14
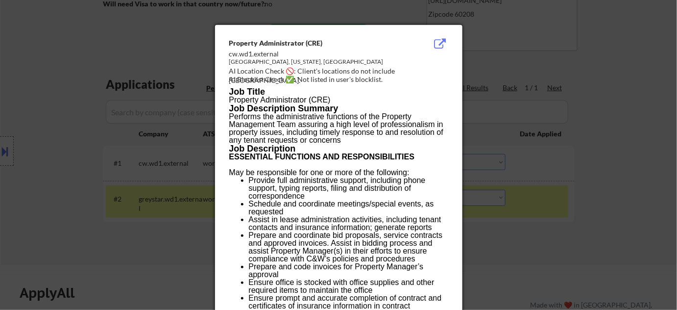
click at [602, 225] on div at bounding box center [338, 155] width 677 height 310
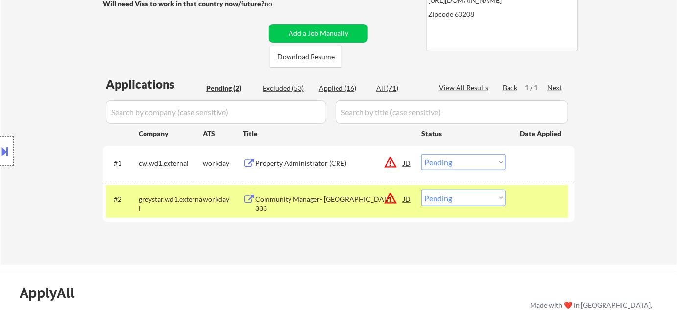
click at [311, 166] on div "Property Administrator (CRE)" at bounding box center [329, 163] width 148 height 10
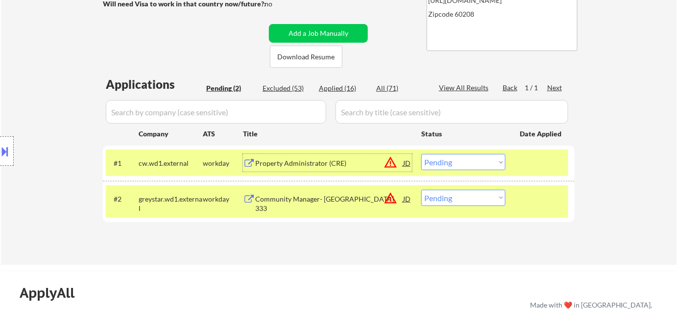
click at [390, 158] on button "warning_amber" at bounding box center [391, 162] width 14 height 14
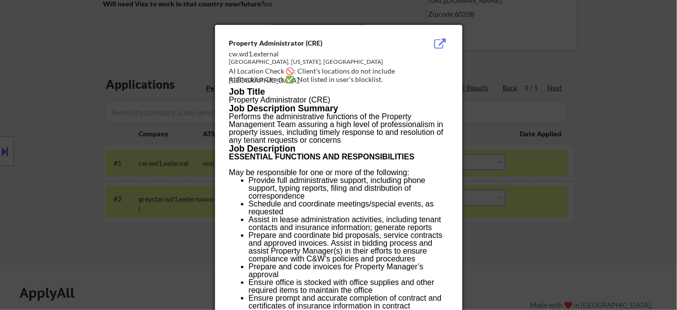
click at [577, 202] on div at bounding box center [338, 155] width 677 height 310
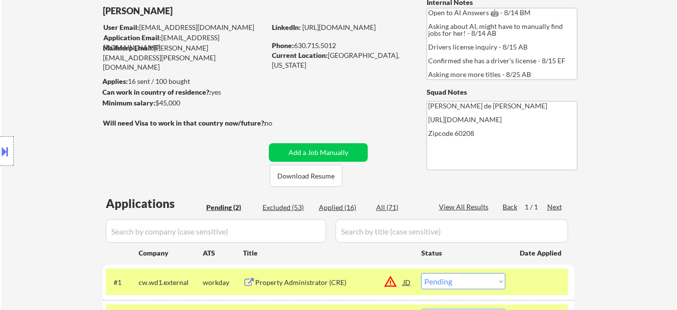
scroll to position [0, 0]
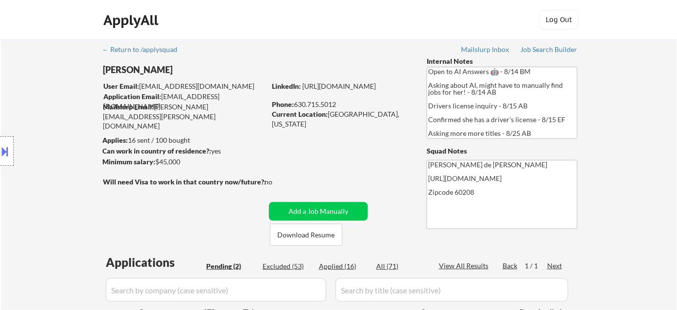
drag, startPoint x: 296, startPoint y: 104, endPoint x: 341, endPoint y: 108, distance: 45.2
click at [341, 108] on div "Phone: 630.715.5012" at bounding box center [341, 104] width 139 height 10
copy div "630.715.5012"
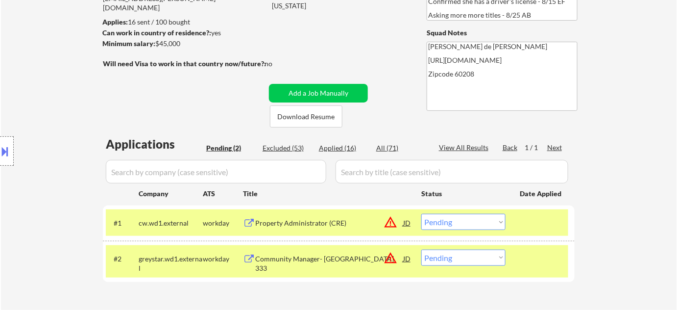
scroll to position [133, 0]
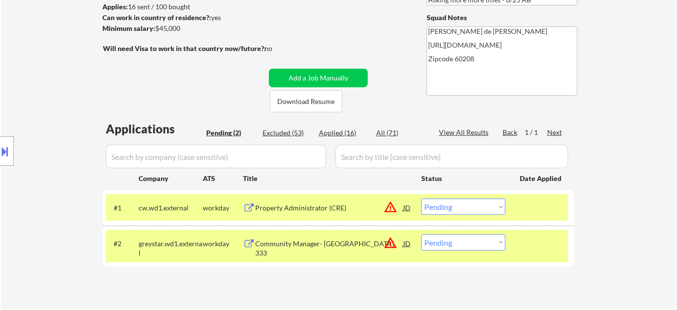
click at [457, 209] on select "Choose an option... Pending Applied Excluded (Questions) Excluded (Expired) Exc…" at bounding box center [463, 206] width 84 height 16
click at [421, 198] on select "Choose an option... Pending Applied Excluded (Questions) Excluded (Expired) Exc…" at bounding box center [463, 206] width 84 height 16
click at [391, 242] on button "warning_amber" at bounding box center [391, 243] width 14 height 14
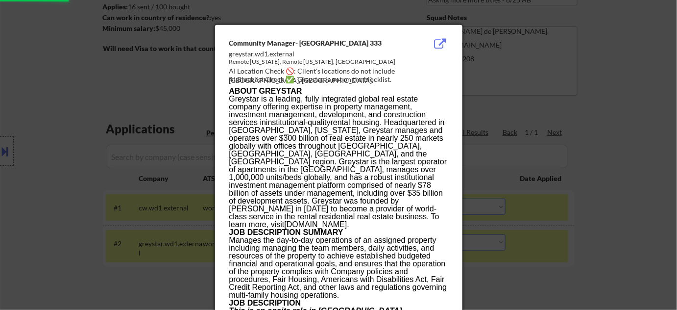
click at [164, 270] on div at bounding box center [338, 155] width 677 height 310
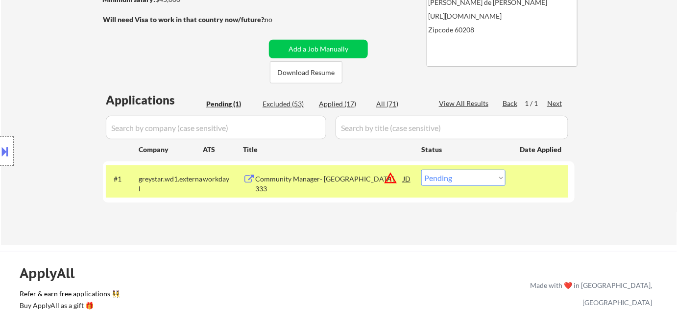
scroll to position [178, 0]
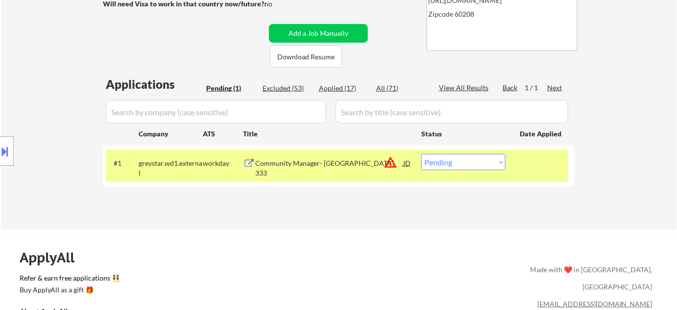
click at [470, 157] on select "Choose an option... Pending Applied Excluded (Questions) Excluded (Expired) Exc…" at bounding box center [463, 162] width 84 height 16
select select ""excluded__location_""
click at [421, 154] on select "Choose an option... Pending Applied Excluded (Questions) Excluded (Expired) Exc…" at bounding box center [463, 162] width 84 height 16
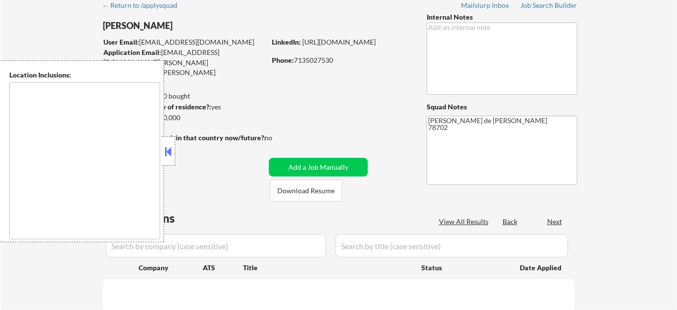
type textarea "[GEOGRAPHIC_DATA], [GEOGRAPHIC_DATA] [GEOGRAPHIC_DATA], [GEOGRAPHIC_DATA] [GEOG…"
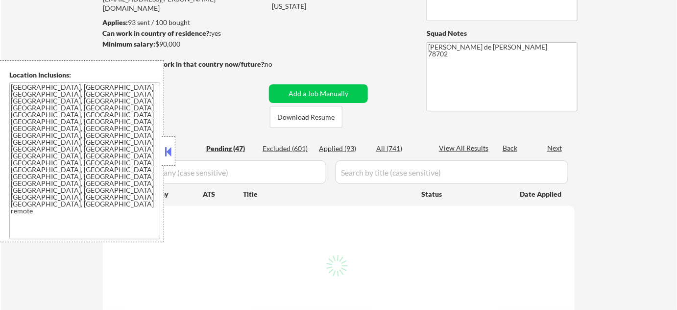
scroll to position [133, 0]
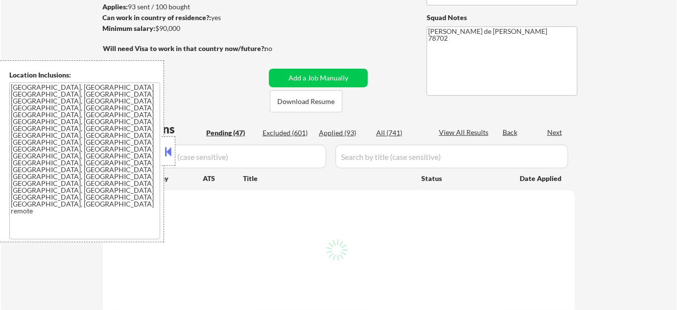
click at [171, 151] on button at bounding box center [168, 151] width 11 height 15
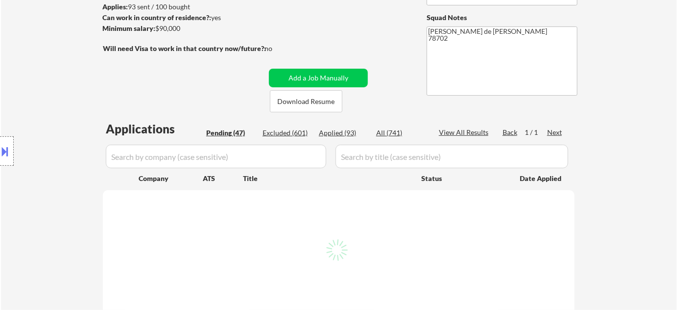
select select ""pending""
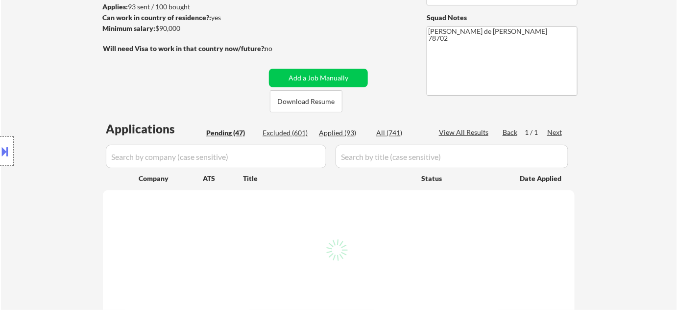
select select ""pending""
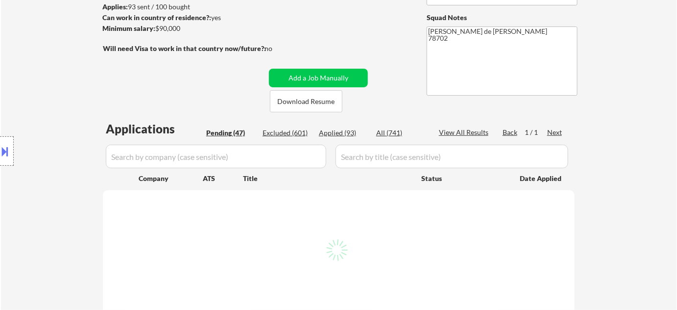
select select ""pending""
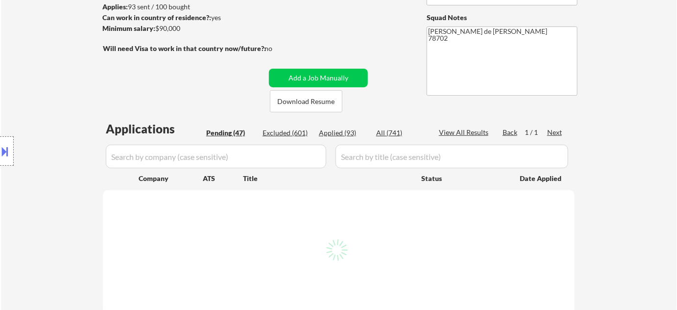
select select ""pending""
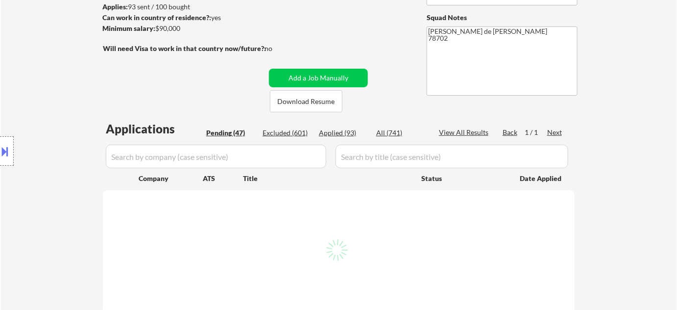
select select ""pending""
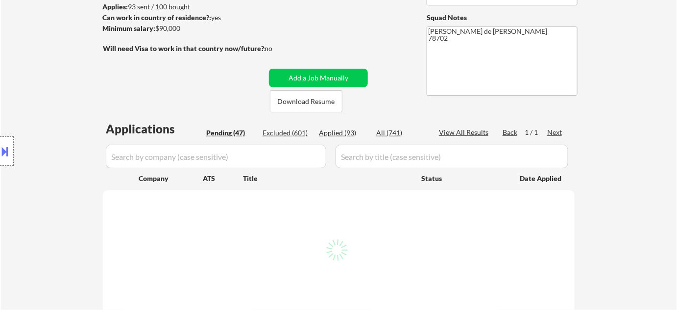
select select ""pending""
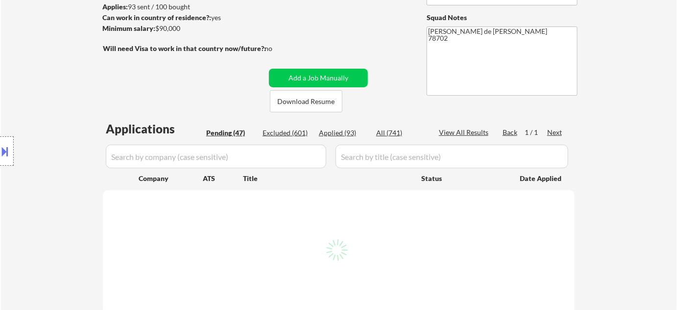
select select ""pending""
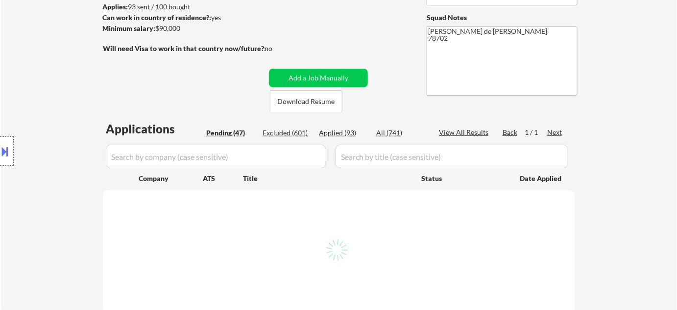
select select ""pending""
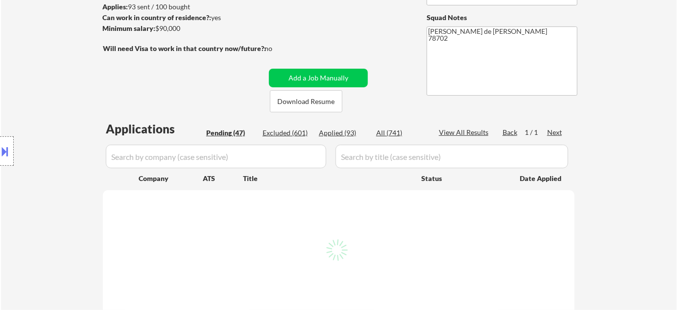
select select ""pending""
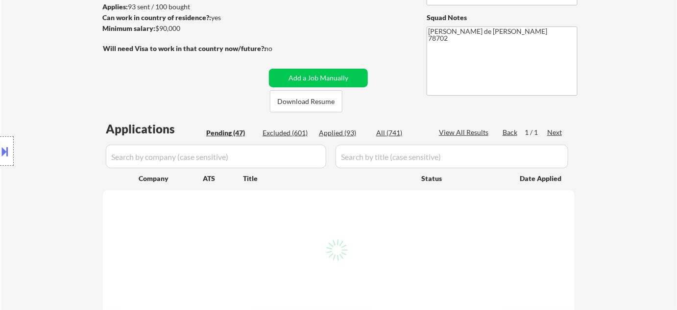
select select ""pending""
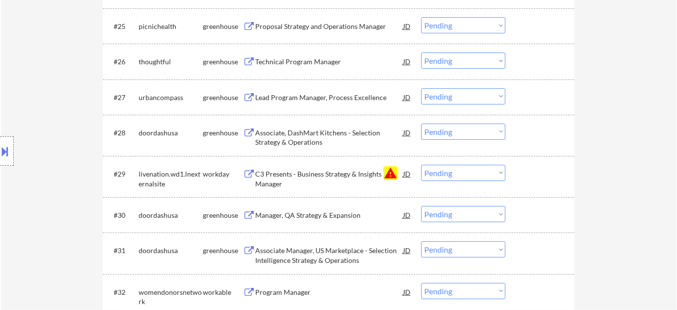
scroll to position [1202, 0]
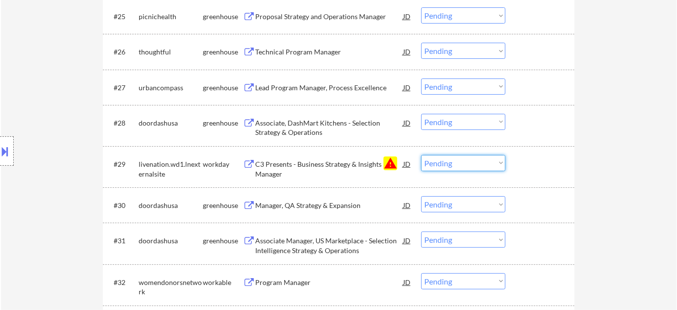
click at [482, 165] on select "Choose an option... Pending Applied Excluded (Questions) Excluded (Expired) Exc…" at bounding box center [463, 163] width 84 height 16
click at [421, 155] on select "Choose an option... Pending Applied Excluded (Questions) Excluded (Expired) Exc…" at bounding box center [463, 163] width 84 height 16
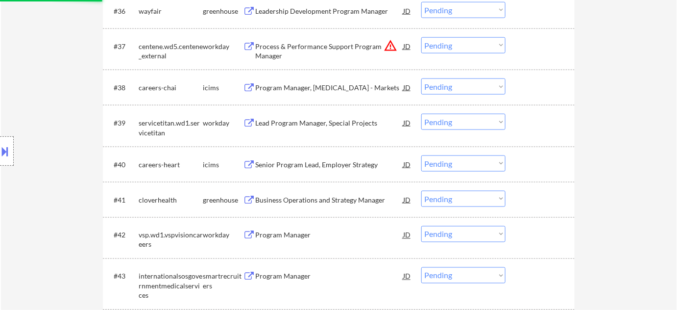
scroll to position [1647, 0]
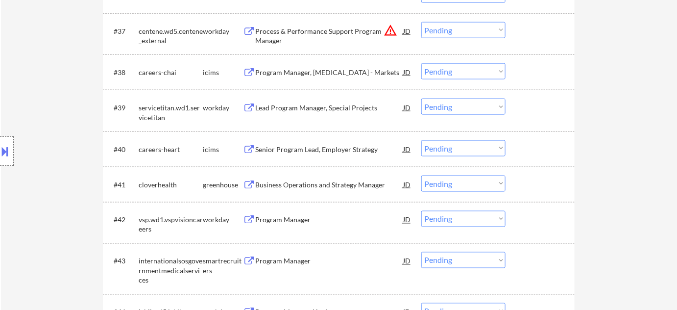
select select ""pending""
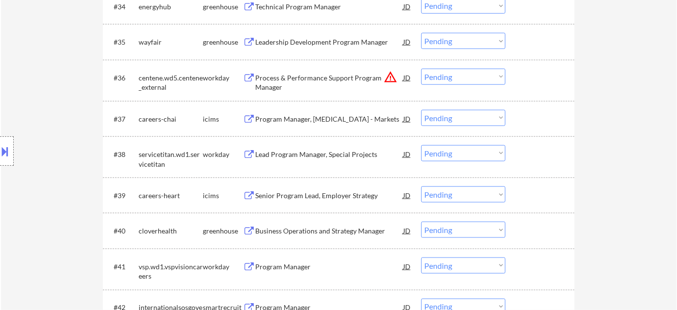
scroll to position [1558, 0]
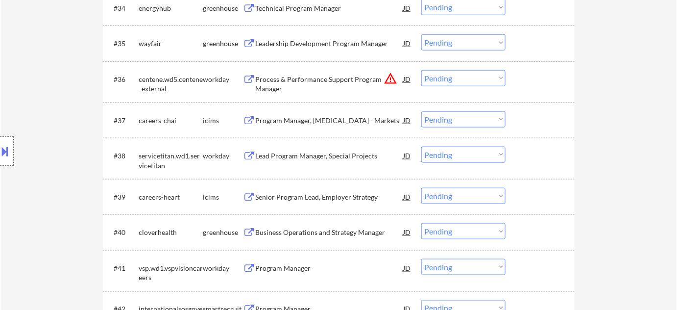
click at [467, 77] on select "Choose an option... Pending Applied Excluded (Questions) Excluded (Expired) Exc…" at bounding box center [463, 78] width 84 height 16
click at [421, 70] on select "Choose an option... Pending Applied Excluded (Questions) Excluded (Expired) Exc…" at bounding box center [463, 78] width 84 height 16
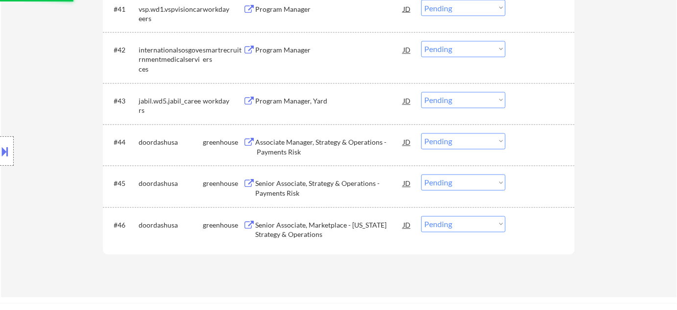
select select ""pending""
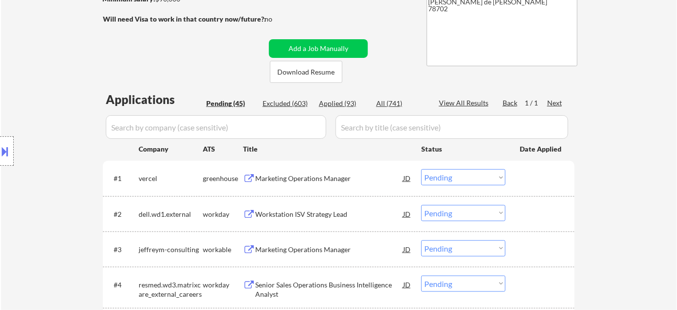
scroll to position [178, 0]
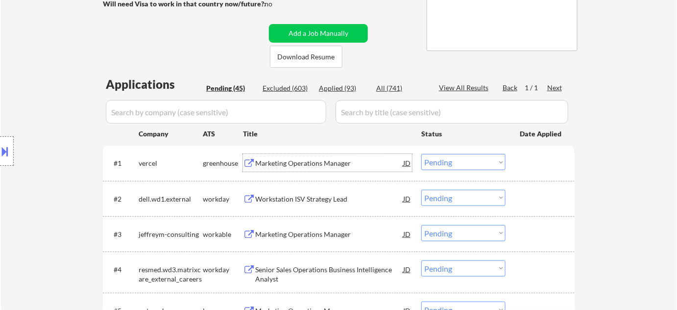
click at [335, 165] on div "Marketing Operations Manager" at bounding box center [329, 163] width 148 height 10
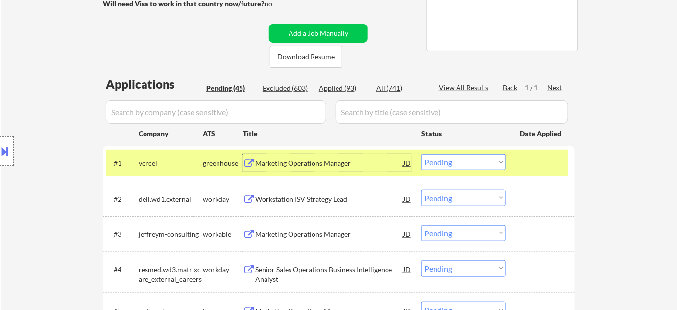
click at [346, 89] on div "Applied (93)" at bounding box center [343, 88] width 49 height 10
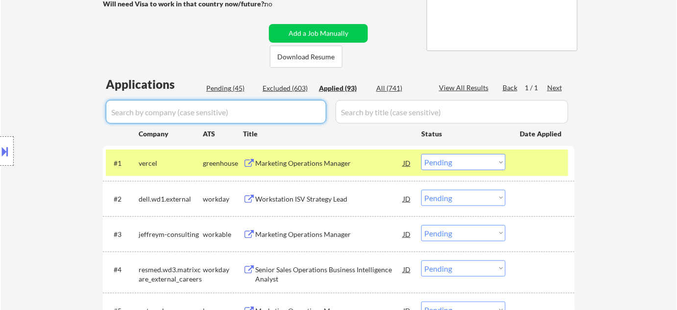
click at [291, 117] on input "input" at bounding box center [216, 112] width 220 height 24
type input "vercel"
select select ""applied""
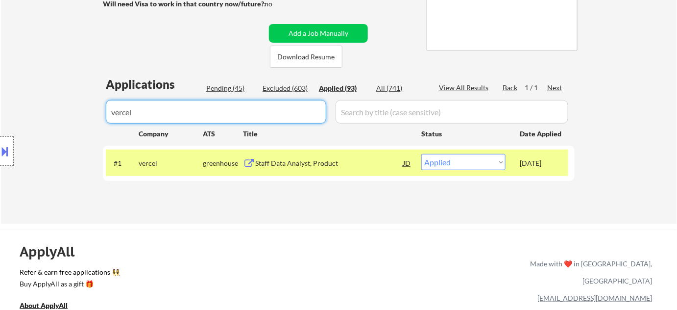
type input "vercel"
drag, startPoint x: 194, startPoint y: 122, endPoint x: 78, endPoint y: 126, distance: 116.7
click at [224, 81] on div "Applications Pending (45) Excluded (603) Applied (93) All (741) View All Result…" at bounding box center [339, 140] width 472 height 128
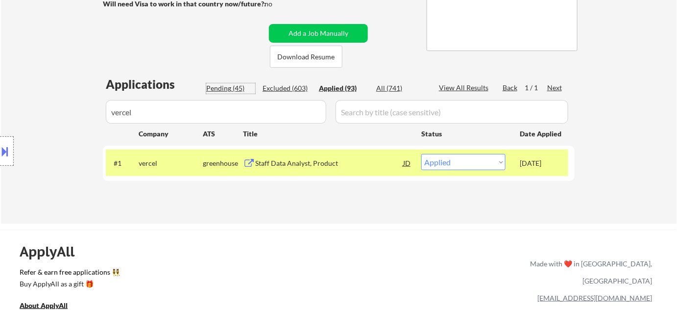
click at [233, 87] on div "Pending (45)" at bounding box center [230, 88] width 49 height 10
click at [437, 158] on select "Choose an option... Pending Applied Excluded (Questions) Excluded (Expired) Exc…" at bounding box center [463, 162] width 84 height 16
select select ""applied""
click at [421, 154] on select "Choose an option... Pending Applied Excluded (Questions) Excluded (Expired) Exc…" at bounding box center [463, 162] width 84 height 16
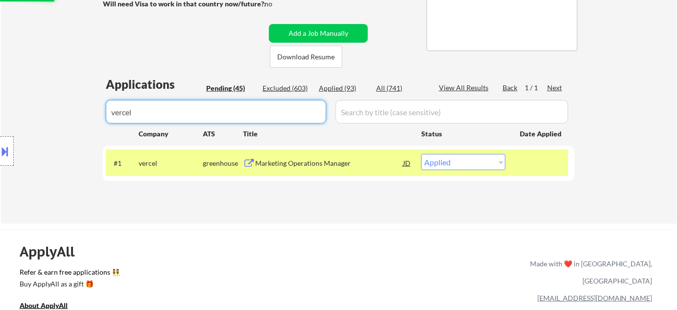
drag, startPoint x: 283, startPoint y: 117, endPoint x: 112, endPoint y: 115, distance: 171.0
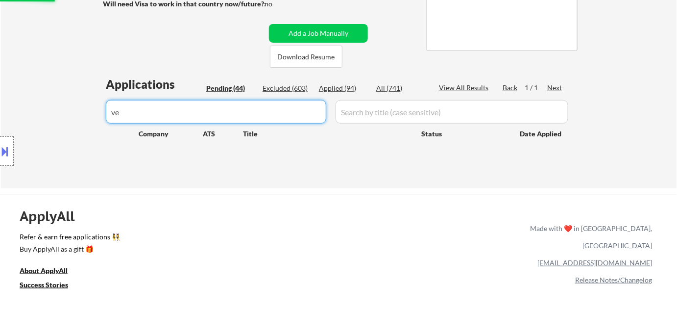
type input "v"
select select ""pending""
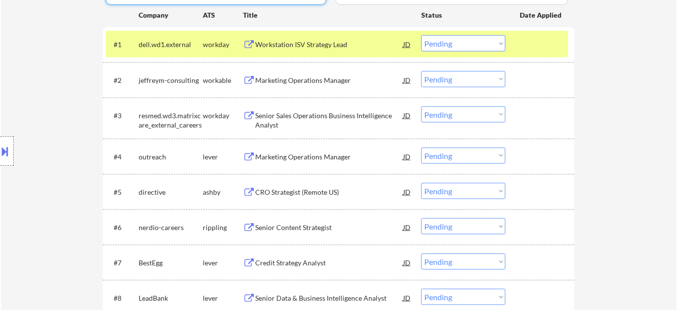
scroll to position [312, 0]
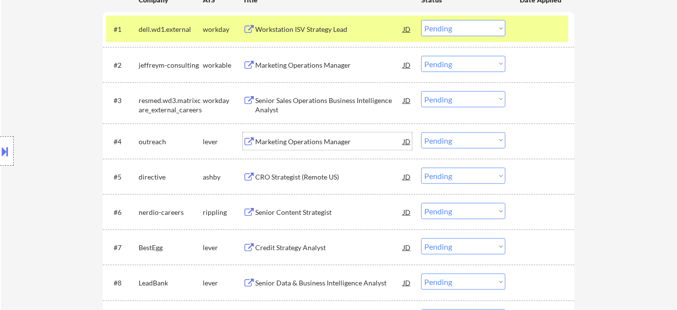
click at [314, 137] on div "Marketing Operations Manager" at bounding box center [329, 142] width 148 height 10
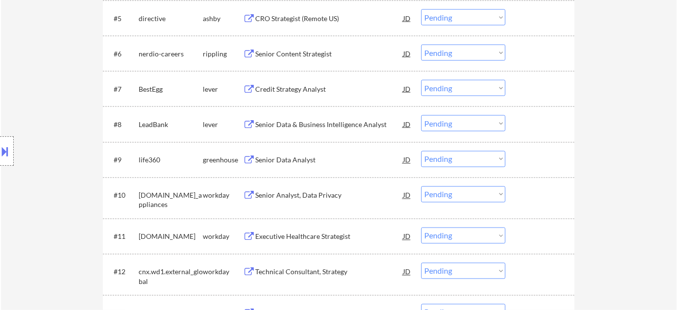
scroll to position [490, 0]
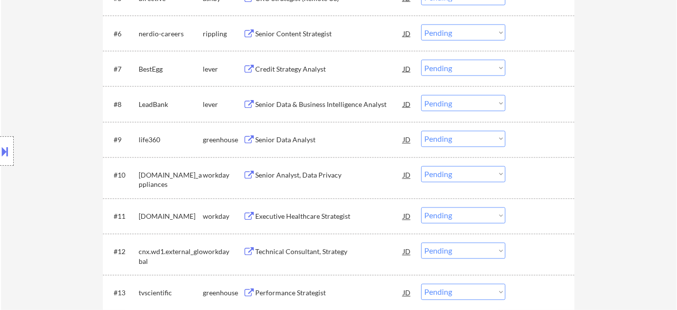
click at [298, 142] on div "Senior Data Analyst" at bounding box center [329, 140] width 148 height 10
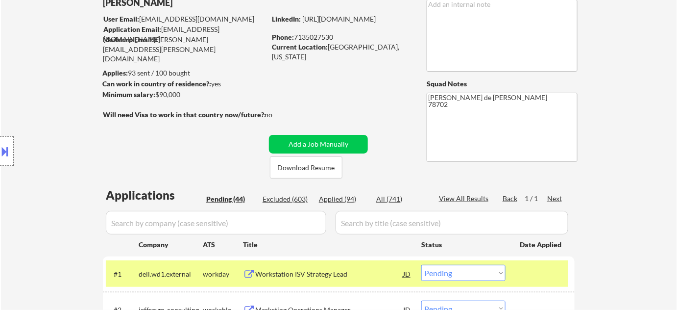
scroll to position [0, 0]
